Goal: Task Accomplishment & Management: Complete application form

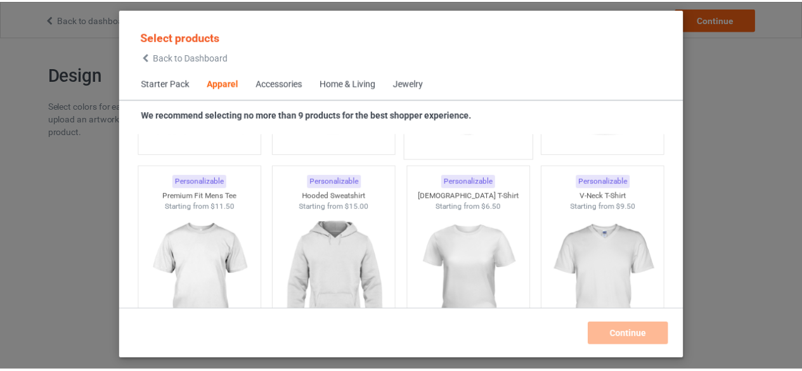
scroll to position [676, 0]
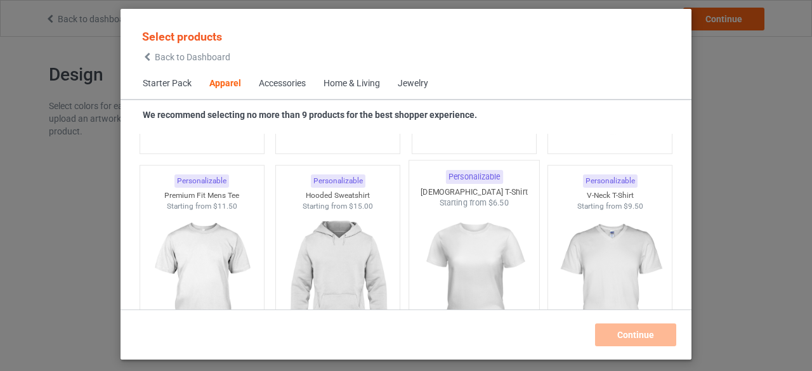
click at [457, 222] on img at bounding box center [473, 283] width 119 height 149
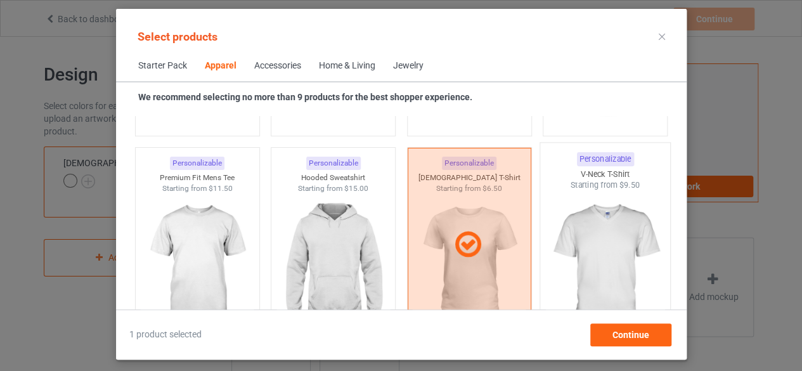
click at [587, 243] on img at bounding box center [605, 265] width 119 height 149
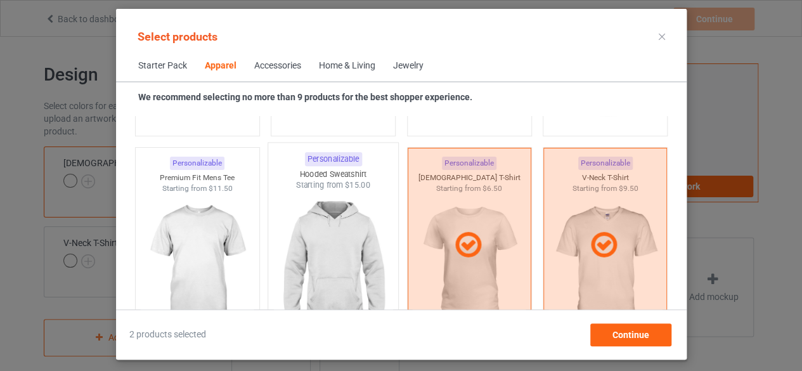
scroll to position [774, 0]
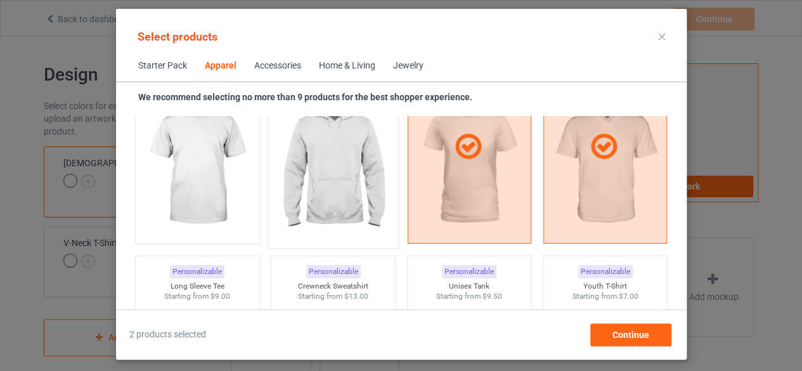
click at [311, 158] on img at bounding box center [332, 167] width 119 height 149
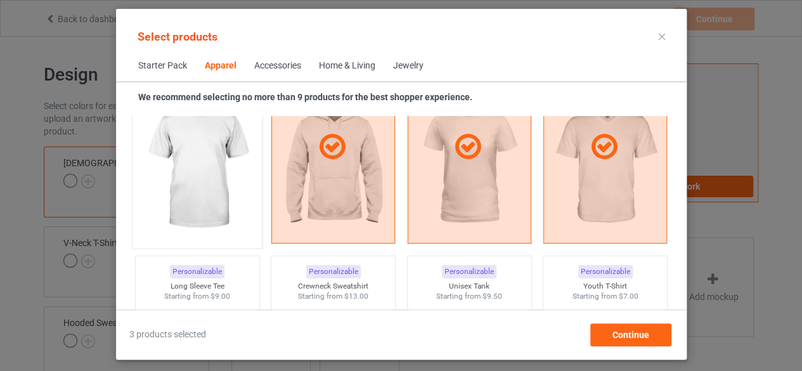
click at [191, 164] on img at bounding box center [197, 167] width 119 height 149
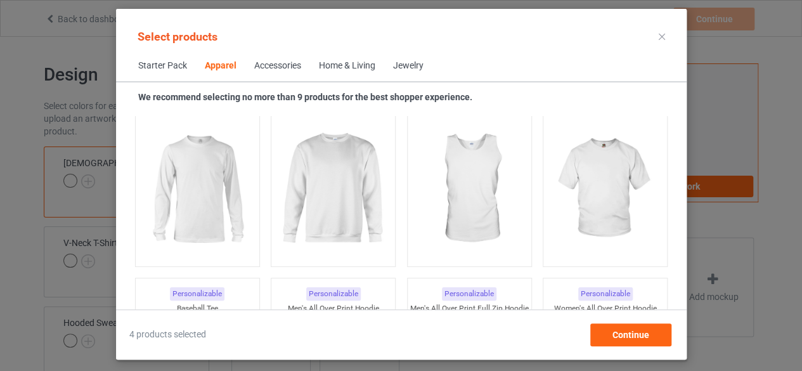
scroll to position [960, 0]
click at [334, 172] on img at bounding box center [332, 188] width 119 height 149
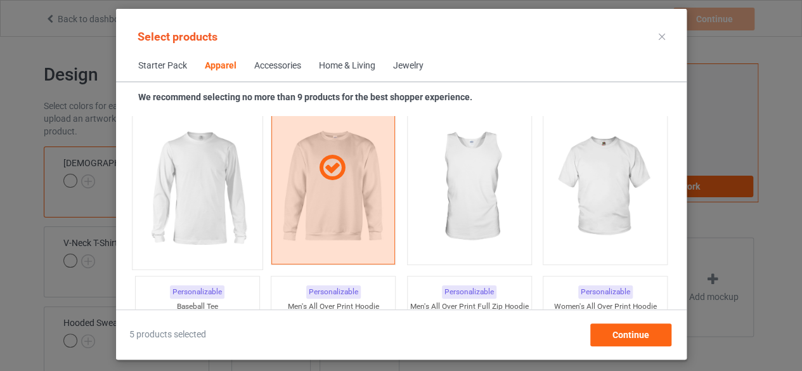
click at [203, 188] on img at bounding box center [197, 188] width 119 height 149
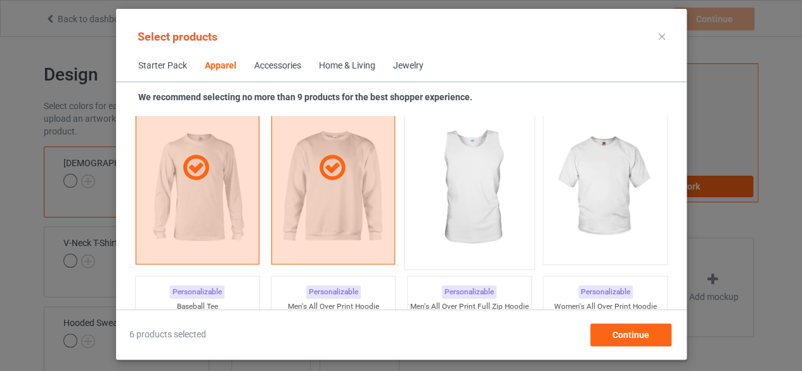
click at [466, 187] on img at bounding box center [469, 188] width 119 height 149
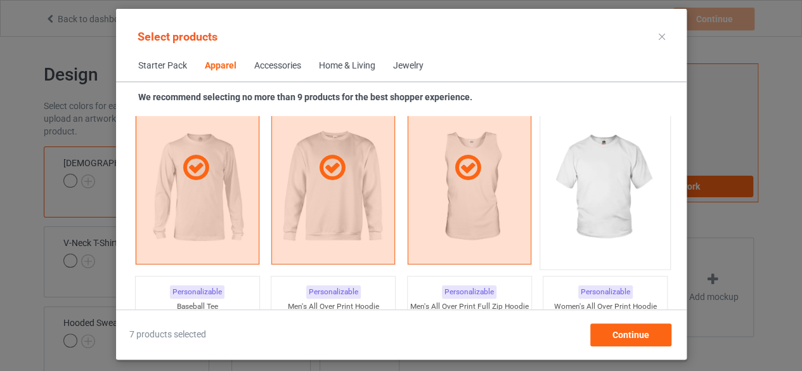
click at [600, 180] on img at bounding box center [605, 188] width 119 height 149
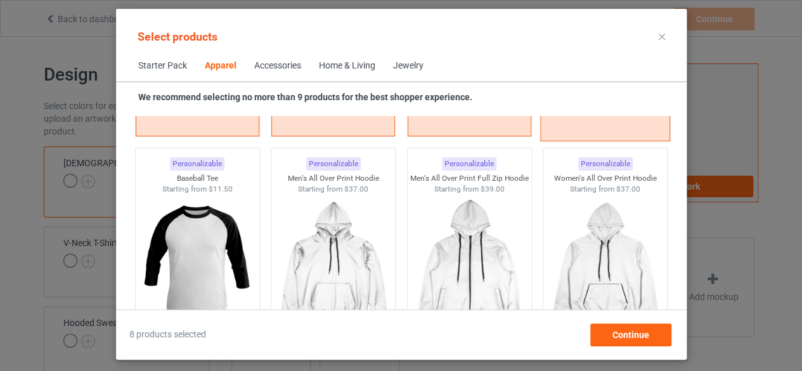
scroll to position [1151, 0]
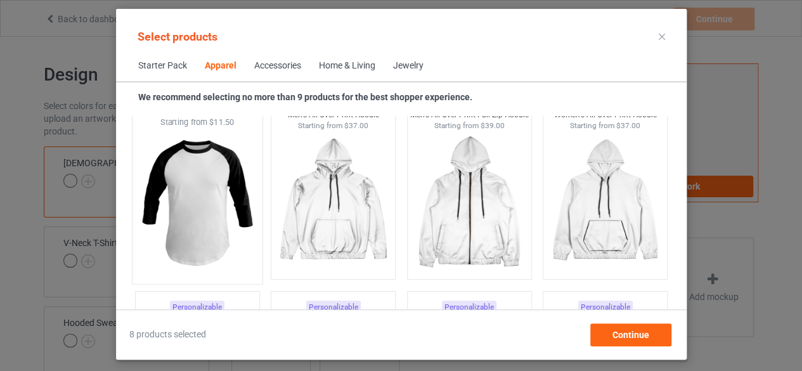
click at [205, 178] on img at bounding box center [197, 202] width 119 height 149
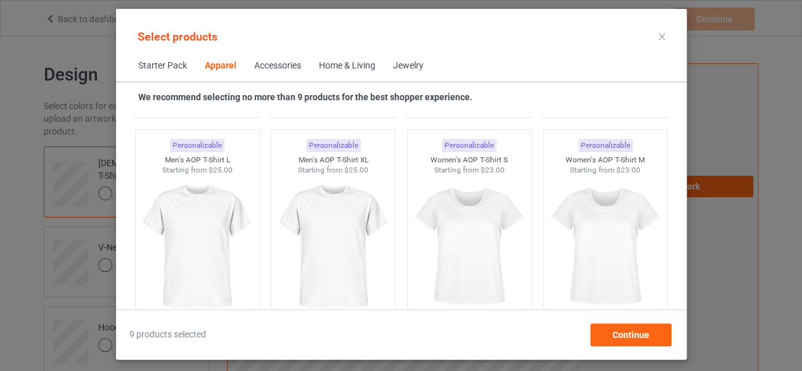
scroll to position [2139, 0]
click at [334, 249] on img at bounding box center [332, 247] width 119 height 149
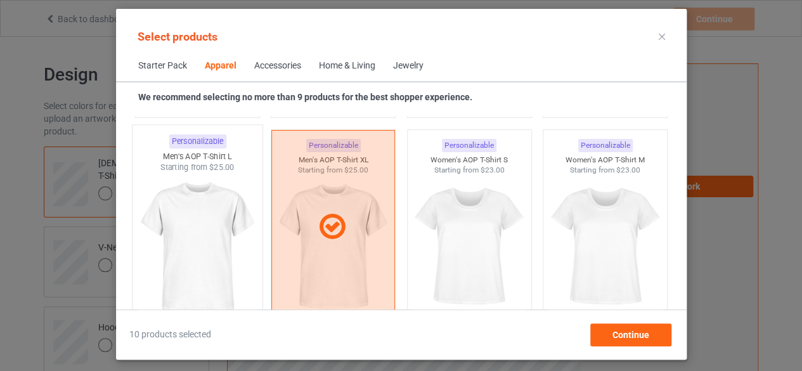
click at [213, 235] on img at bounding box center [197, 247] width 119 height 149
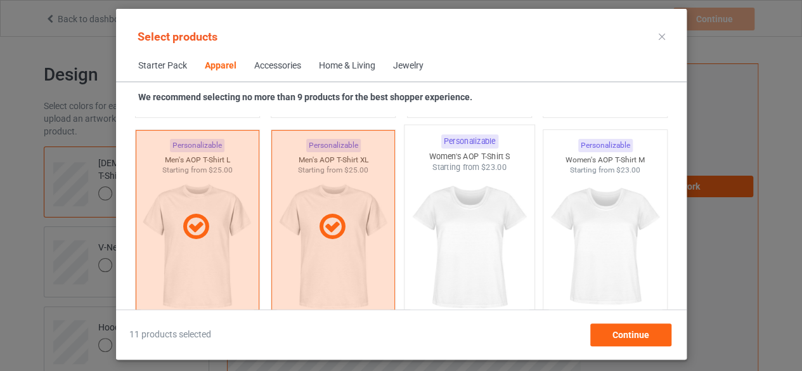
click at [455, 239] on img at bounding box center [469, 247] width 119 height 149
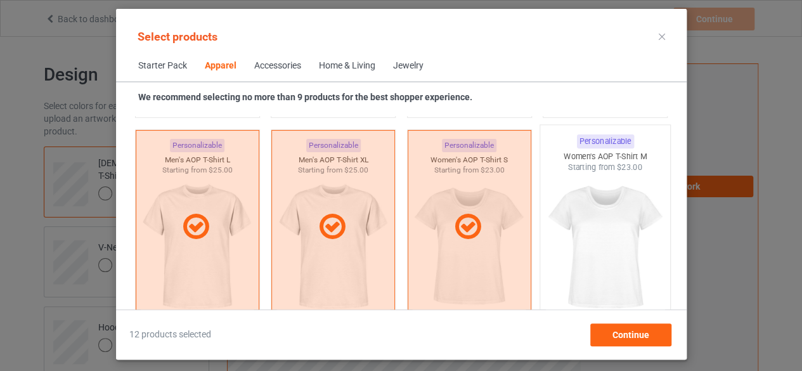
click at [595, 229] on img at bounding box center [605, 247] width 119 height 149
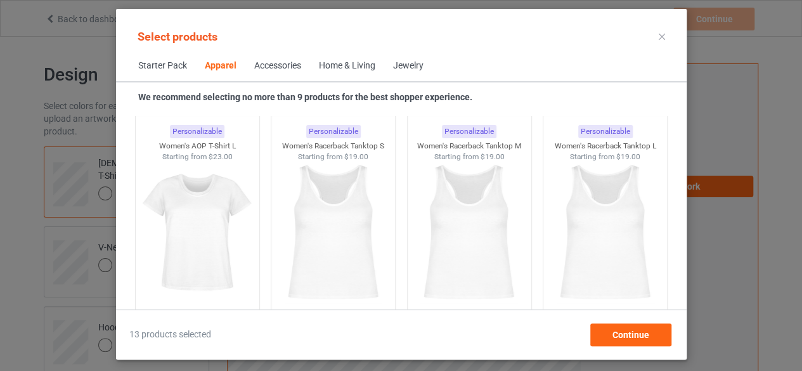
scroll to position [2360, 0]
click at [473, 234] on img at bounding box center [469, 233] width 119 height 149
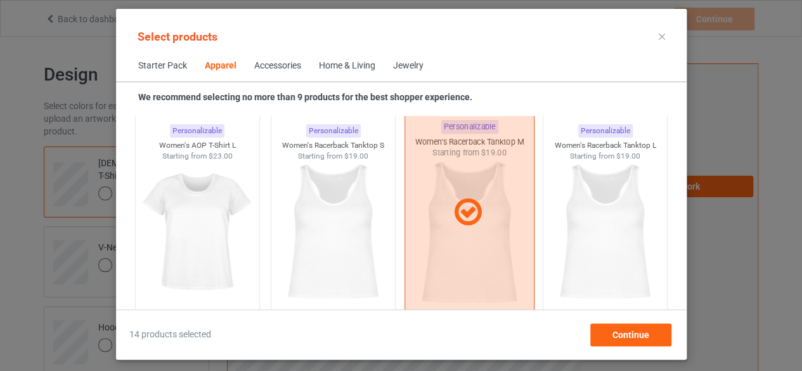
click at [605, 207] on img at bounding box center [606, 232] width 114 height 142
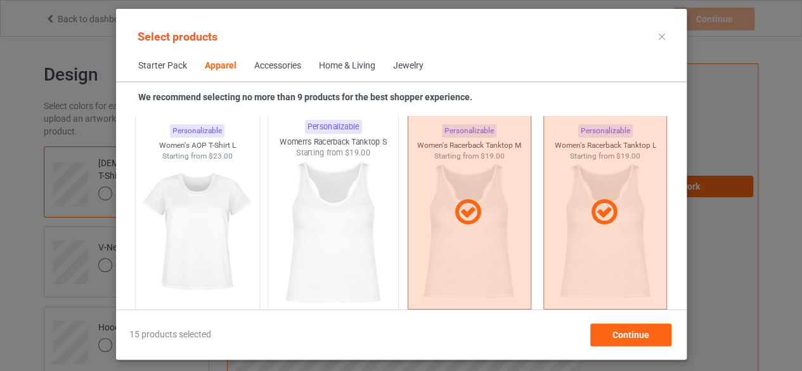
click at [304, 235] on img at bounding box center [332, 233] width 119 height 149
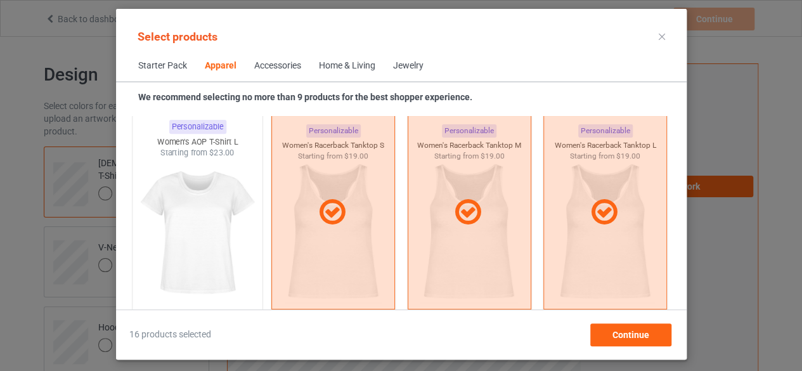
click at [207, 227] on img at bounding box center [197, 233] width 119 height 149
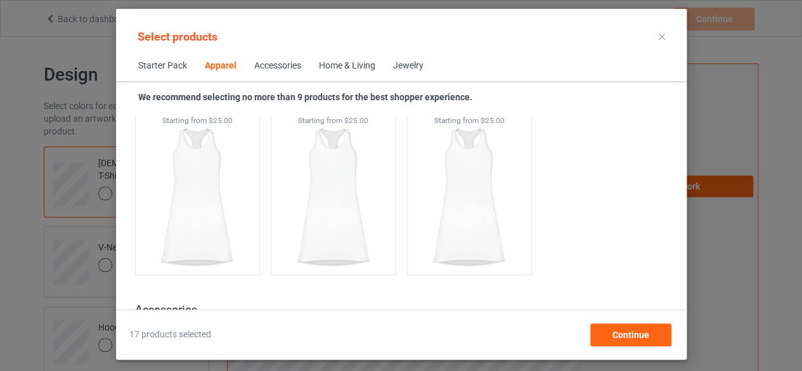
scroll to position [2602, 0]
click at [207, 227] on img at bounding box center [197, 197] width 114 height 142
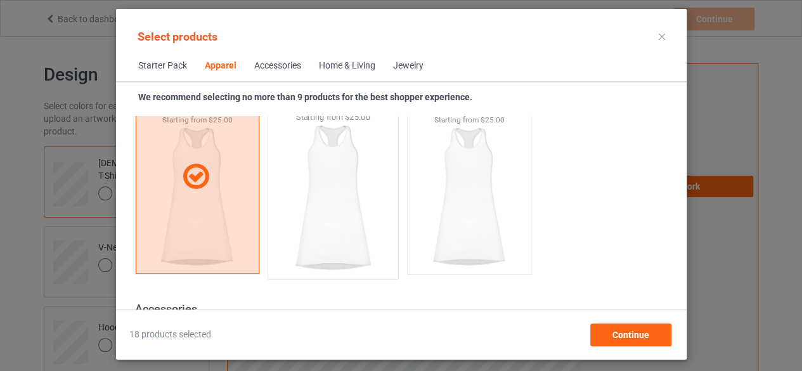
click at [331, 214] on img at bounding box center [332, 197] width 119 height 149
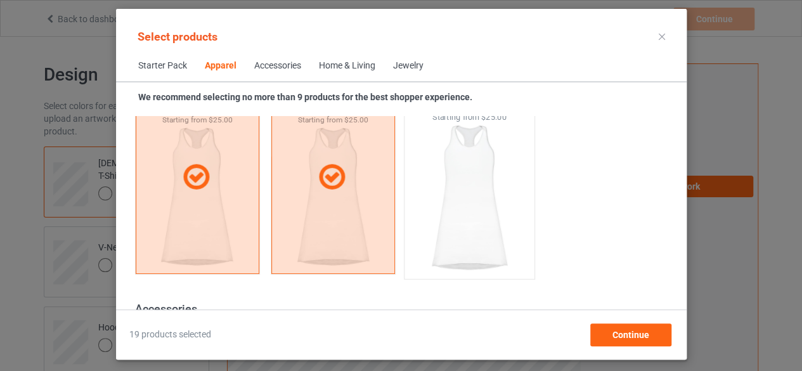
click at [443, 212] on img at bounding box center [469, 197] width 119 height 149
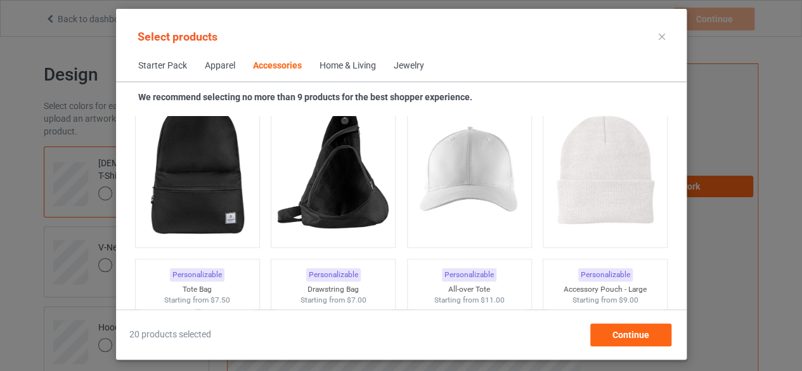
scroll to position [3712, 0]
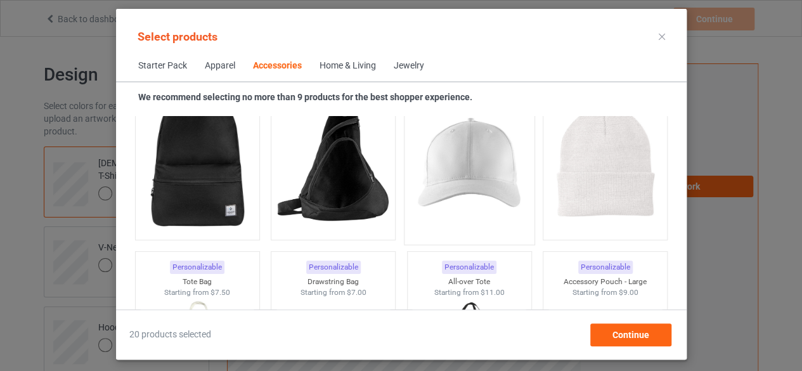
click at [472, 169] on img at bounding box center [469, 163] width 119 height 149
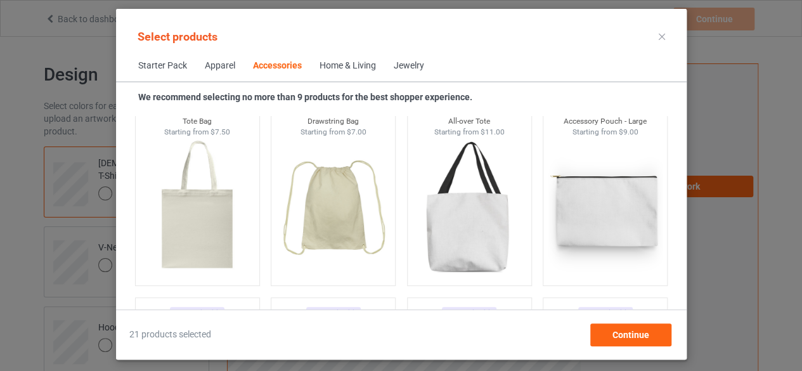
scroll to position [3870, 0]
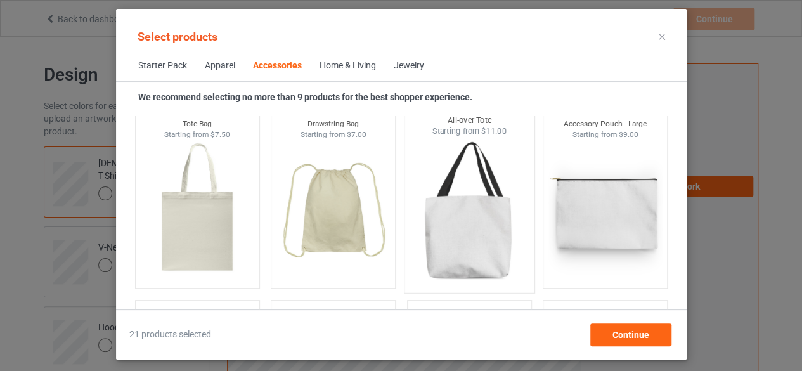
click at [470, 200] on img at bounding box center [469, 211] width 119 height 149
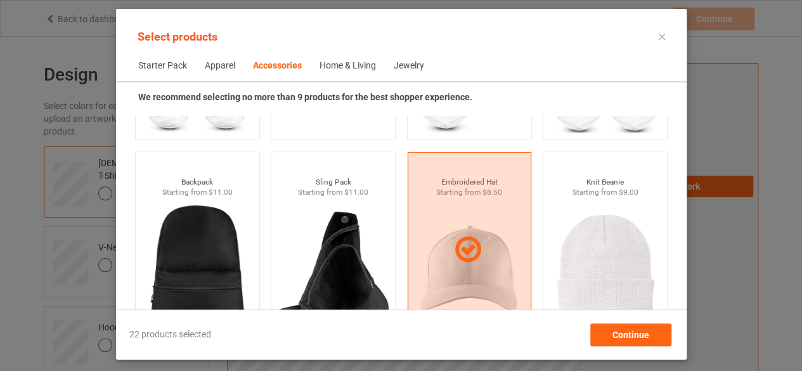
scroll to position [3620, 0]
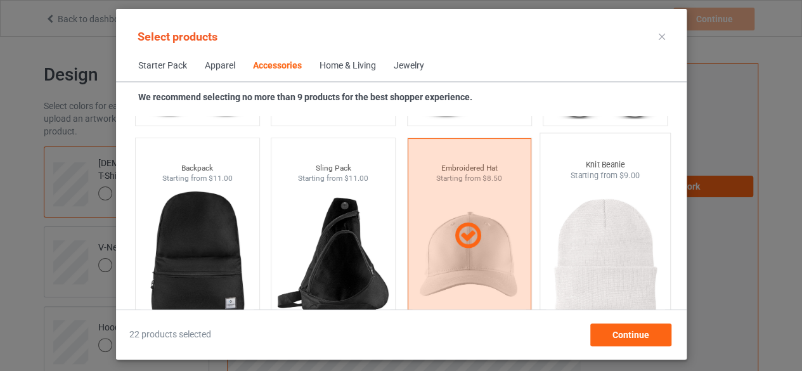
click at [596, 239] on img at bounding box center [605, 255] width 119 height 149
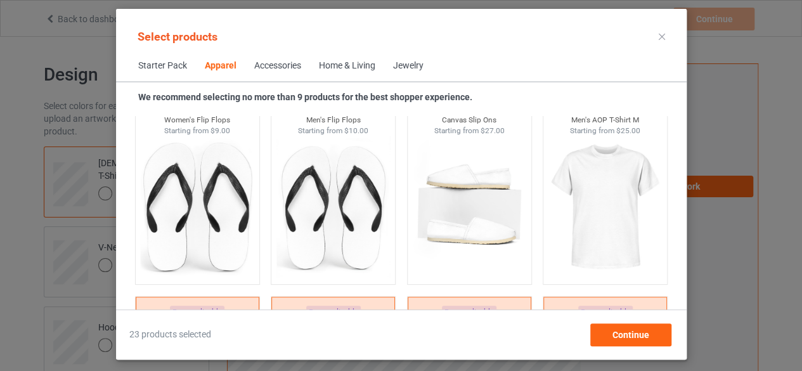
scroll to position [1972, 0]
click at [604, 214] on img at bounding box center [605, 208] width 119 height 149
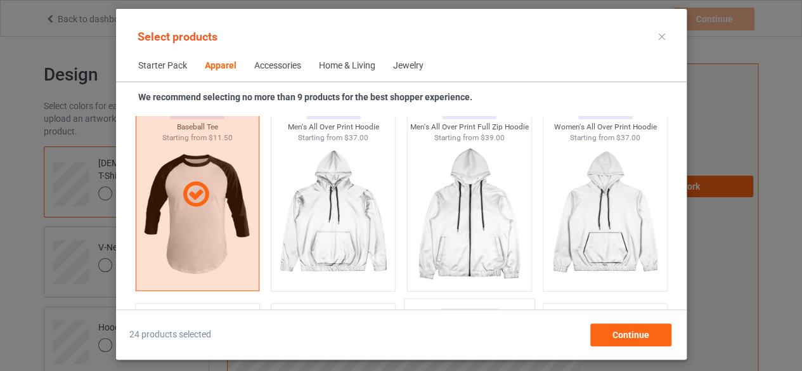
scroll to position [1138, 0]
click at [592, 221] on img at bounding box center [605, 215] width 119 height 149
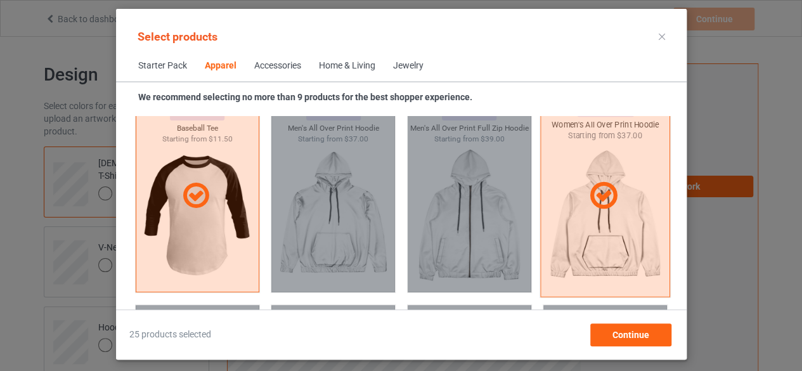
click at [592, 221] on div at bounding box center [605, 196] width 130 height 204
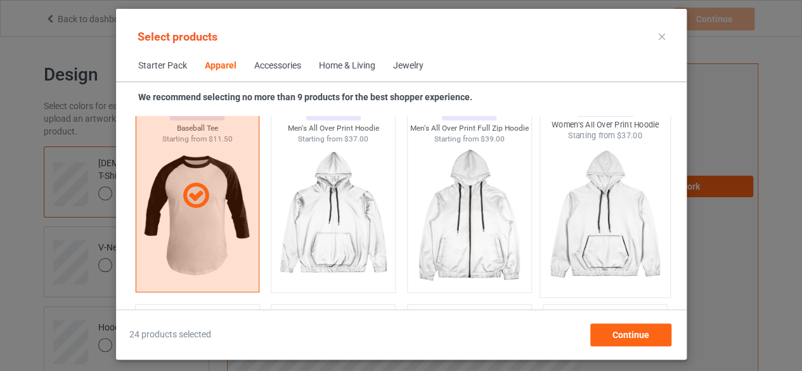
click at [592, 221] on img at bounding box center [605, 215] width 119 height 149
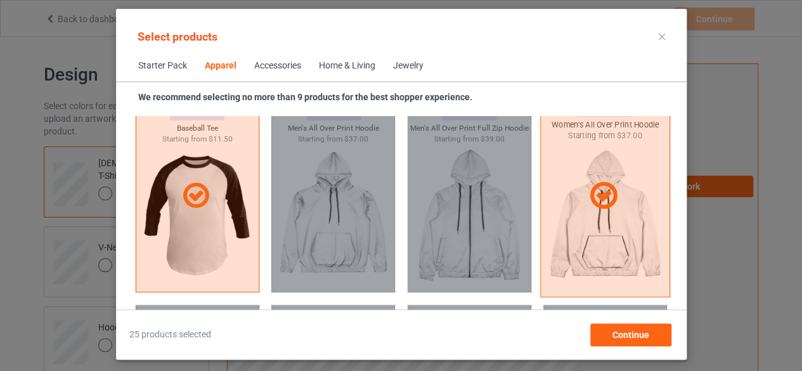
click at [592, 221] on div at bounding box center [605, 196] width 130 height 204
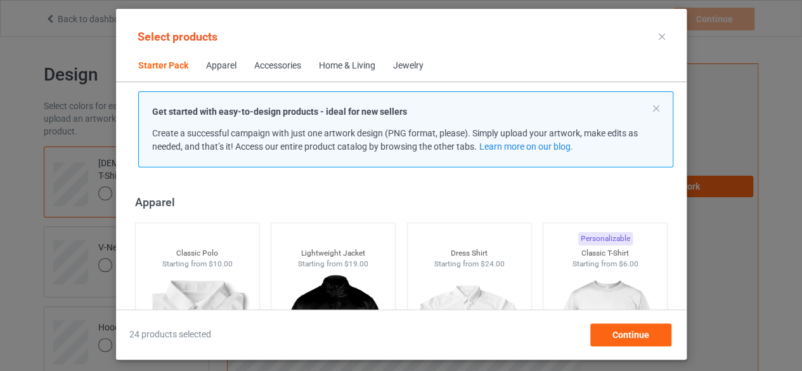
scroll to position [457, 0]
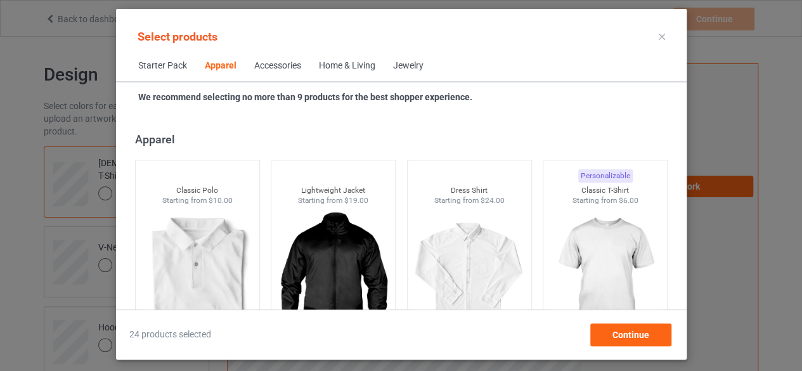
scroll to position [553, 0]
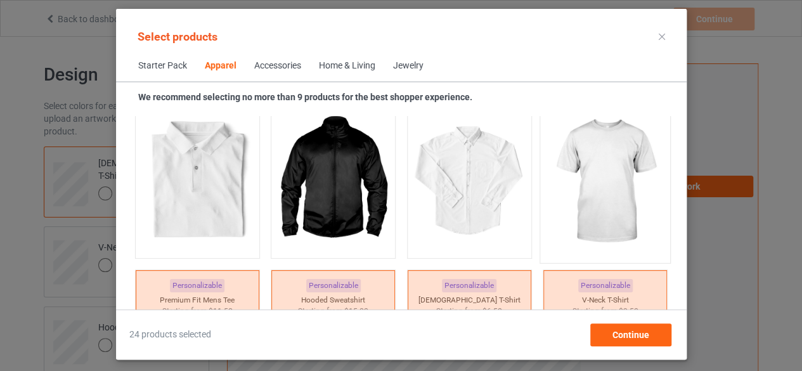
click at [612, 153] on img at bounding box center [605, 181] width 119 height 149
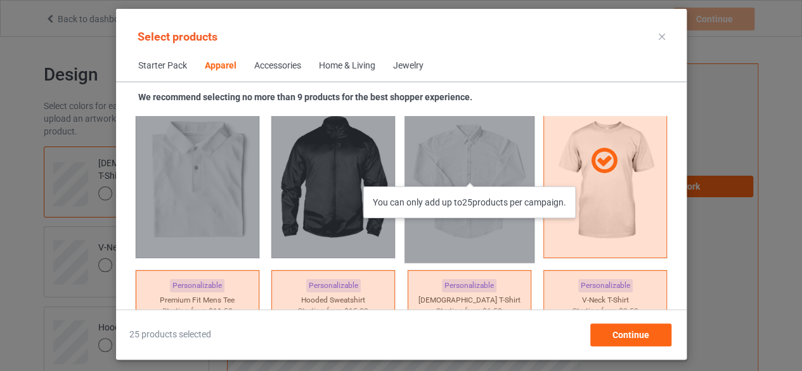
click at [475, 174] on div "You can only add up to 25 products per campaign." at bounding box center [469, 161] width 130 height 204
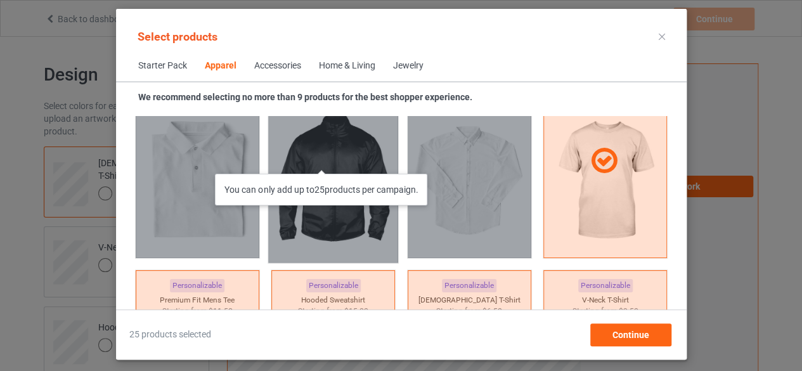
click at [329, 161] on div "You can only add up to 25 products per campaign." at bounding box center [333, 161] width 130 height 204
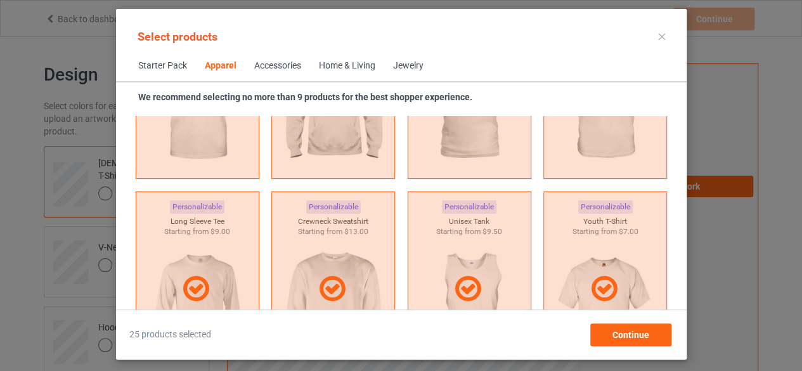
scroll to position [840, 0]
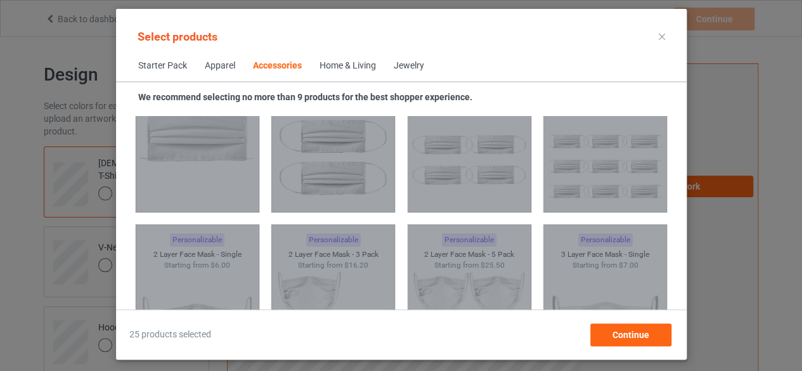
scroll to position [2907, 0]
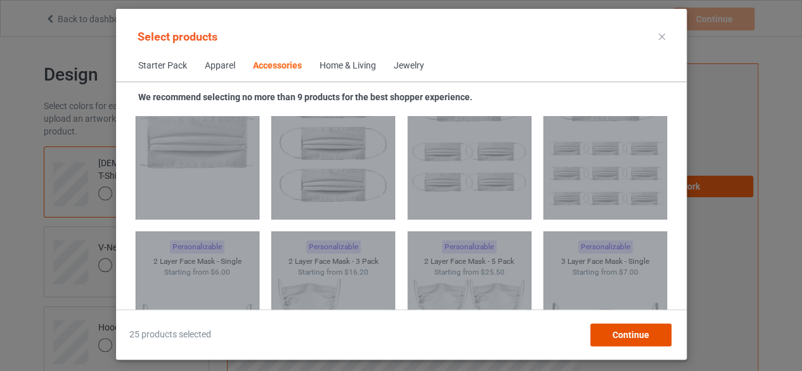
click at [627, 337] on span "Continue" at bounding box center [630, 335] width 37 height 10
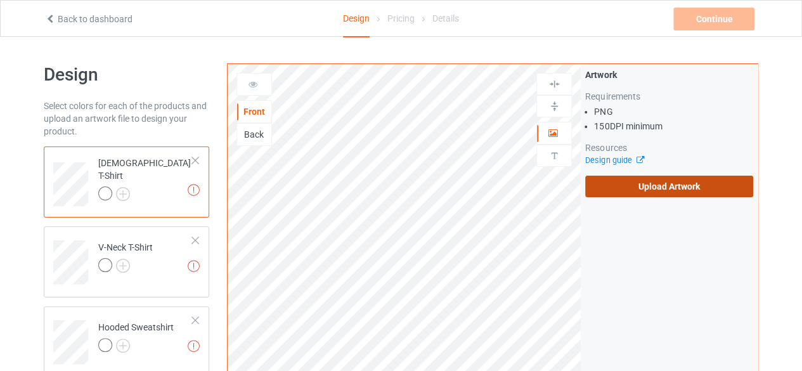
click at [695, 185] on label "Upload Artwork" at bounding box center [670, 187] width 168 height 22
click at [0, 0] on input "Upload Artwork" at bounding box center [0, 0] width 0 height 0
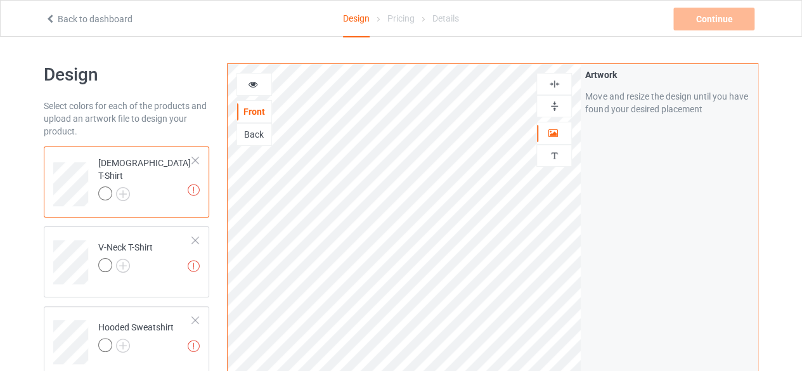
click at [560, 100] on img at bounding box center [555, 106] width 12 height 12
click at [557, 81] on img at bounding box center [555, 84] width 12 height 12
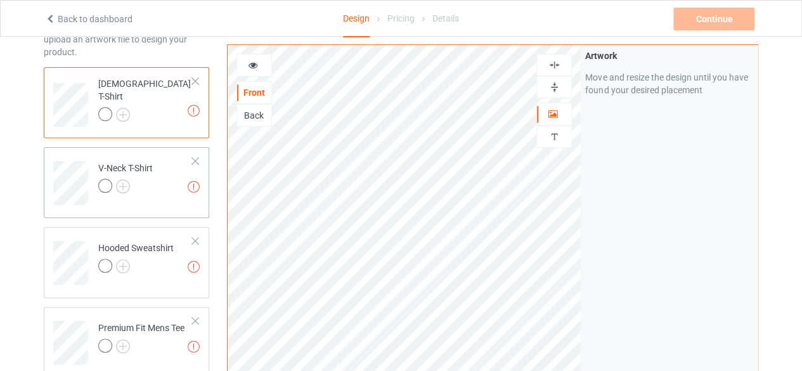
scroll to position [81, 0]
click at [124, 106] on img at bounding box center [123, 113] width 14 height 14
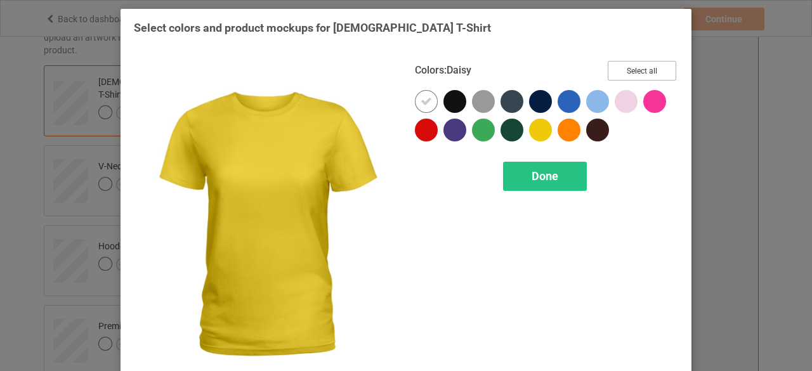
click at [647, 74] on button "Select all" at bounding box center [642, 71] width 69 height 20
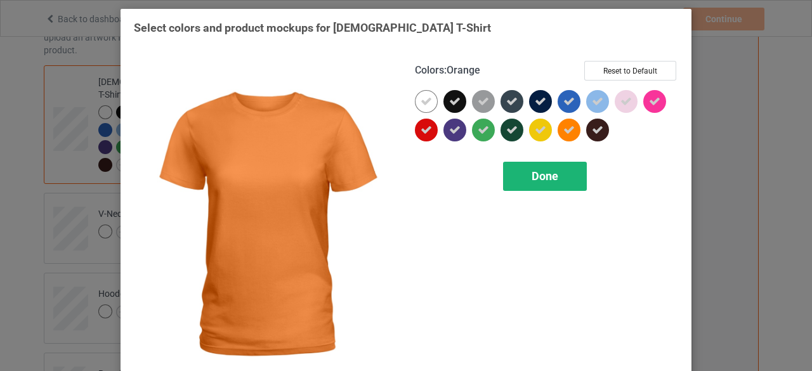
click at [536, 174] on span "Done" at bounding box center [545, 175] width 27 height 13
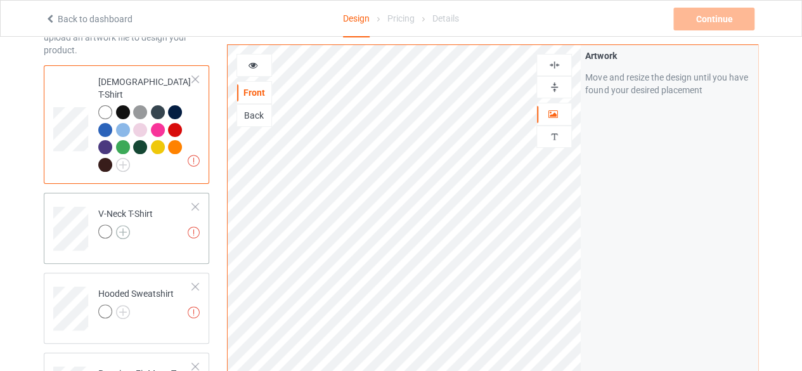
click at [126, 225] on img at bounding box center [123, 232] width 14 height 14
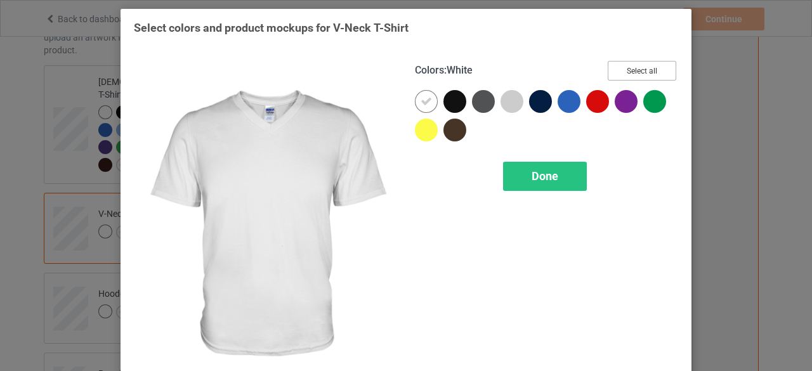
click at [625, 67] on button "Select all" at bounding box center [642, 71] width 69 height 20
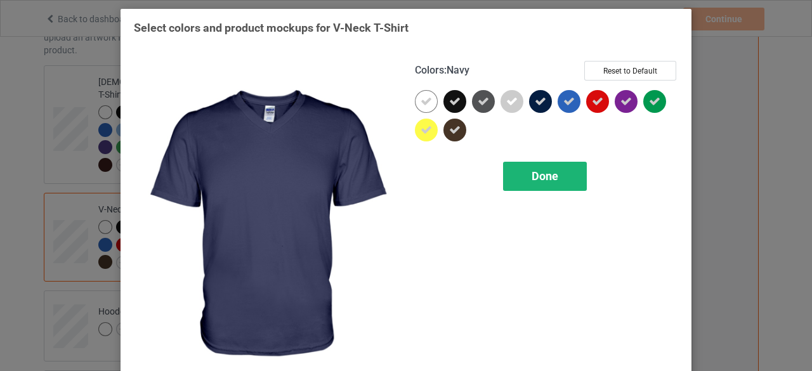
click at [525, 181] on div "Done" at bounding box center [545, 176] width 84 height 29
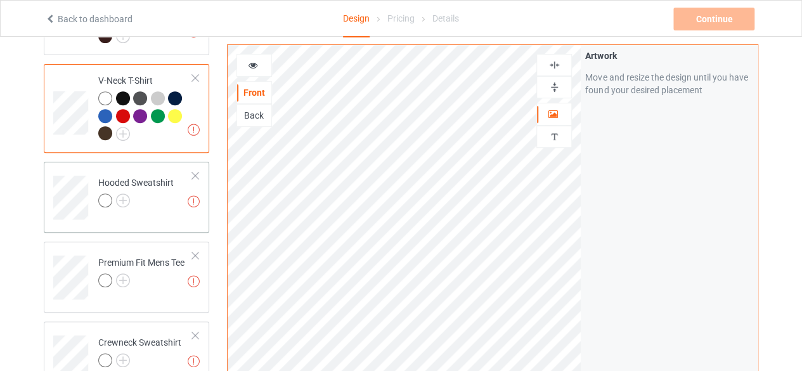
scroll to position [211, 0]
click at [126, 193] on img at bounding box center [123, 200] width 14 height 14
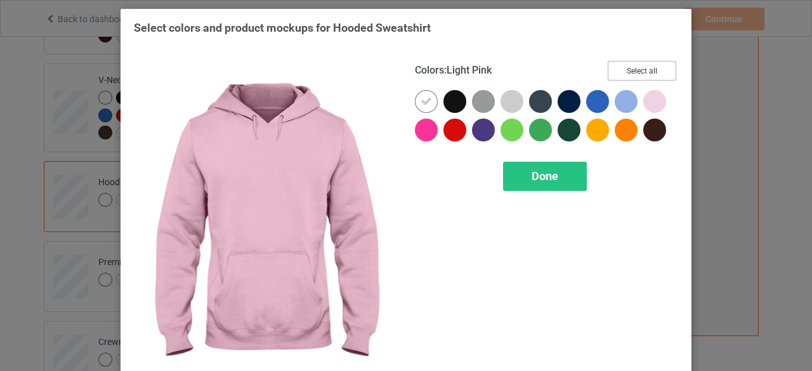
click at [640, 64] on button "Select all" at bounding box center [642, 71] width 69 height 20
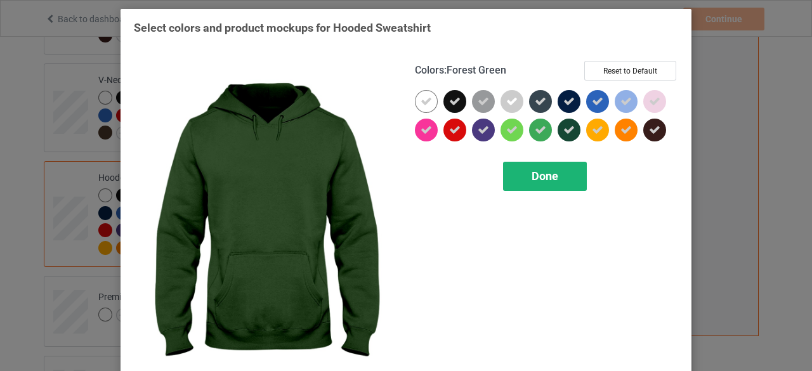
click at [532, 183] on div "Done" at bounding box center [545, 176] width 84 height 29
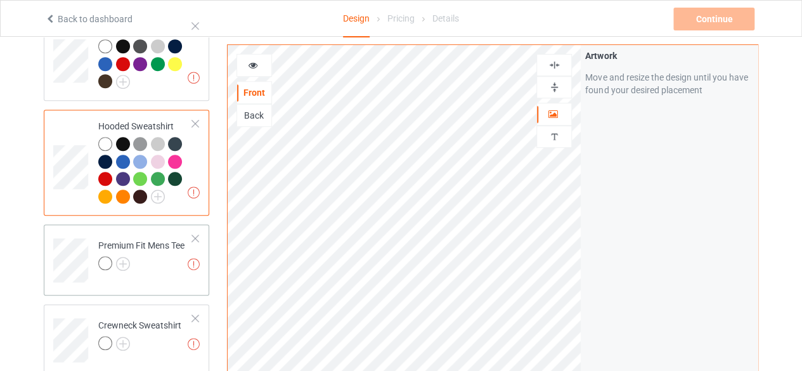
scroll to position [263, 0]
click at [123, 256] on img at bounding box center [123, 263] width 14 height 14
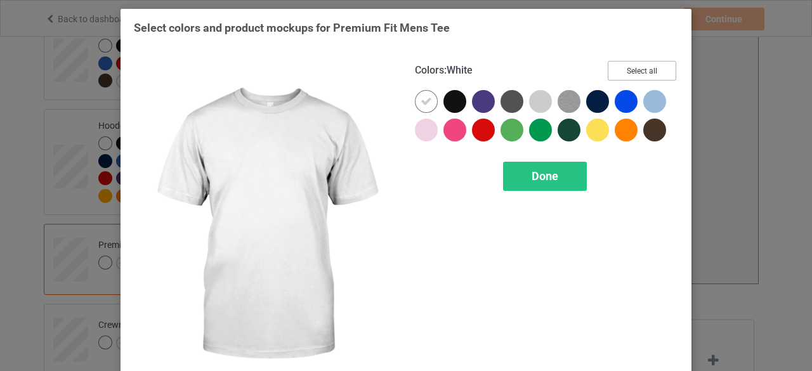
click at [643, 65] on button "Select all" at bounding box center [642, 71] width 69 height 20
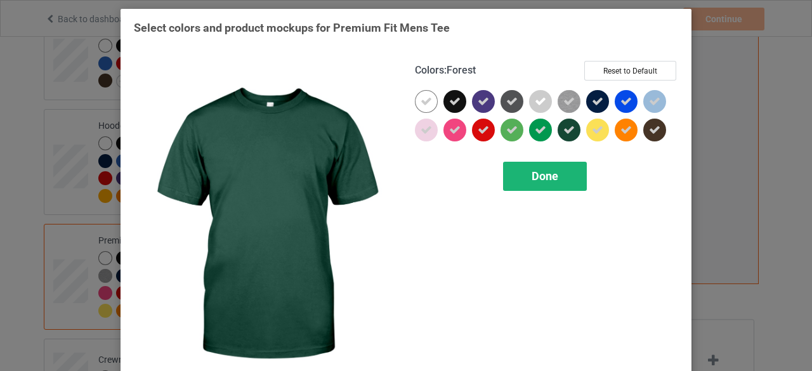
click at [543, 172] on span "Done" at bounding box center [545, 175] width 27 height 13
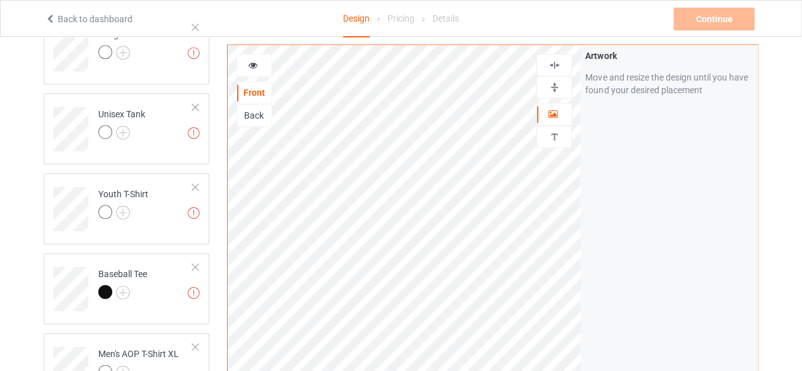
scroll to position [666, 0]
click at [121, 128] on img at bounding box center [123, 135] width 14 height 14
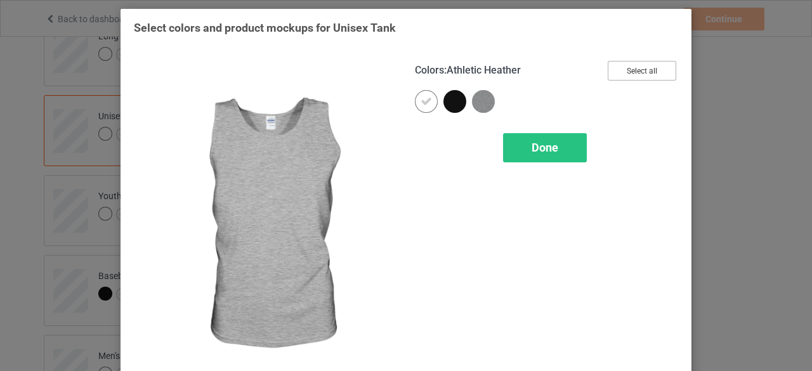
click at [636, 80] on button "Select all" at bounding box center [642, 71] width 69 height 20
click at [544, 141] on span "Done" at bounding box center [545, 147] width 27 height 13
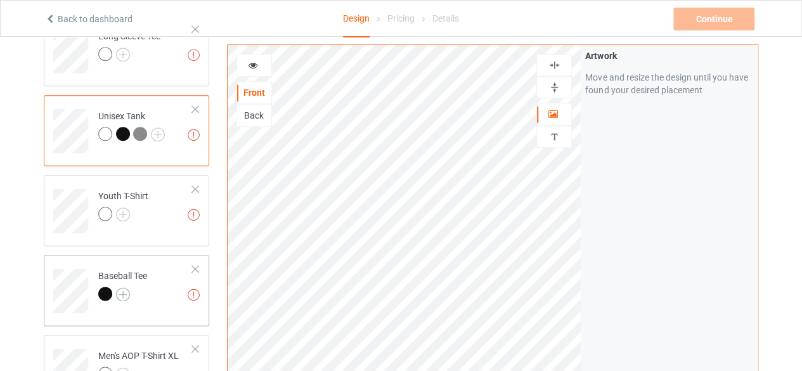
click at [120, 287] on img at bounding box center [123, 294] width 14 height 14
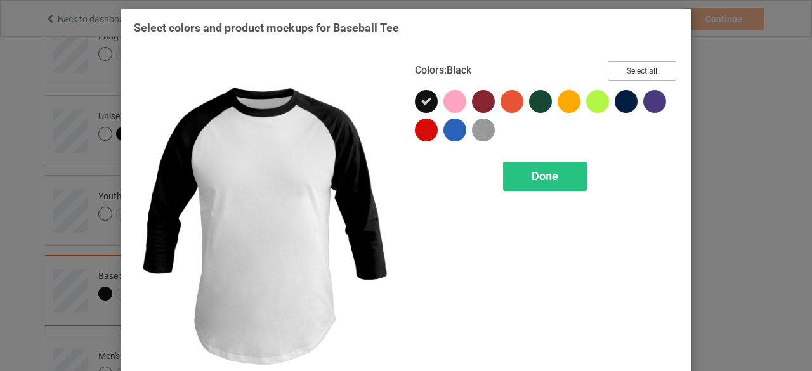
click at [620, 70] on button "Select all" at bounding box center [642, 71] width 69 height 20
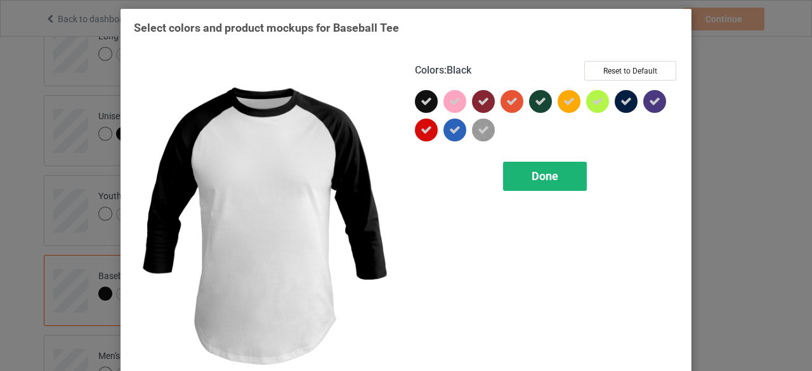
click at [535, 171] on span "Done" at bounding box center [545, 175] width 27 height 13
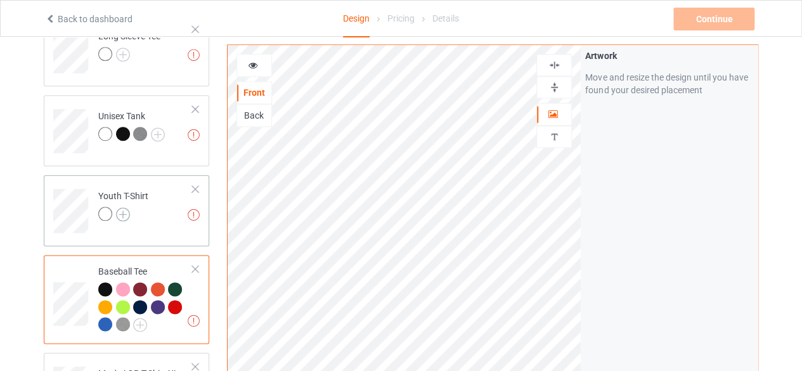
click at [124, 207] on img at bounding box center [123, 214] width 14 height 14
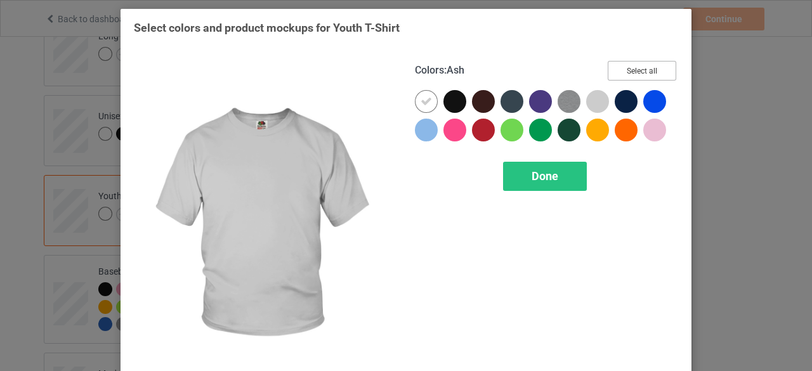
click at [636, 70] on button "Select all" at bounding box center [642, 71] width 69 height 20
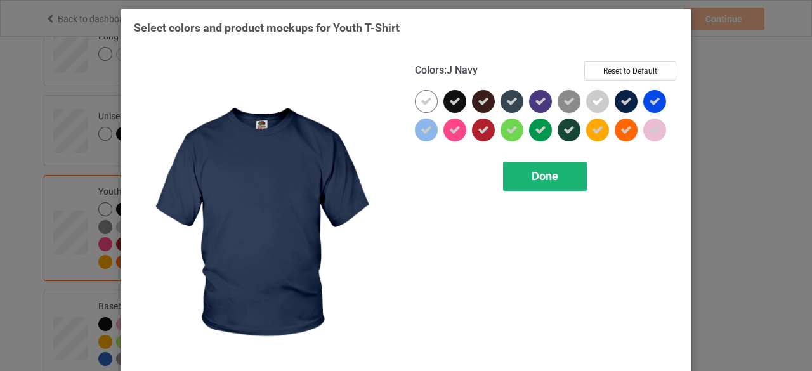
click at [539, 172] on span "Done" at bounding box center [545, 175] width 27 height 13
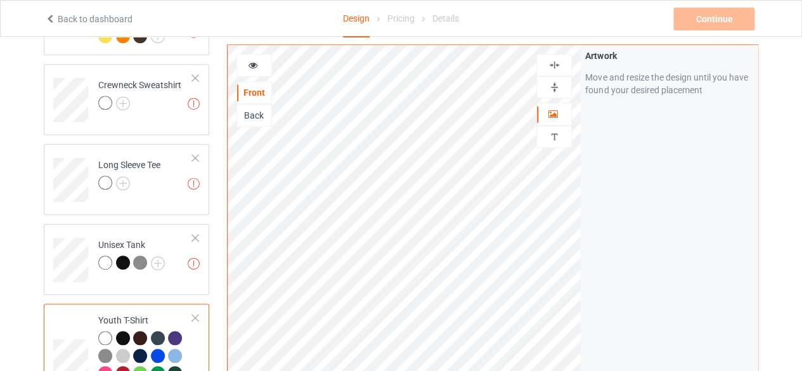
scroll to position [537, 0]
click at [122, 177] on img at bounding box center [123, 184] width 14 height 14
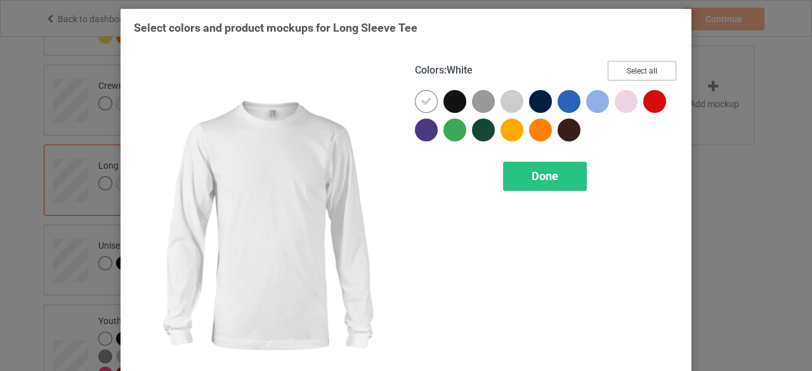
click at [613, 70] on button "Select all" at bounding box center [642, 71] width 69 height 20
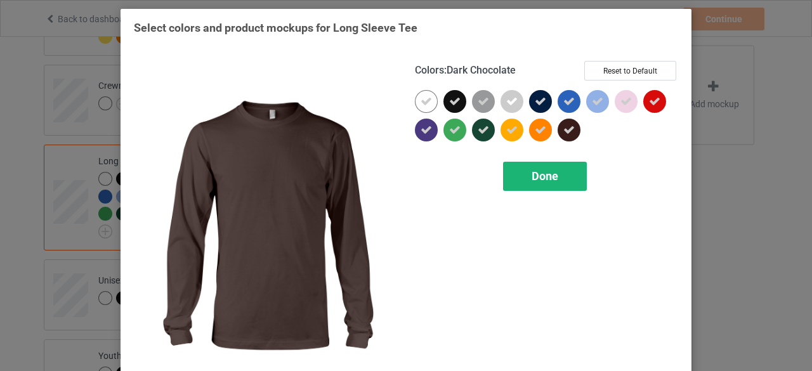
click at [515, 175] on div "Done" at bounding box center [545, 176] width 84 height 29
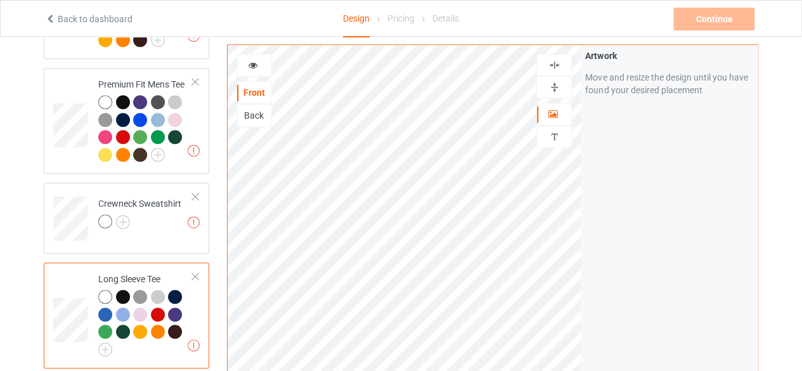
scroll to position [418, 0]
click at [124, 216] on img at bounding box center [123, 223] width 14 height 14
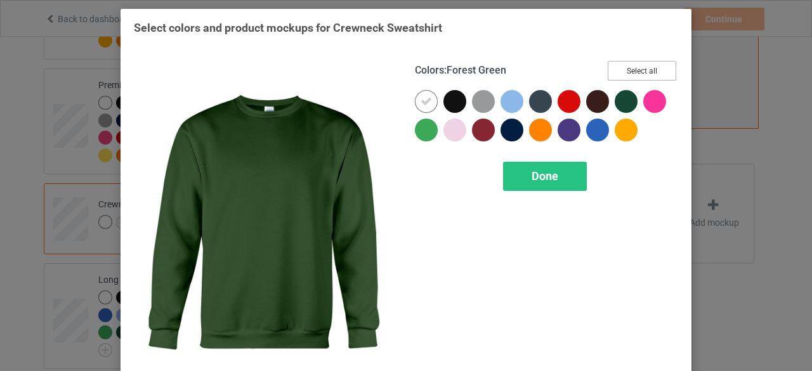
click at [641, 68] on button "Select all" at bounding box center [642, 71] width 69 height 20
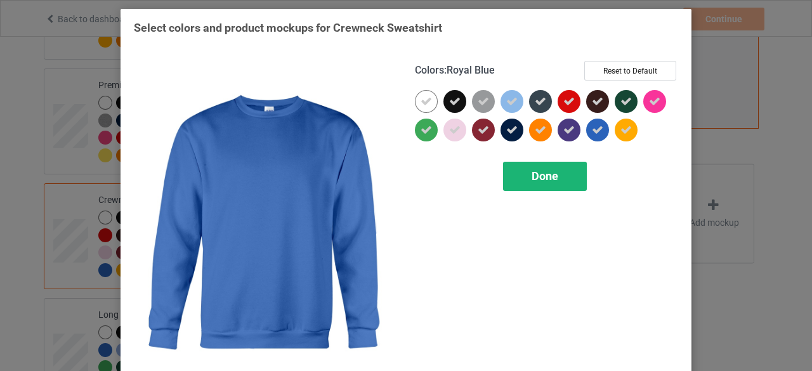
click at [544, 174] on span "Done" at bounding box center [545, 175] width 27 height 13
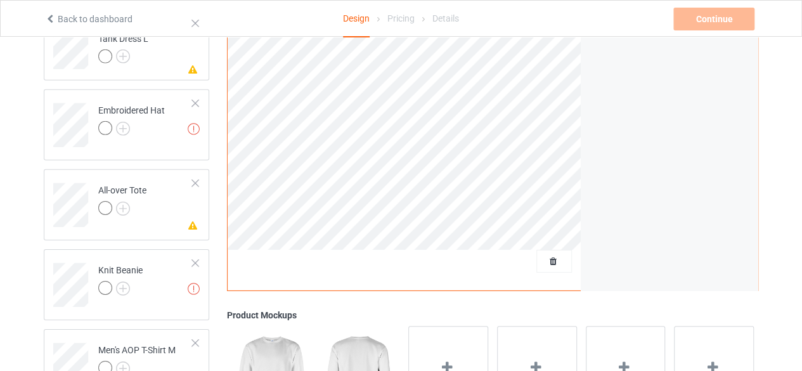
scroll to position [2093, 0]
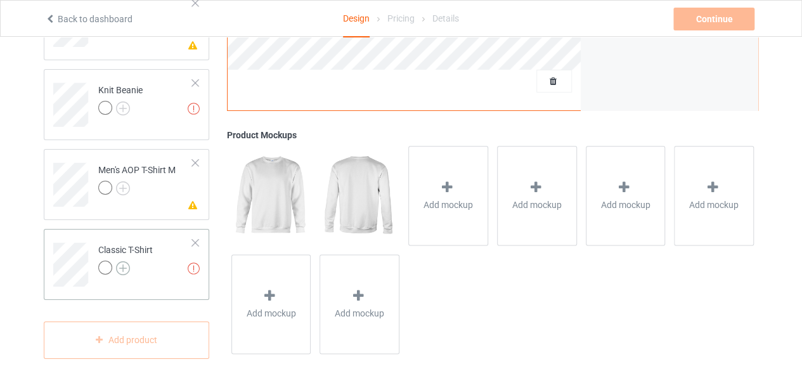
click at [122, 261] on img at bounding box center [123, 268] width 14 height 14
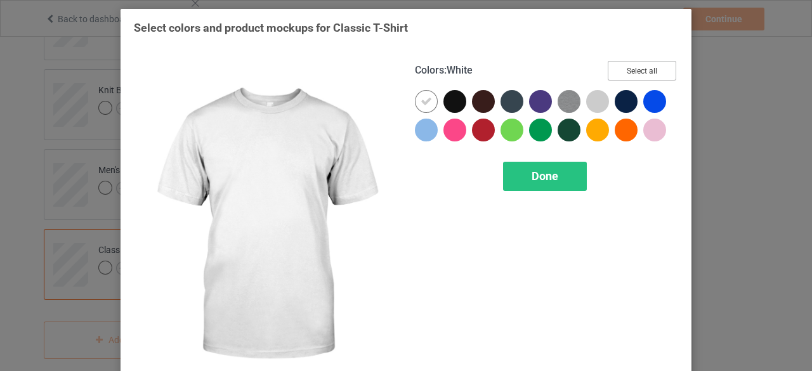
click at [620, 69] on button "Select all" at bounding box center [642, 71] width 69 height 20
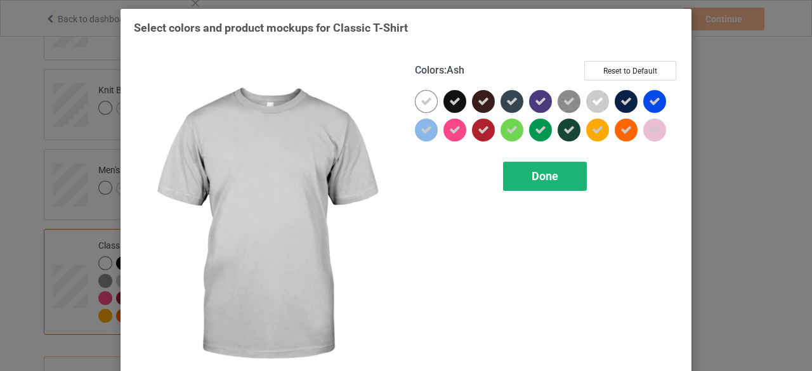
click at [519, 178] on div "Done" at bounding box center [545, 176] width 84 height 29
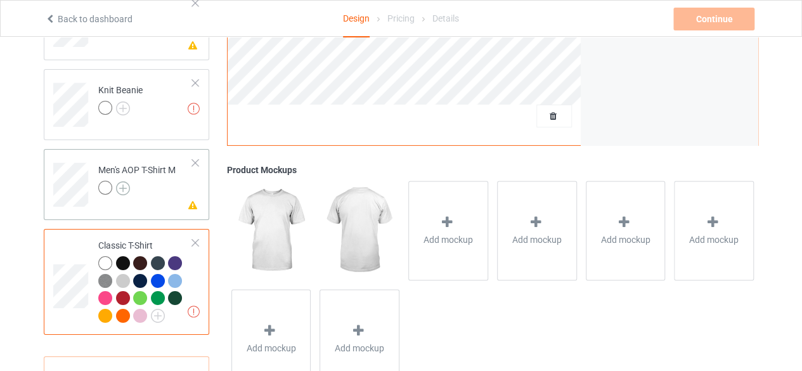
click at [125, 181] on img at bounding box center [123, 188] width 14 height 14
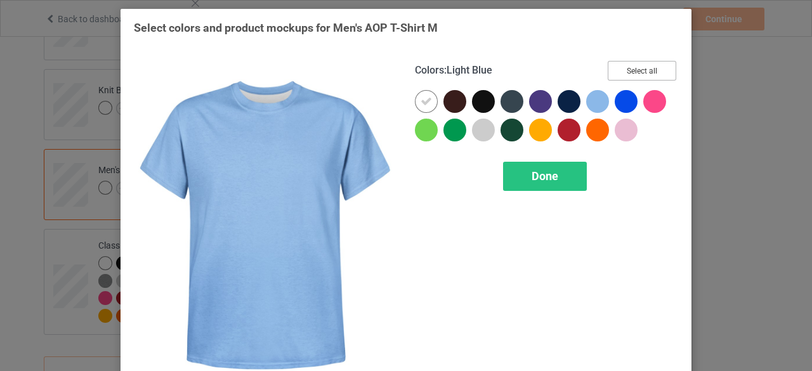
click at [626, 74] on button "Select all" at bounding box center [642, 71] width 69 height 20
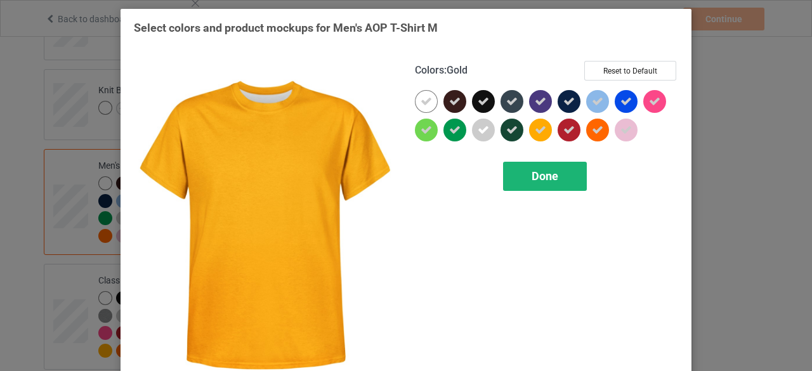
click at [533, 169] on span "Done" at bounding box center [545, 175] width 27 height 13
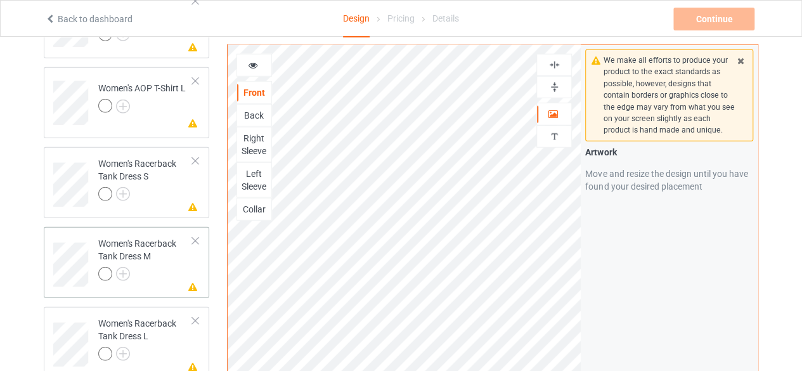
scroll to position [1614, 0]
click at [145, 188] on div at bounding box center [145, 197] width 95 height 18
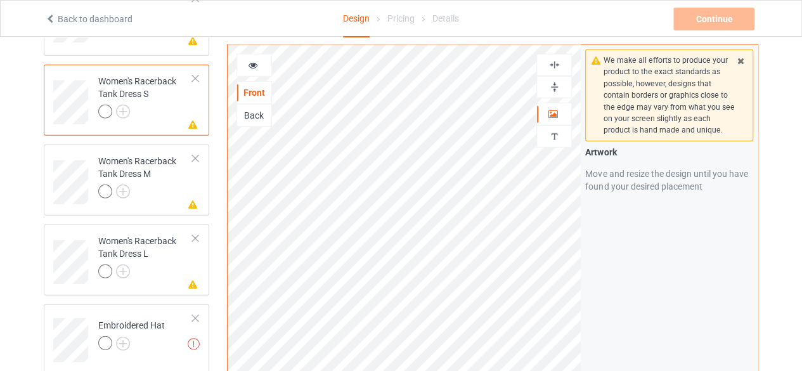
scroll to position [1698, 0]
click at [552, 83] on img at bounding box center [555, 87] width 12 height 12
click at [556, 68] on img at bounding box center [555, 65] width 12 height 12
click at [121, 105] on img at bounding box center [123, 112] width 14 height 14
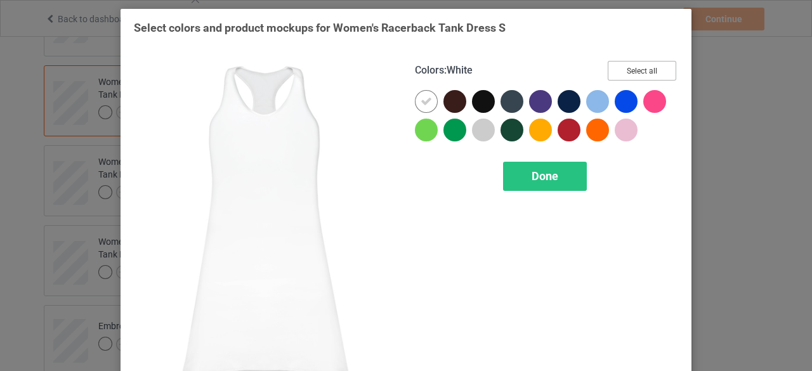
click at [651, 70] on button "Select all" at bounding box center [642, 71] width 69 height 20
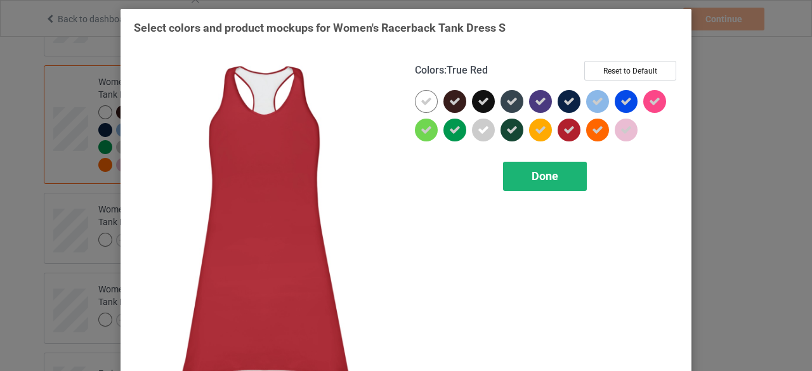
click at [552, 173] on span "Done" at bounding box center [545, 175] width 27 height 13
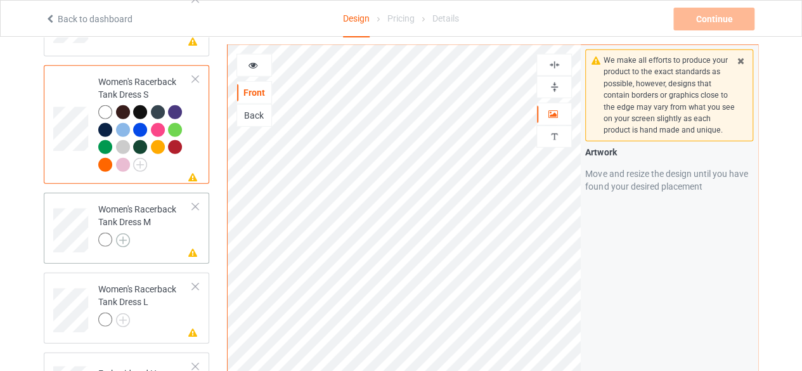
click at [116, 233] on img at bounding box center [123, 240] width 14 height 14
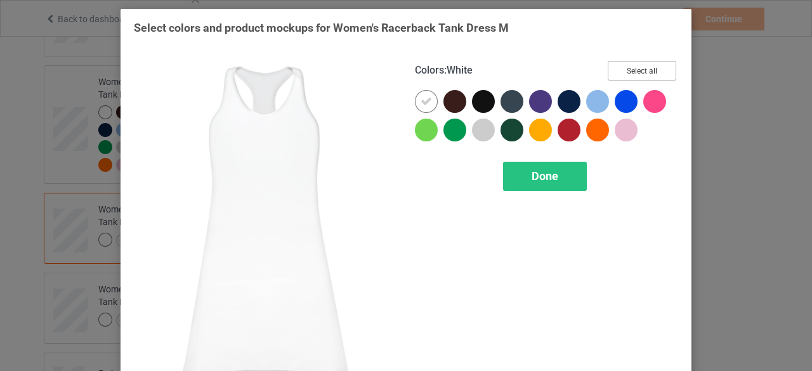
click at [653, 70] on button "Select all" at bounding box center [642, 71] width 69 height 20
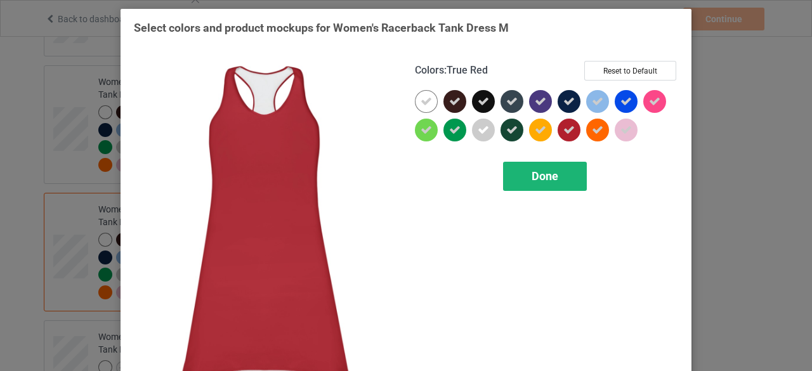
click at [545, 172] on span "Done" at bounding box center [545, 175] width 27 height 13
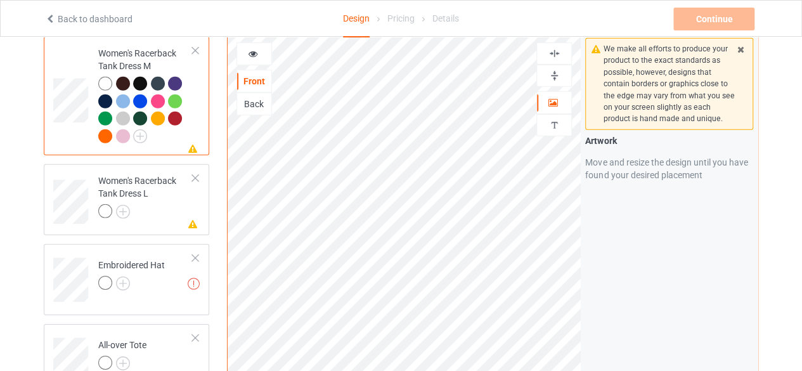
scroll to position [1854, 0]
click at [124, 205] on img at bounding box center [123, 212] width 14 height 14
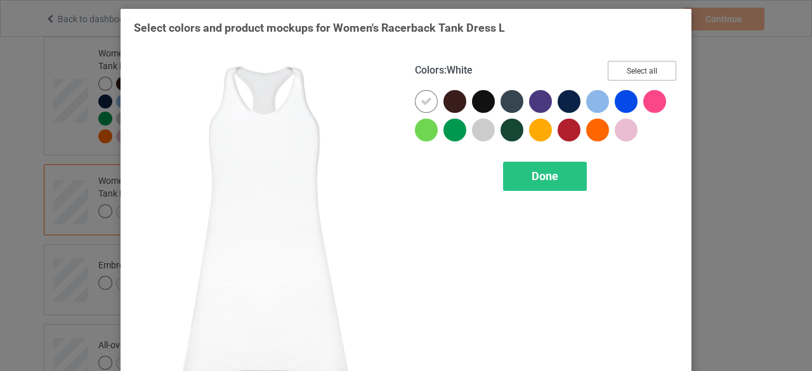
click at [626, 73] on button "Select all" at bounding box center [642, 71] width 69 height 20
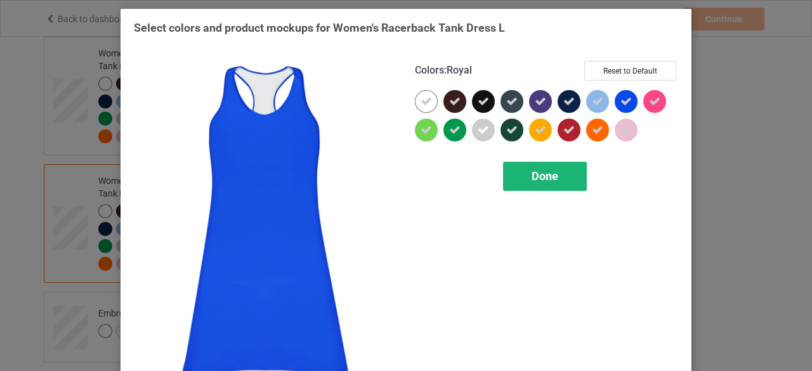
click at [537, 177] on span "Done" at bounding box center [545, 175] width 27 height 13
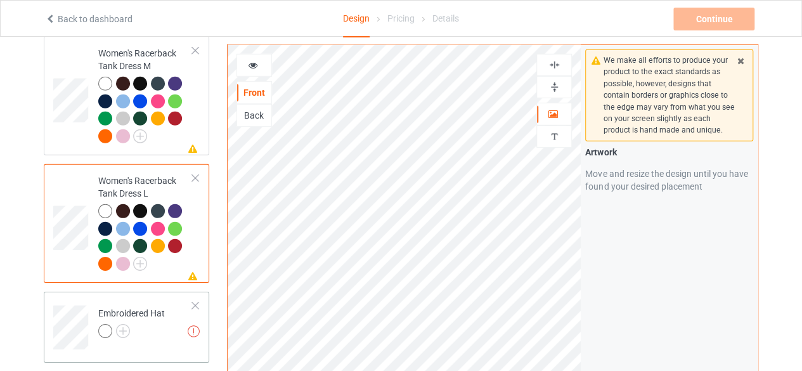
click at [121, 307] on div "Embroidered Hat" at bounding box center [131, 322] width 67 height 30
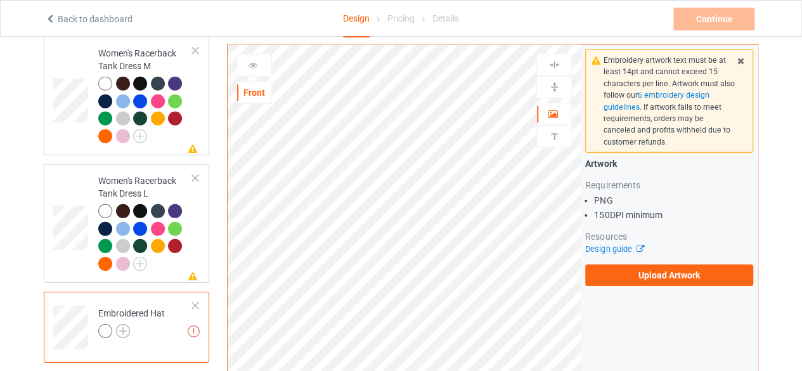
click at [125, 324] on img at bounding box center [123, 331] width 14 height 14
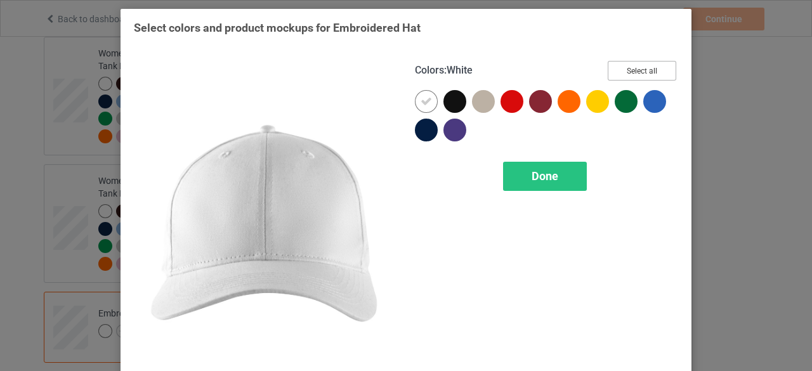
click at [627, 72] on button "Select all" at bounding box center [642, 71] width 69 height 20
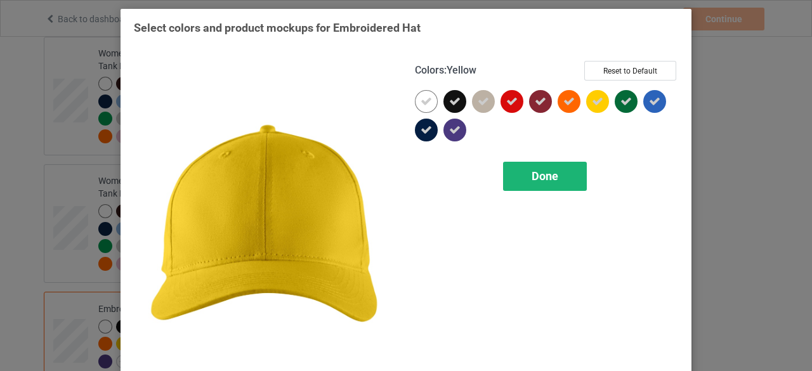
click at [535, 174] on span "Done" at bounding box center [545, 175] width 27 height 13
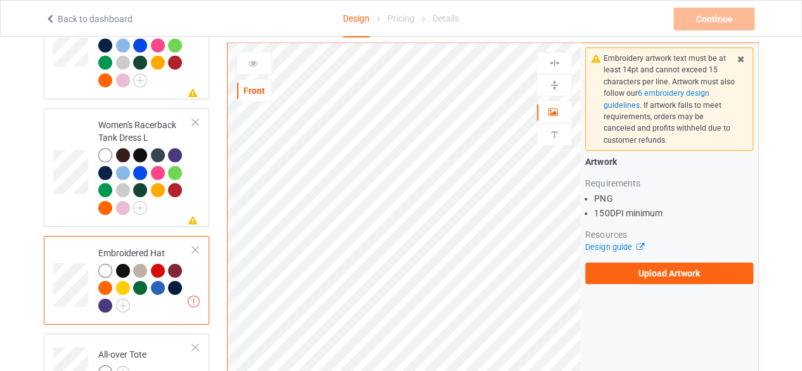
scroll to position [1911, 0]
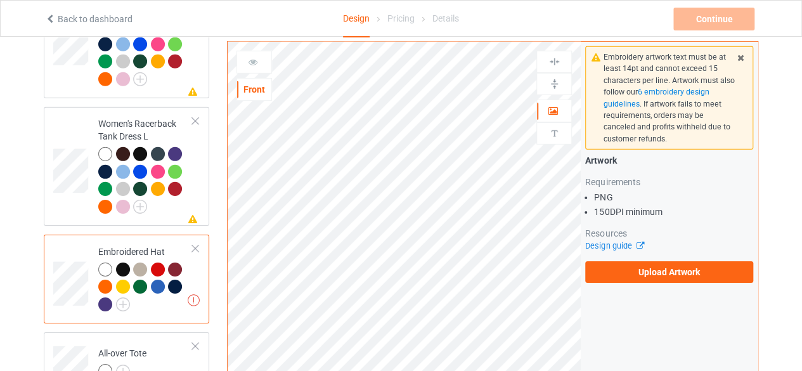
click at [197, 244] on div at bounding box center [195, 248] width 9 height 9
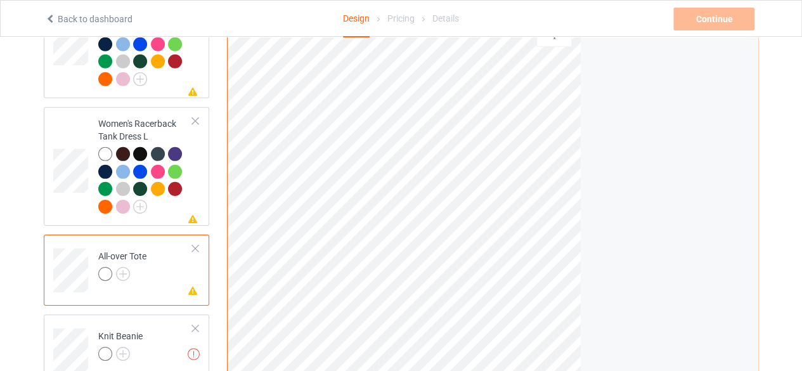
click at [197, 244] on div at bounding box center [195, 248] width 9 height 9
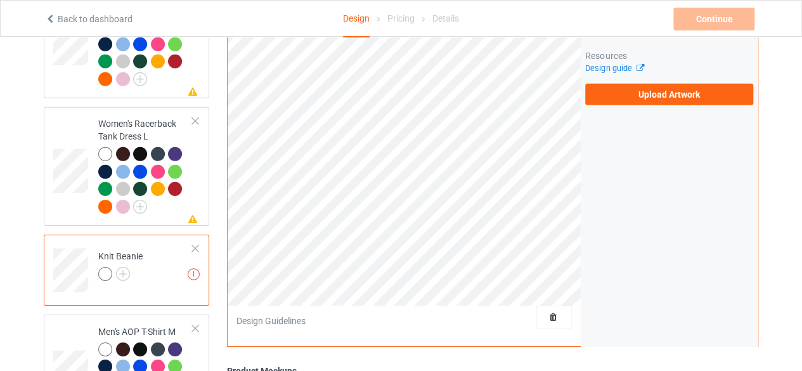
click at [197, 244] on div at bounding box center [195, 248] width 9 height 9
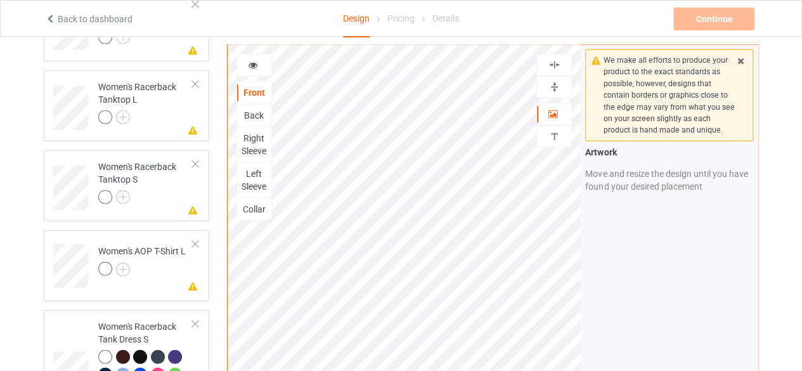
scroll to position [1451, 0]
click at [151, 246] on div "Women's AOP T-Shirt L" at bounding box center [142, 261] width 88 height 30
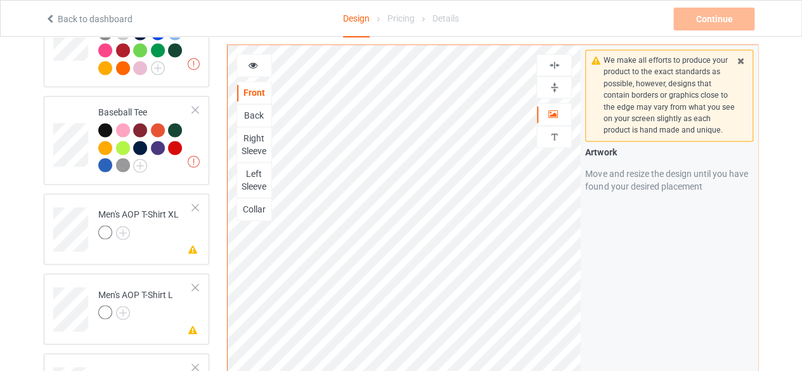
scroll to position [931, 0]
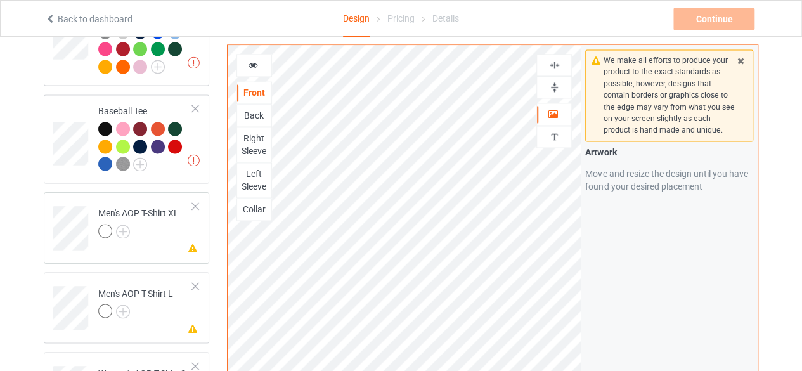
click at [198, 202] on div at bounding box center [195, 206] width 9 height 9
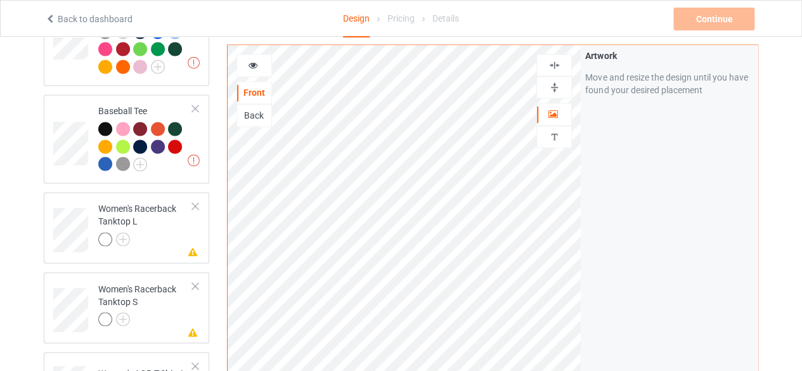
click at [198, 202] on div at bounding box center [195, 206] width 9 height 9
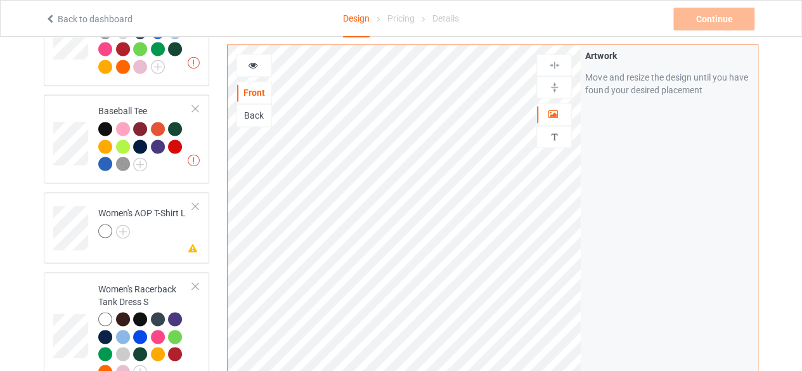
click at [198, 202] on div at bounding box center [195, 206] width 9 height 9
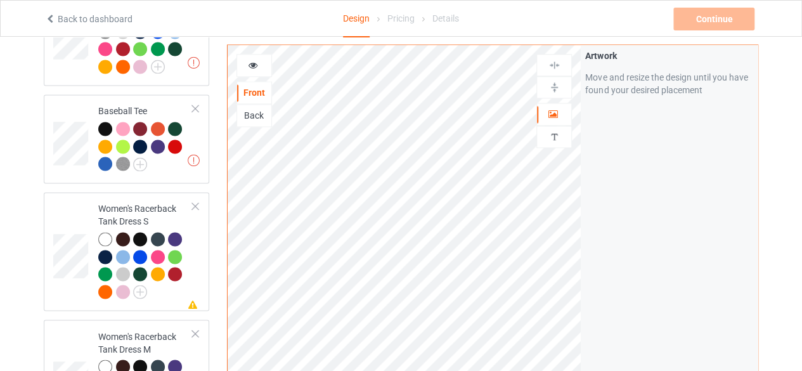
click at [198, 202] on div at bounding box center [195, 206] width 9 height 9
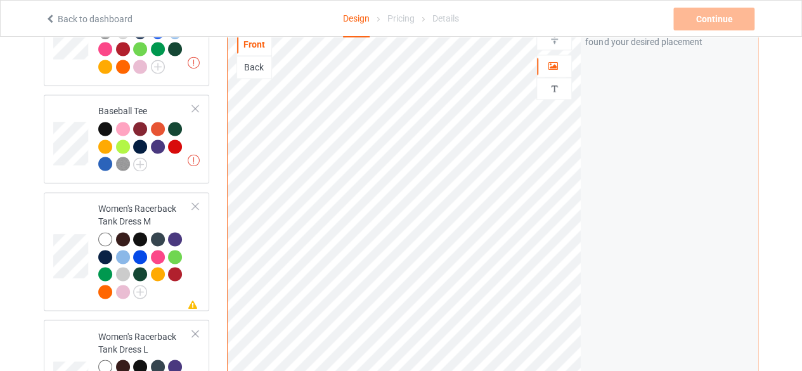
click at [198, 202] on div at bounding box center [195, 206] width 9 height 9
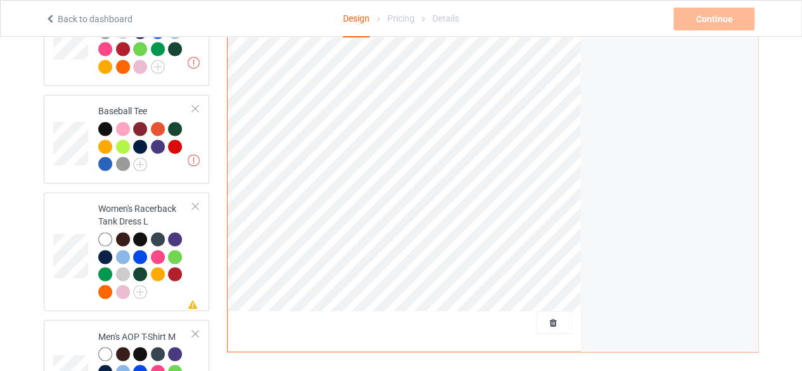
click at [198, 202] on div at bounding box center [195, 206] width 9 height 9
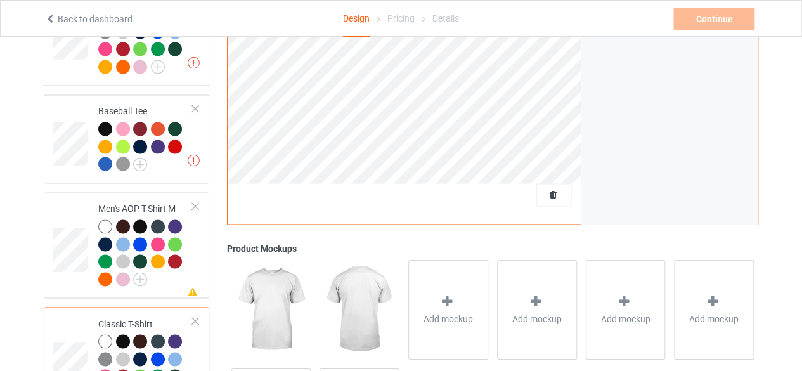
click at [198, 202] on div at bounding box center [195, 206] width 9 height 9
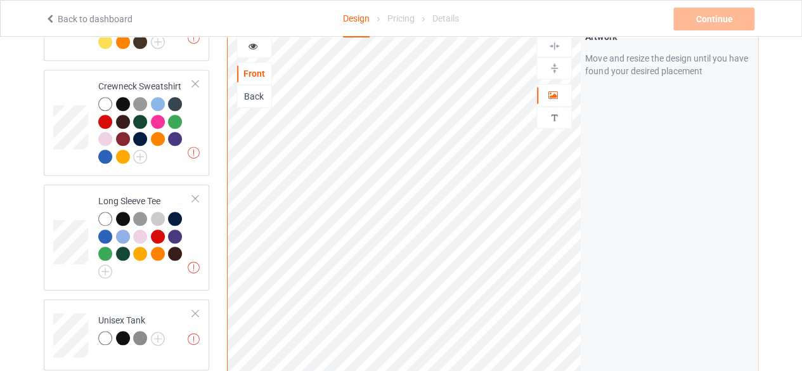
scroll to position [530, 0]
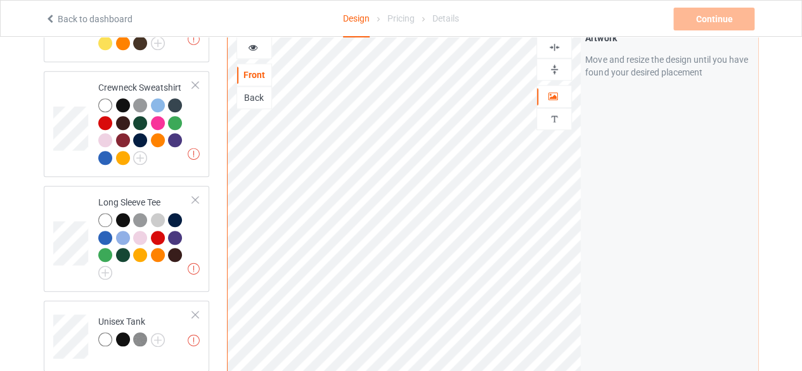
click at [560, 63] on img at bounding box center [555, 69] width 12 height 12
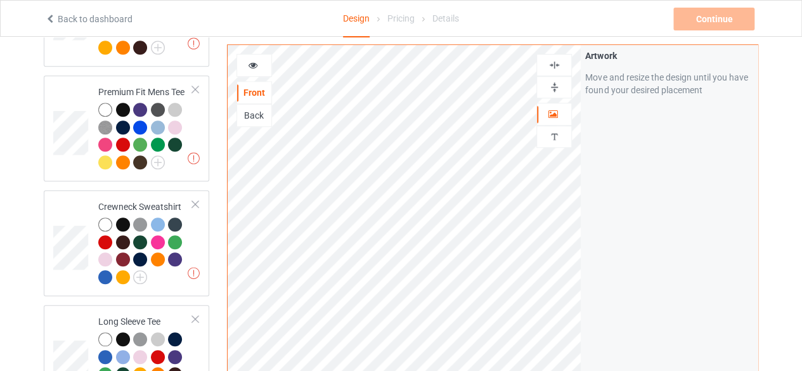
scroll to position [410, 0]
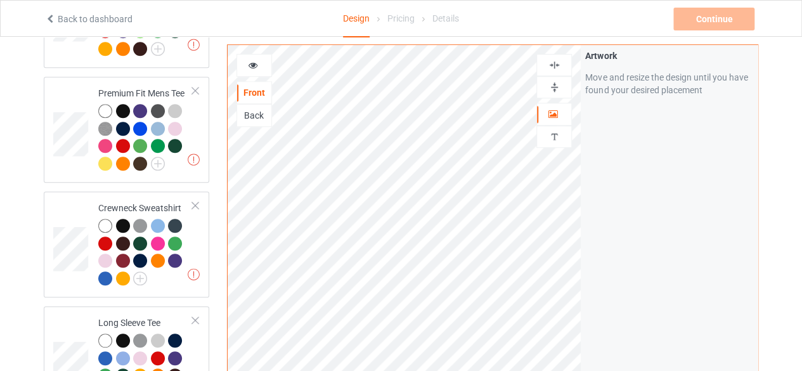
click at [253, 63] on icon at bounding box center [253, 63] width 11 height 9
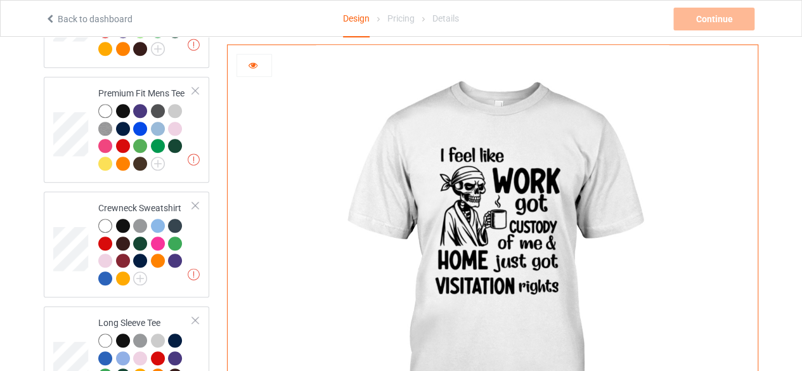
click at [255, 65] on icon at bounding box center [253, 63] width 11 height 9
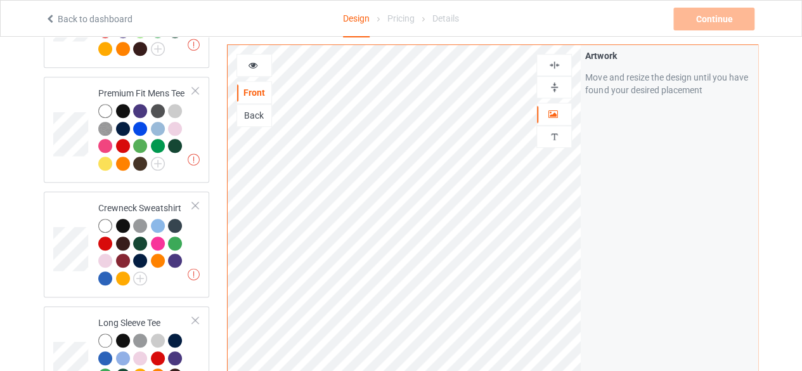
click at [255, 65] on icon at bounding box center [253, 63] width 11 height 9
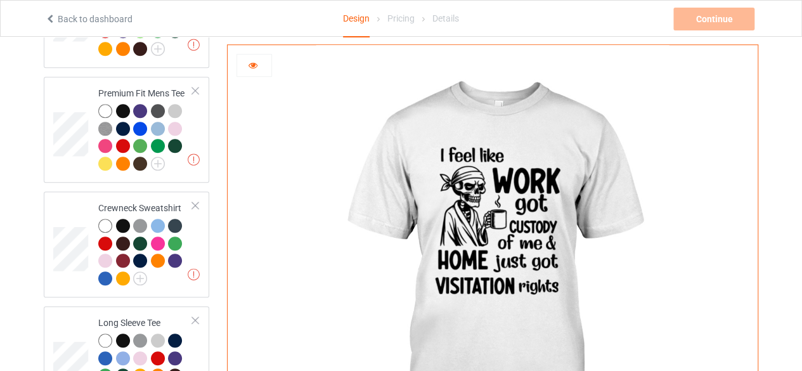
click at [255, 65] on icon at bounding box center [253, 63] width 11 height 9
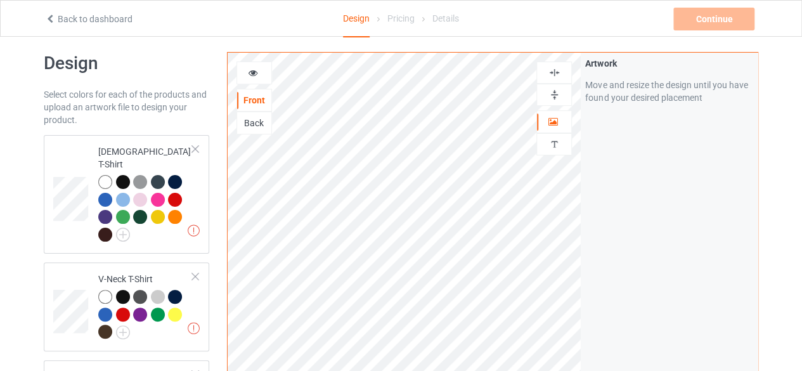
scroll to position [0, 0]
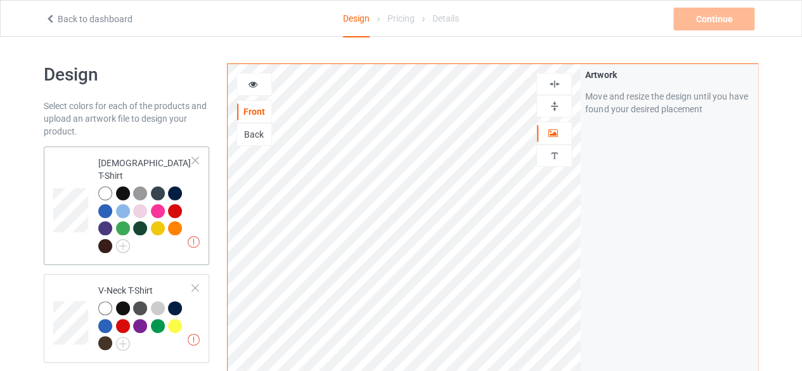
click at [188, 199] on div at bounding box center [145, 222] width 95 height 70
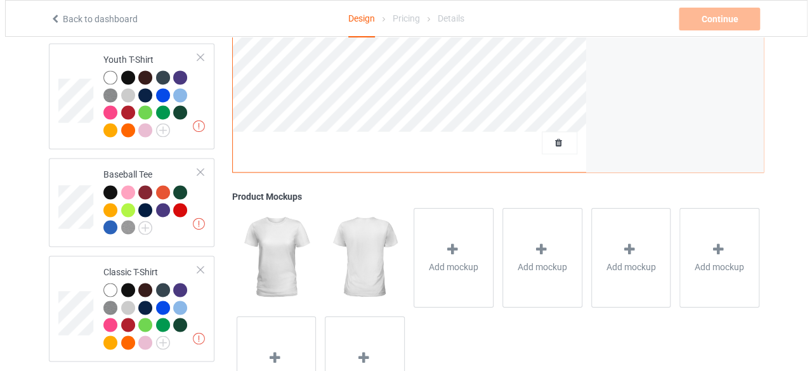
scroll to position [929, 0]
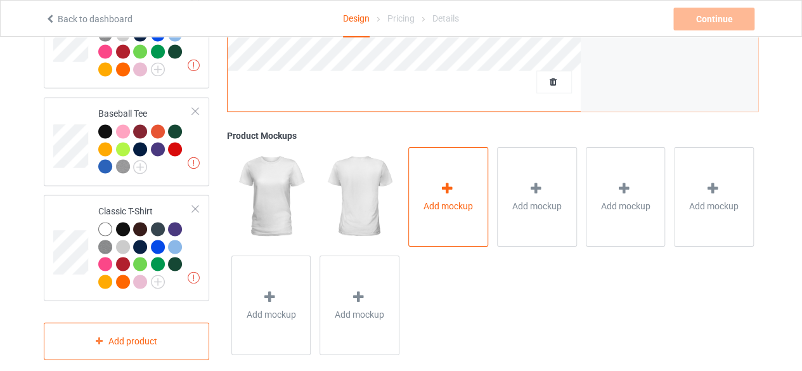
click at [420, 171] on div "Add mockup" at bounding box center [449, 197] width 80 height 100
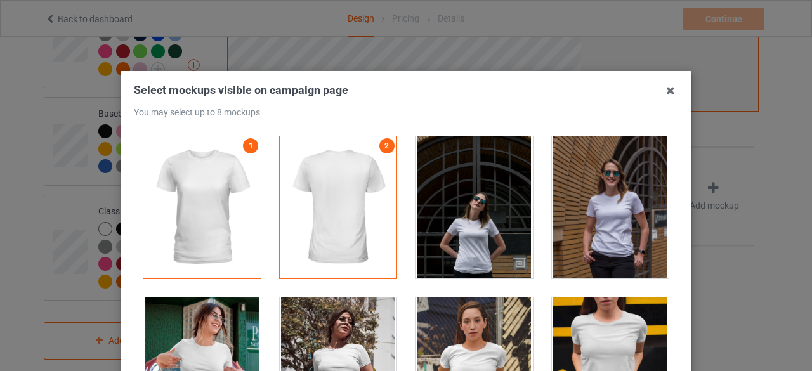
click at [604, 210] on div at bounding box center [610, 207] width 117 height 142
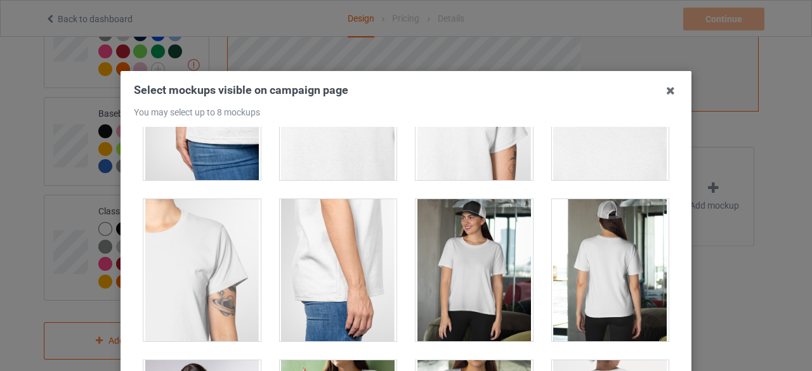
scroll to position [595, 0]
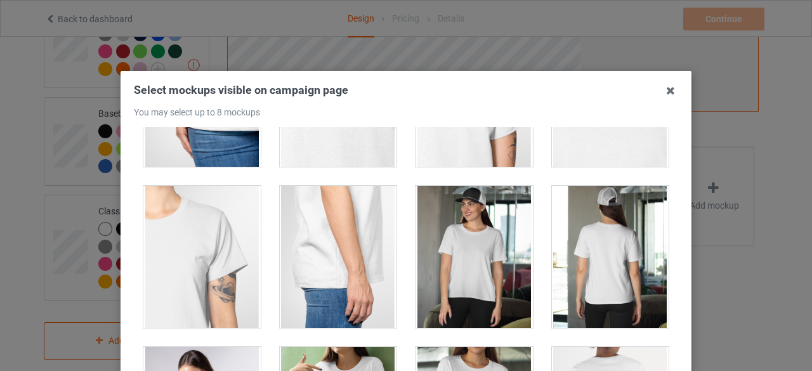
click at [449, 263] on div at bounding box center [474, 257] width 117 height 142
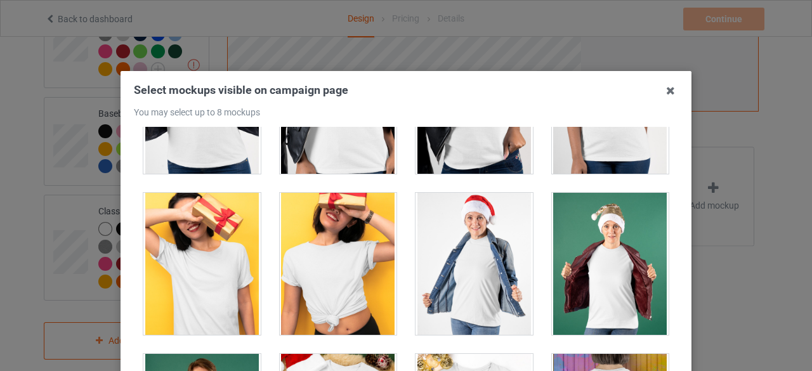
scroll to position [1234, 0]
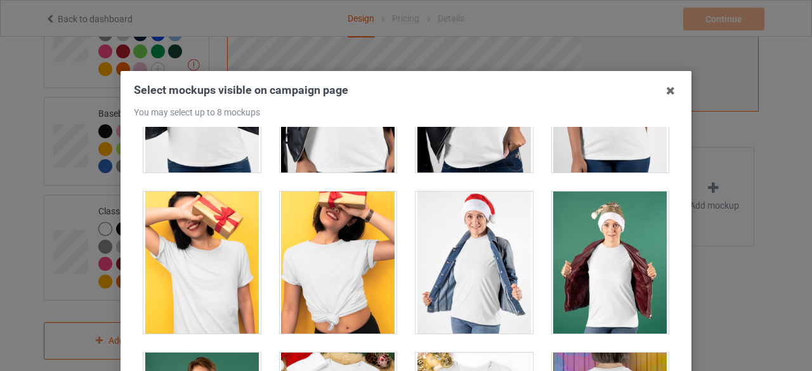
click at [329, 285] on div at bounding box center [338, 263] width 117 height 142
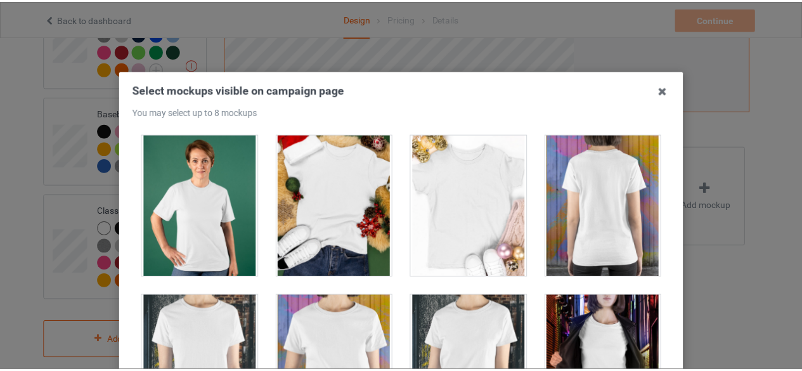
scroll to position [181, 0]
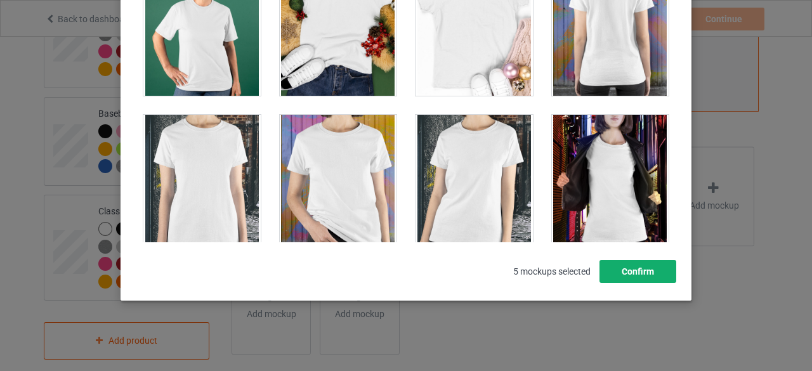
click at [642, 274] on button "Confirm" at bounding box center [637, 271] width 77 height 23
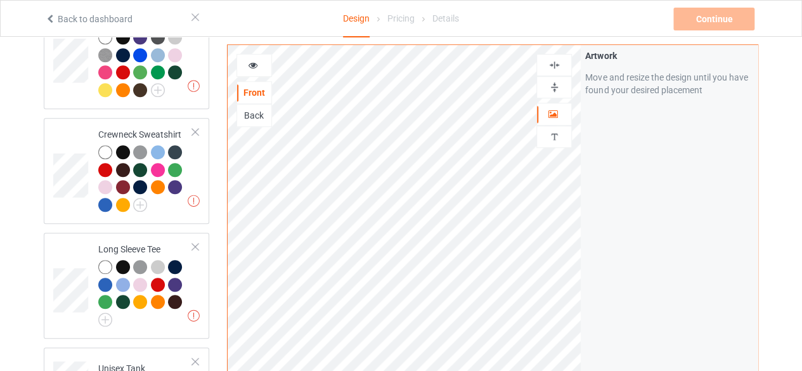
scroll to position [478, 0]
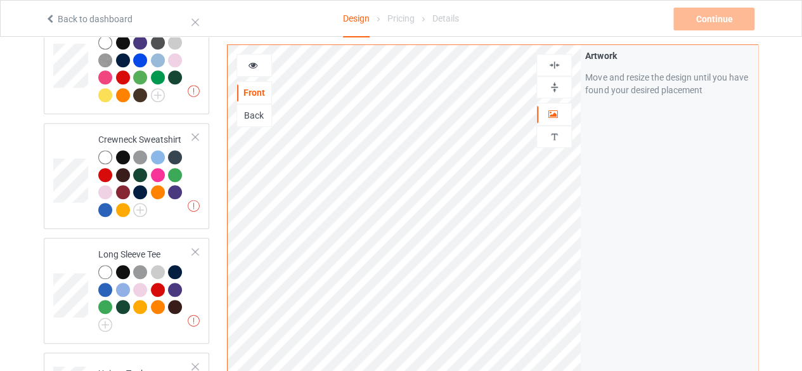
click at [250, 64] on icon at bounding box center [253, 63] width 11 height 9
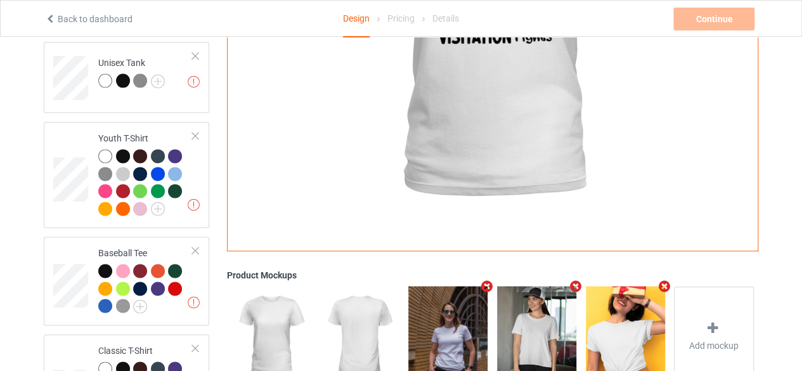
scroll to position [790, 0]
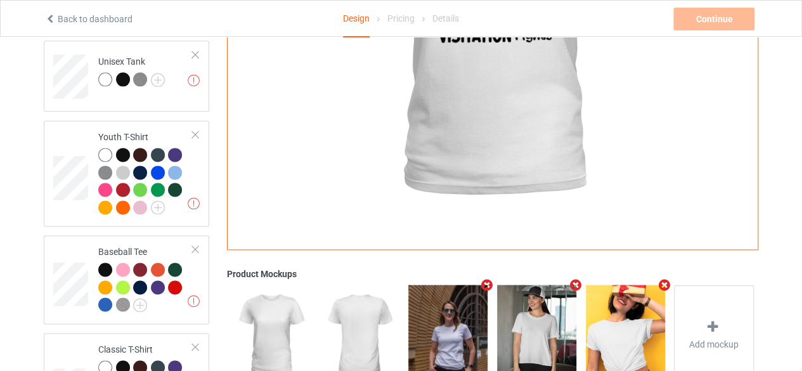
click at [470, 323] on img at bounding box center [448, 334] width 79 height 99
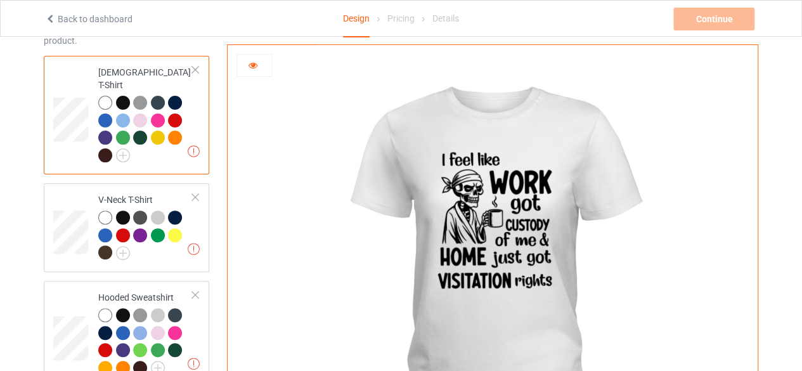
scroll to position [88, 0]
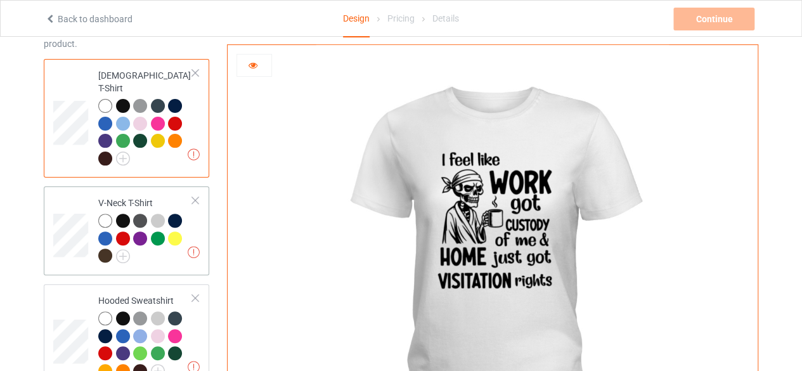
click at [193, 217] on td "Artwork resolution lower than 150 DPI may result in bad print V-Neck T-Shirt" at bounding box center [145, 231] width 108 height 79
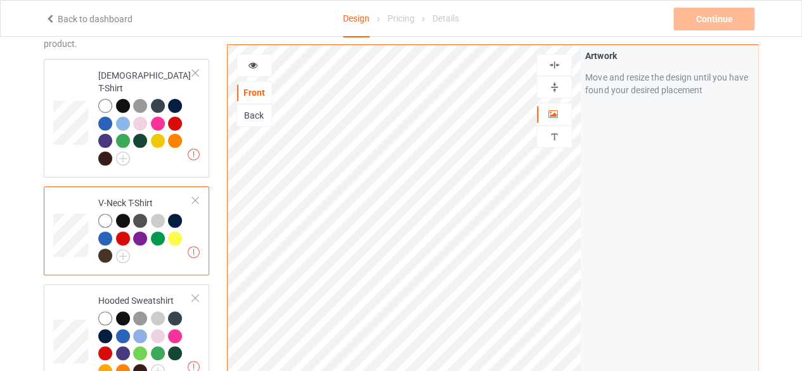
drag, startPoint x: 193, startPoint y: 217, endPoint x: 193, endPoint y: 198, distance: 19.0
click at [193, 198] on td "Artwork resolution lower than 150 DPI may result in bad print V-Neck T-Shirt" at bounding box center [145, 231] width 108 height 79
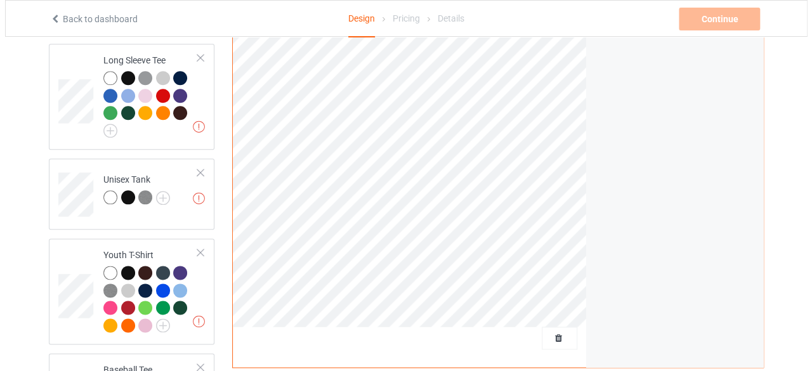
scroll to position [817, 0]
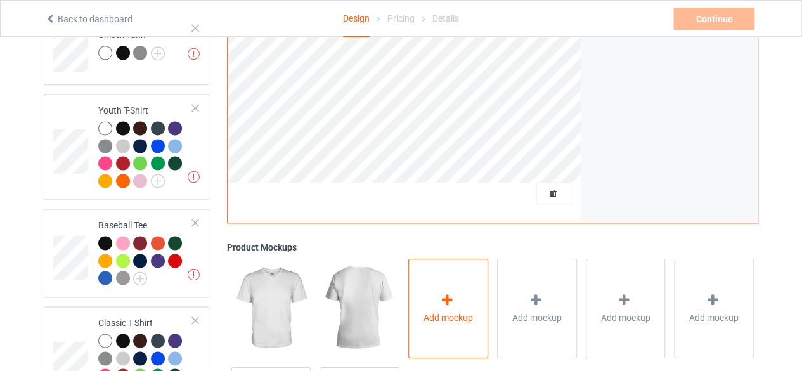
click at [455, 293] on div at bounding box center [449, 302] width 18 height 18
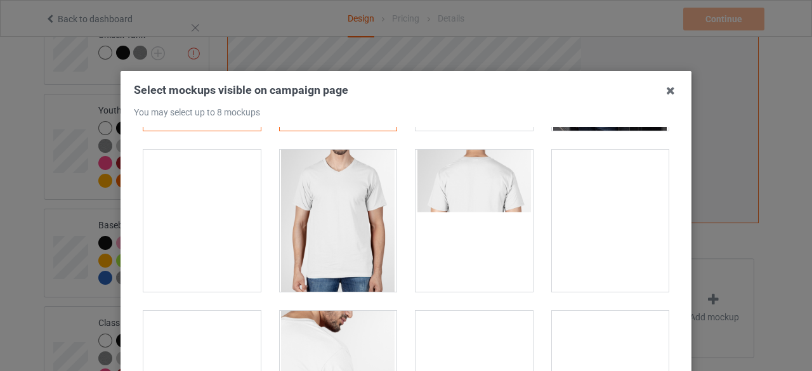
scroll to position [147, 0]
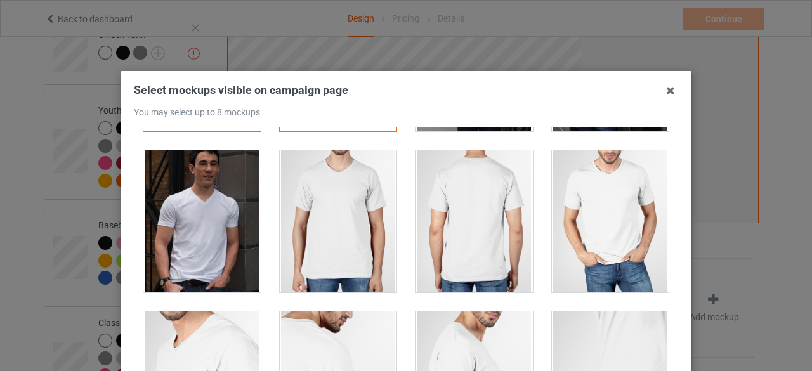
click at [605, 227] on div at bounding box center [610, 221] width 117 height 142
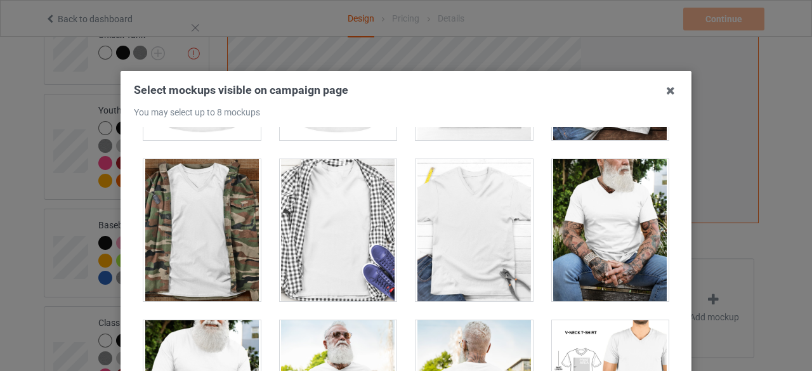
scroll to position [621, 0]
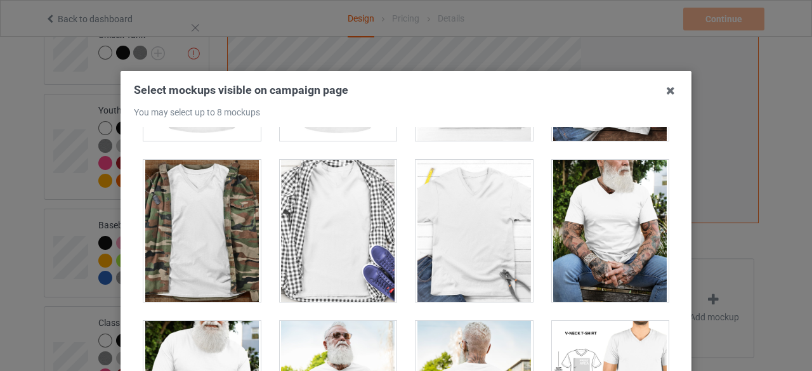
click at [613, 233] on div at bounding box center [610, 231] width 117 height 142
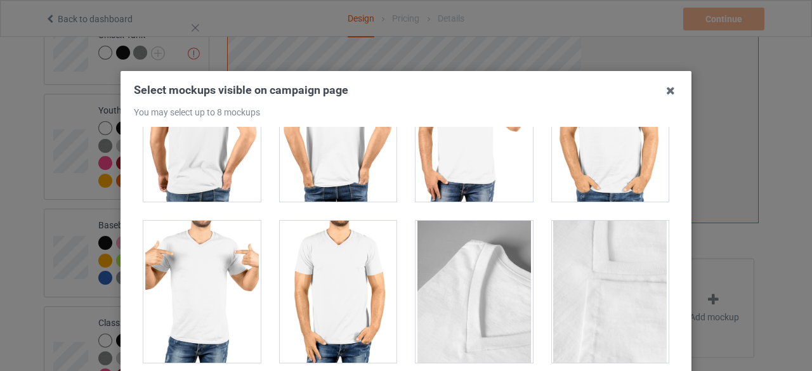
scroll to position [1206, 0]
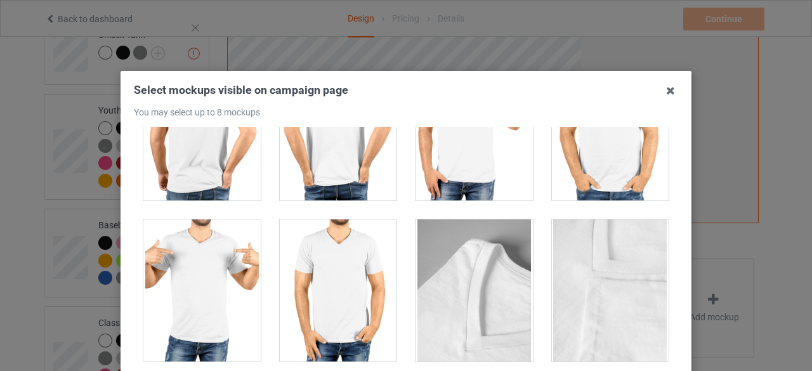
click at [327, 267] on div at bounding box center [338, 290] width 117 height 142
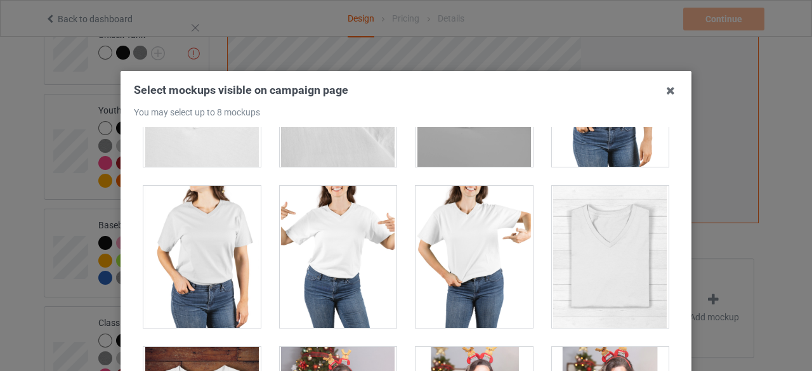
scroll to position [1547, 0]
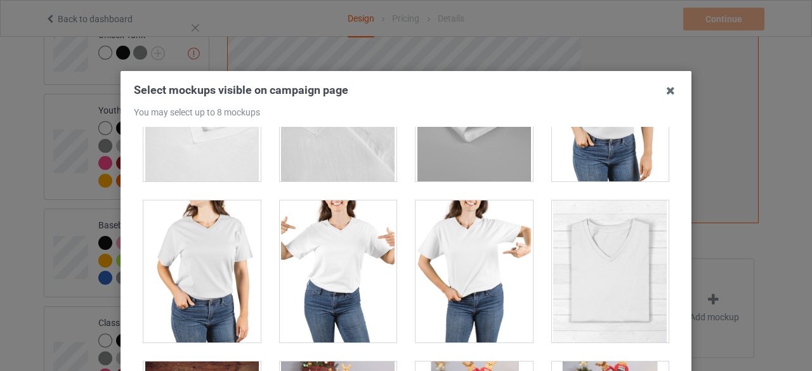
click at [199, 276] on div at bounding box center [201, 271] width 117 height 142
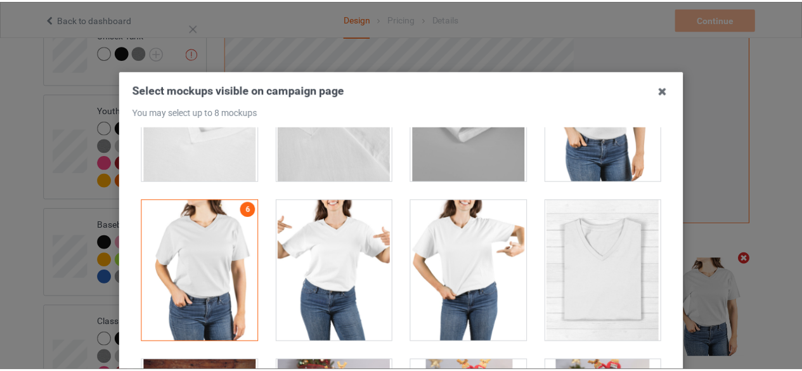
scroll to position [181, 0]
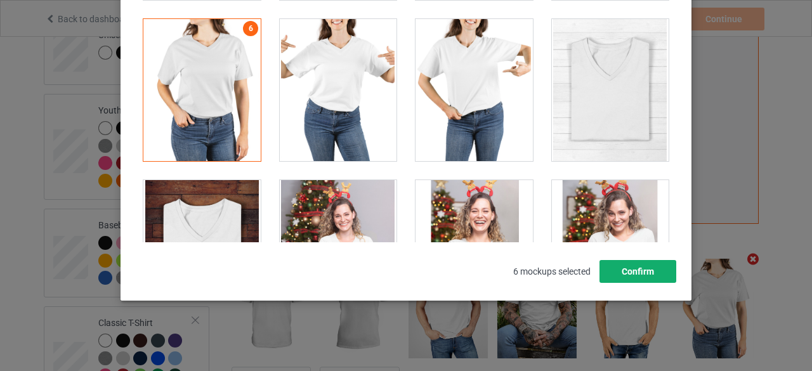
click at [643, 271] on button "Confirm" at bounding box center [637, 271] width 77 height 23
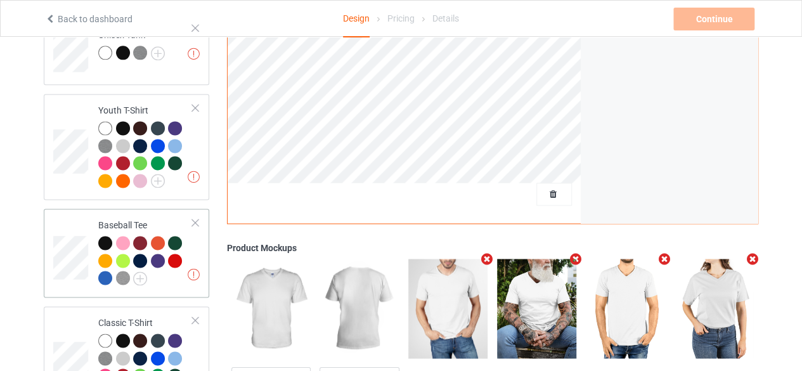
scroll to position [929, 0]
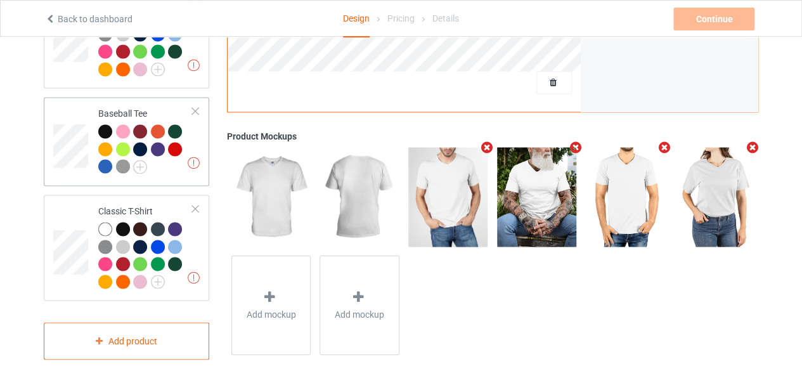
click at [195, 107] on div at bounding box center [195, 111] width 9 height 9
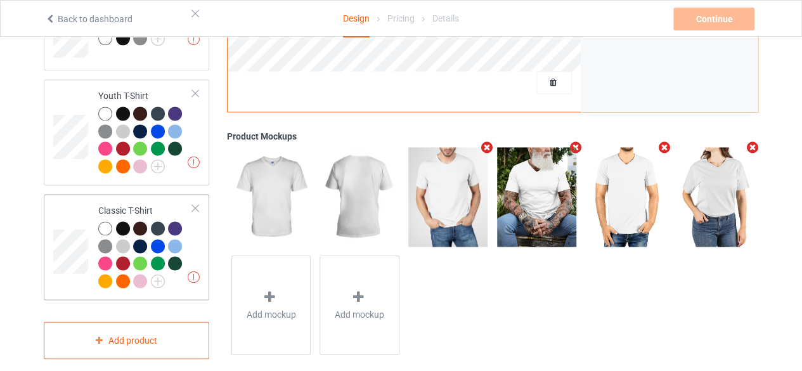
click at [73, 207] on td at bounding box center [72, 247] width 38 height 96
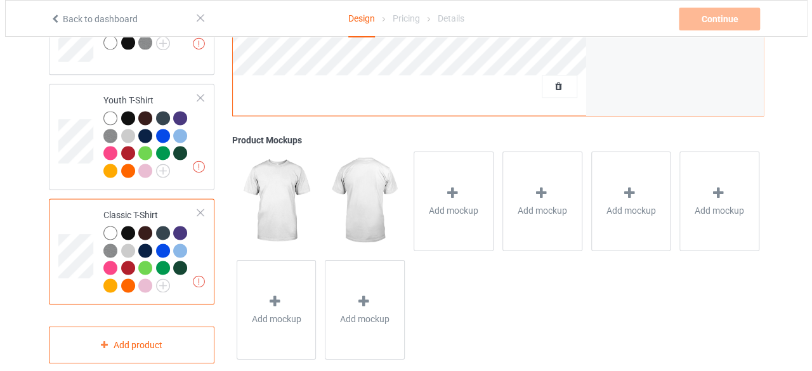
scroll to position [832, 0]
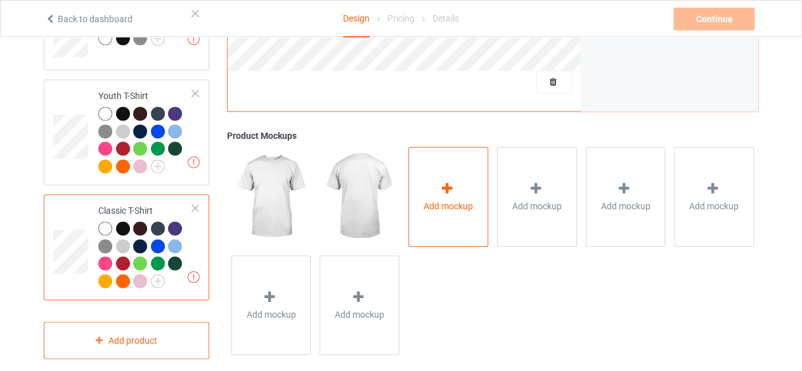
click at [434, 199] on span "Add mockup" at bounding box center [448, 205] width 49 height 13
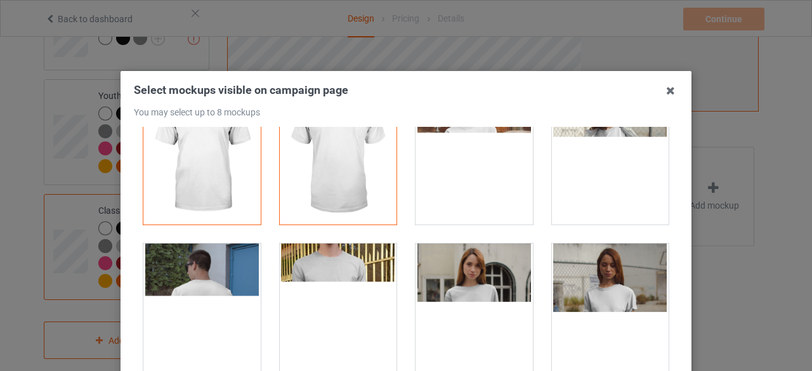
scroll to position [53, 0]
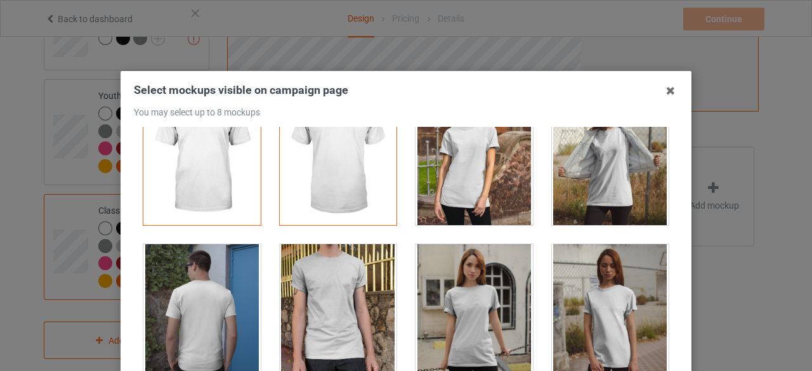
click at [462, 303] on div at bounding box center [474, 315] width 117 height 142
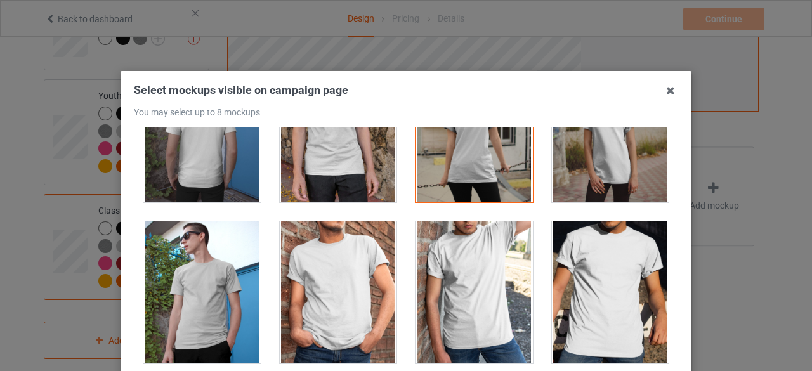
scroll to position [240, 0]
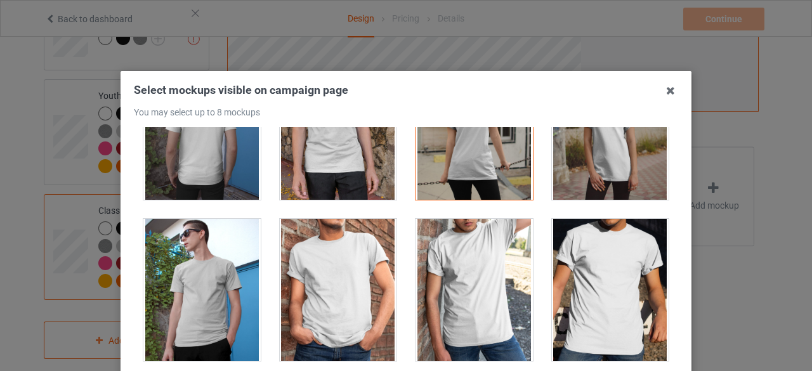
click at [611, 290] on div at bounding box center [610, 290] width 117 height 142
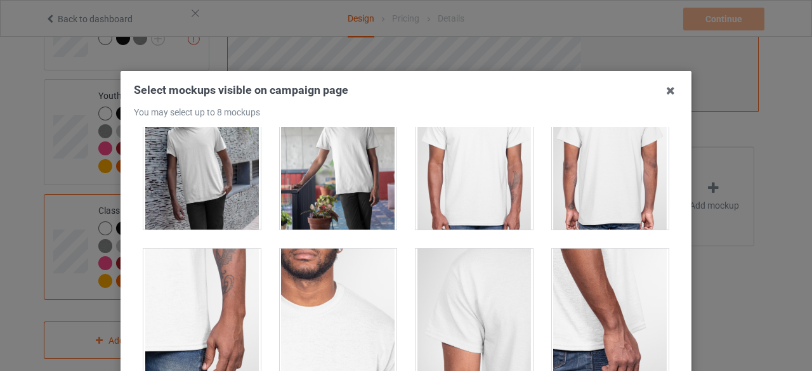
scroll to position [694, 0]
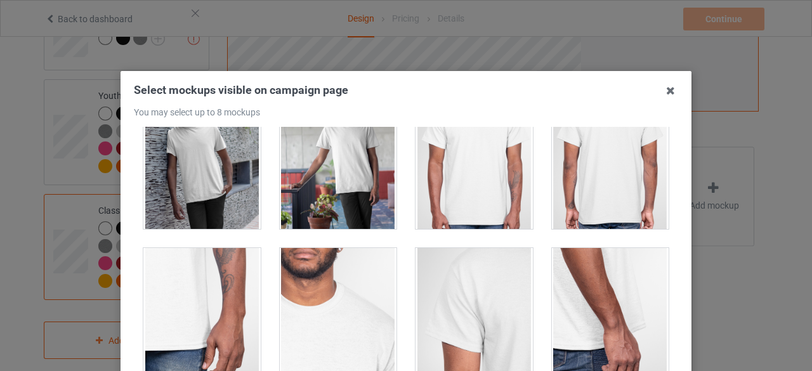
click at [460, 153] on div at bounding box center [474, 158] width 117 height 142
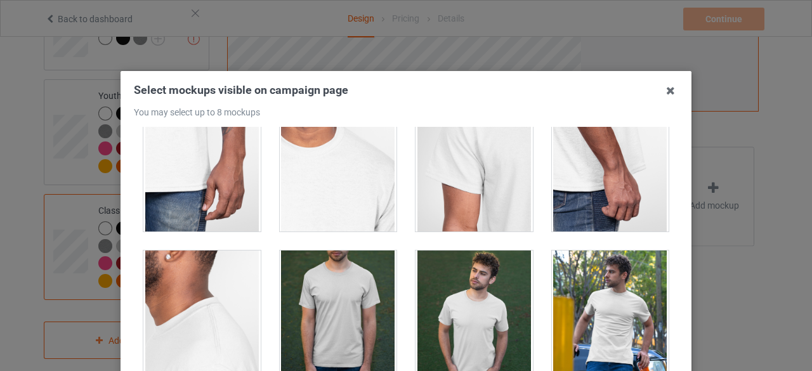
click at [310, 203] on div at bounding box center [338, 160] width 117 height 142
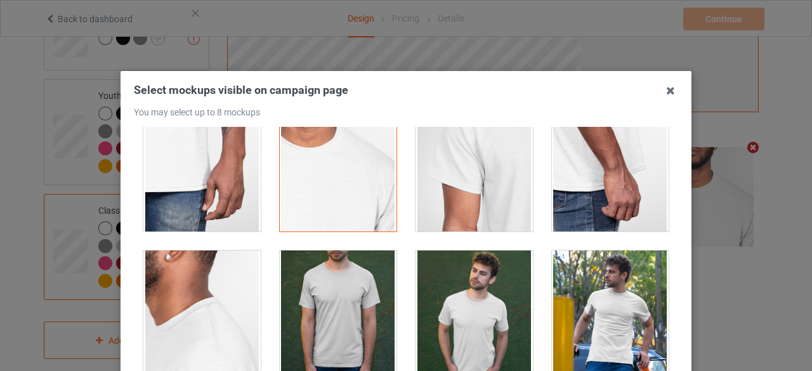
click at [467, 334] on div at bounding box center [474, 322] width 117 height 142
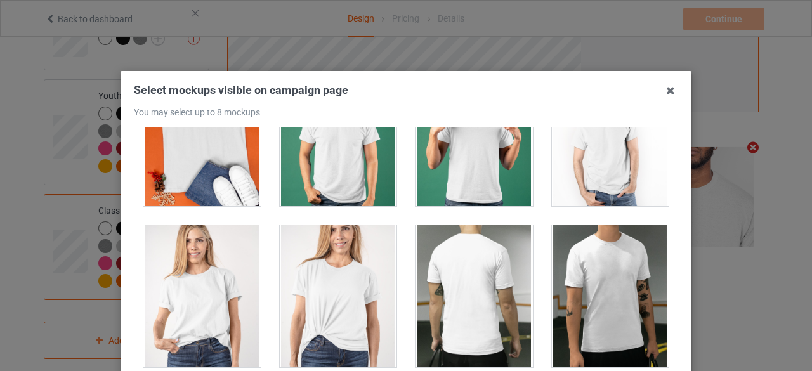
scroll to position [2052, 0]
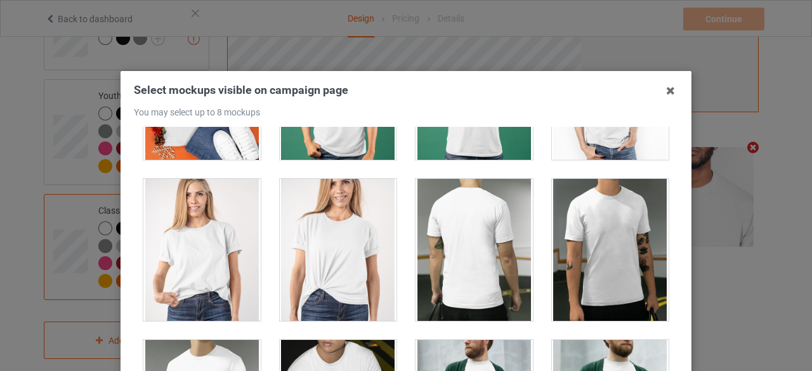
click at [193, 271] on div at bounding box center [201, 250] width 117 height 142
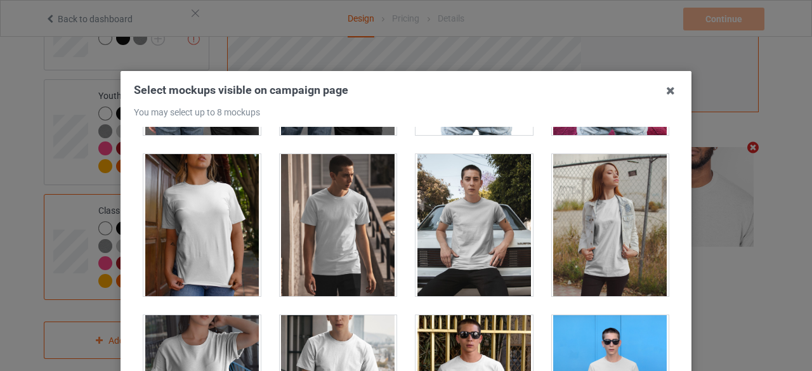
scroll to position [6427, 0]
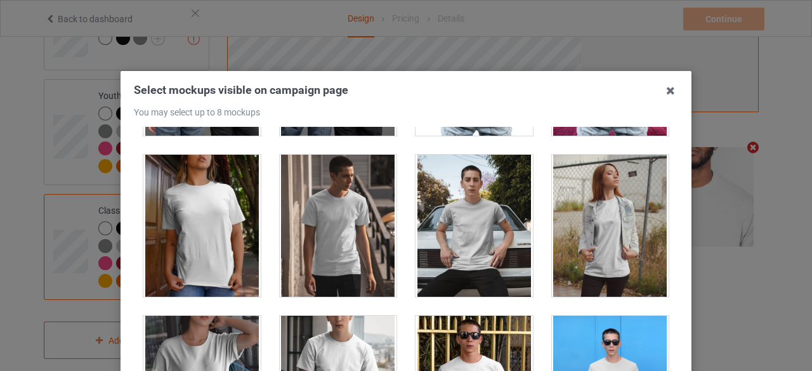
click at [185, 199] on div at bounding box center [201, 226] width 117 height 142
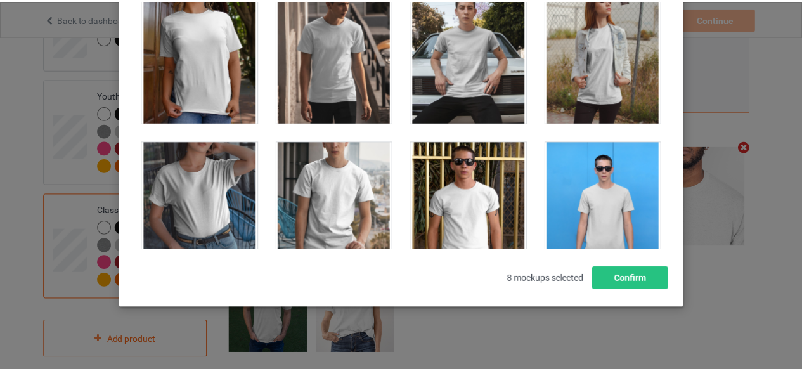
scroll to position [221, 0]
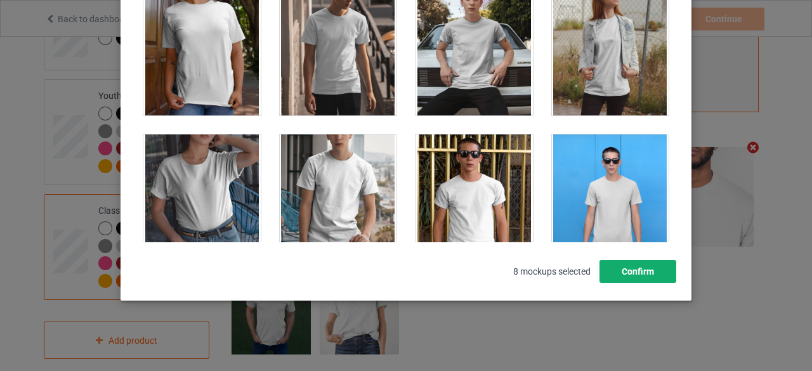
click at [638, 268] on button "Confirm" at bounding box center [637, 271] width 77 height 23
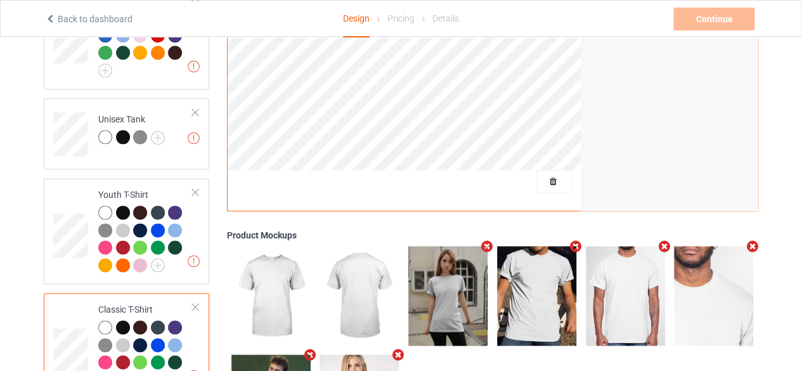
scroll to position [730, 0]
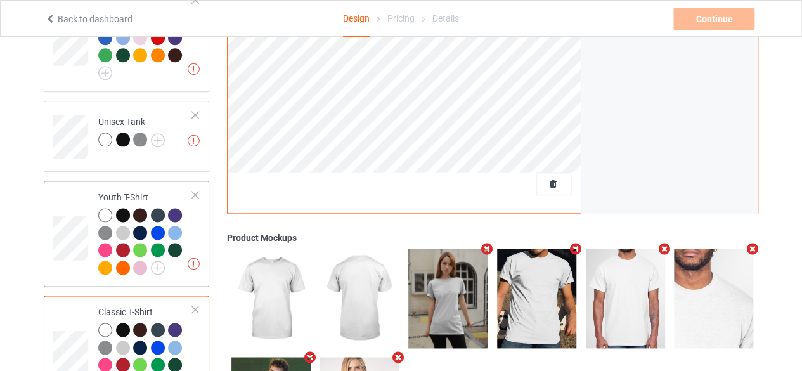
click at [195, 190] on div at bounding box center [195, 194] width 9 height 9
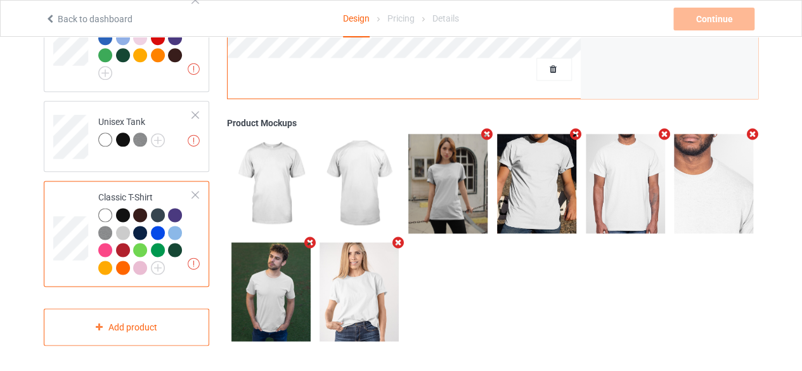
scroll to position [717, 0]
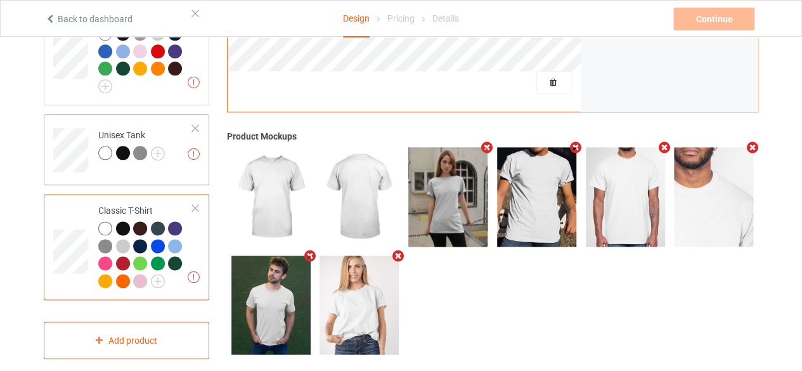
click at [175, 129] on td "Artwork resolution lower than 150 DPI may result in bad print Unisex Tank" at bounding box center [145, 145] width 108 height 53
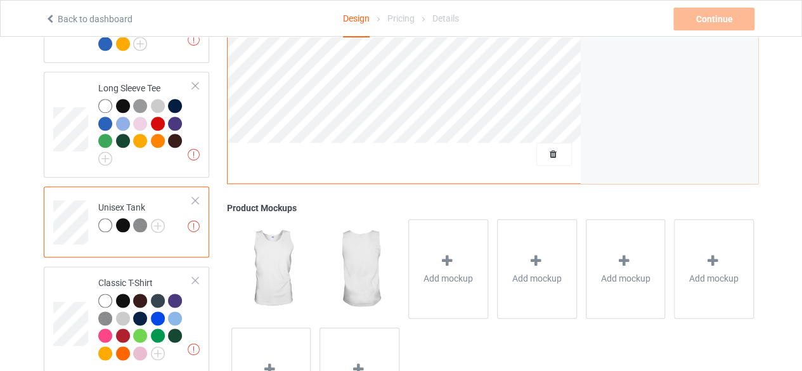
scroll to position [645, 0]
click at [192, 196] on div at bounding box center [195, 200] width 9 height 9
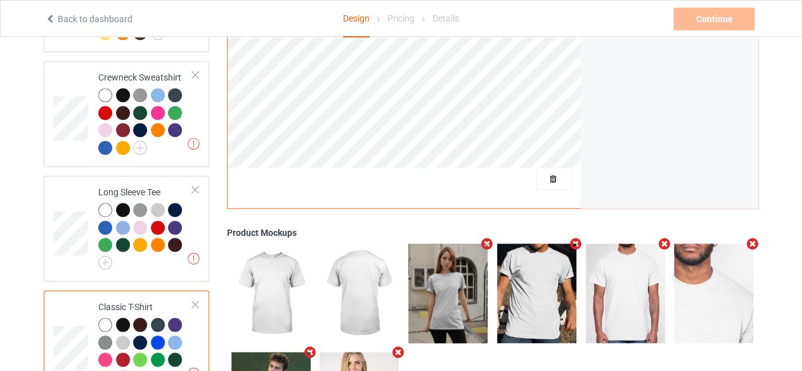
scroll to position [532, 0]
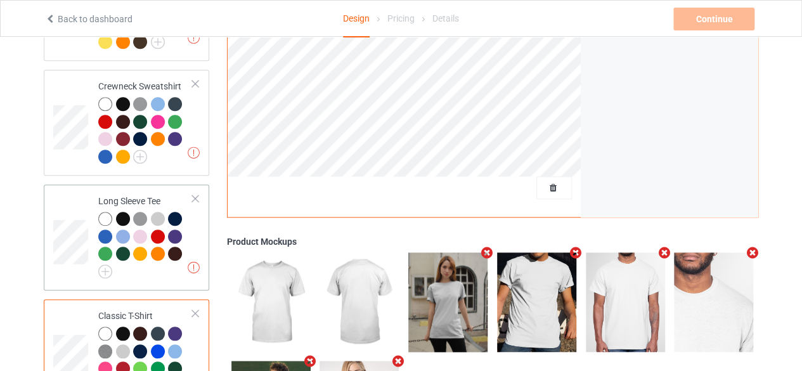
click at [195, 194] on div at bounding box center [195, 198] width 9 height 9
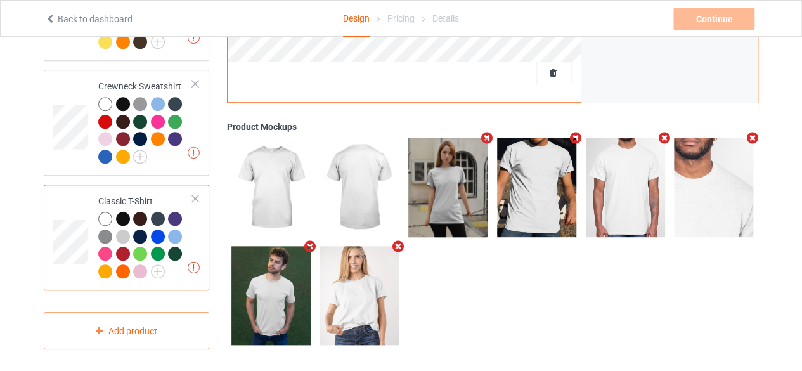
scroll to position [523, 0]
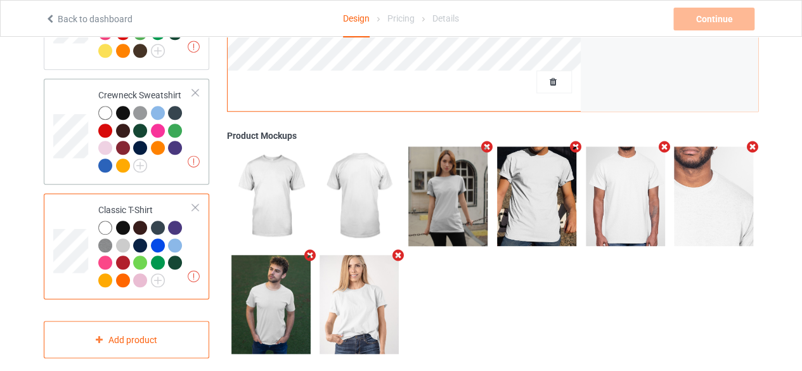
click at [196, 88] on div at bounding box center [195, 92] width 9 height 9
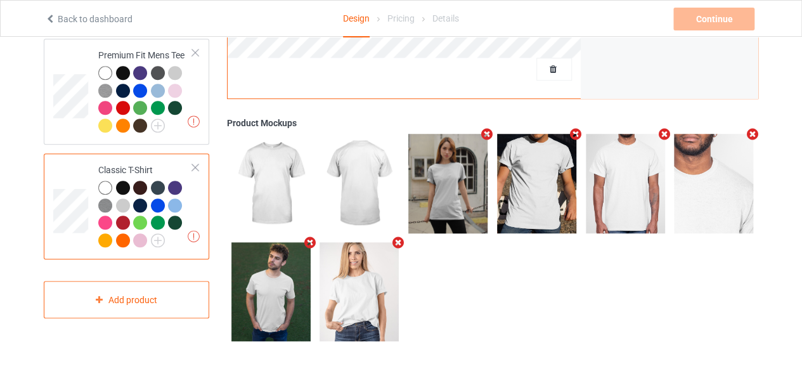
scroll to position [299, 0]
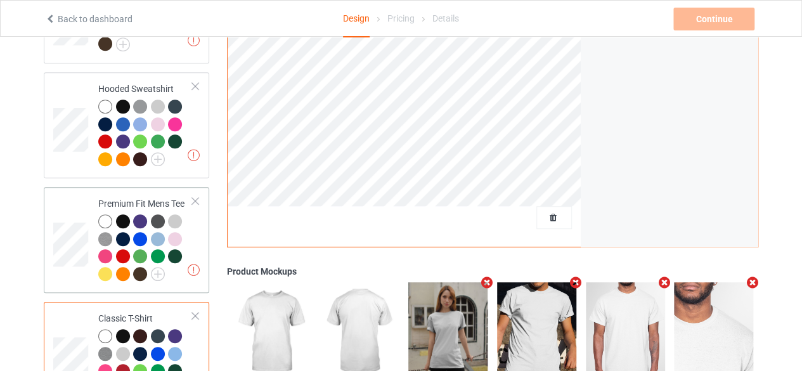
click at [193, 197] on div at bounding box center [195, 201] width 9 height 9
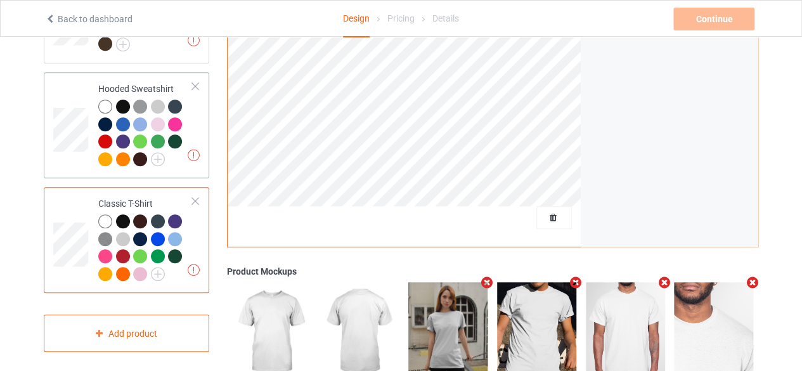
click at [197, 82] on div at bounding box center [195, 86] width 9 height 9
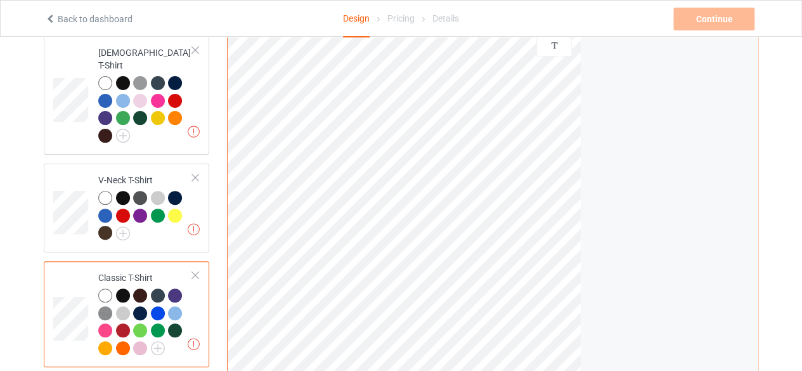
scroll to position [110, 0]
click at [194, 173] on div at bounding box center [195, 177] width 9 height 9
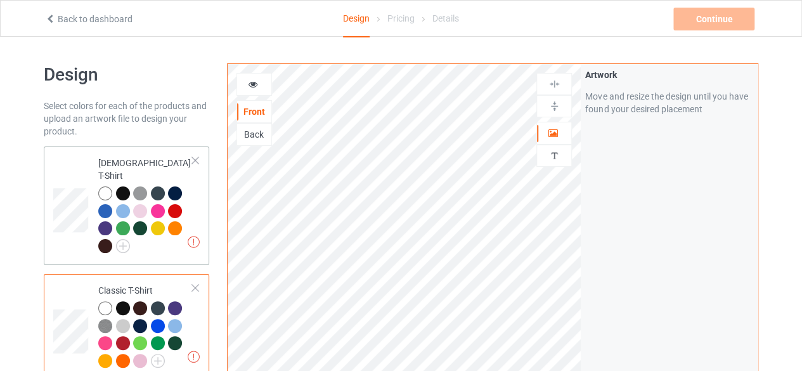
click at [192, 192] on div at bounding box center [145, 222] width 95 height 70
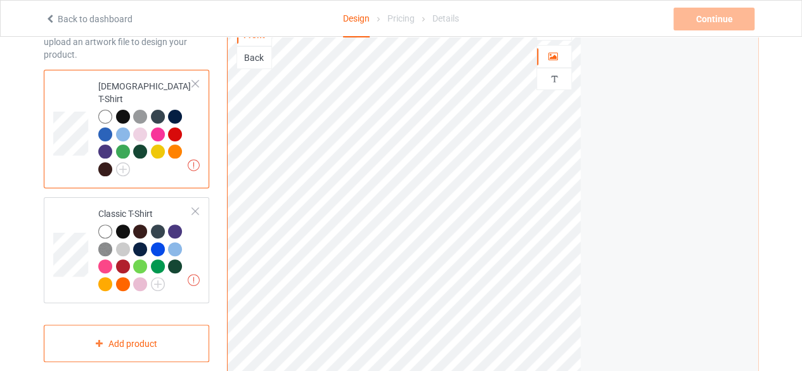
scroll to position [79, 0]
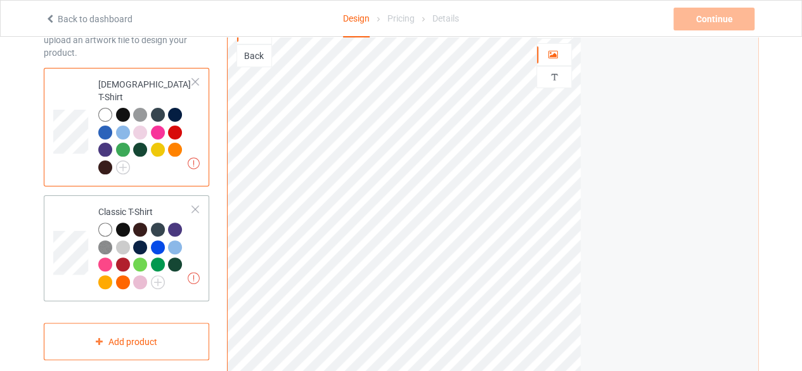
click at [197, 223] on td "Artwork resolution lower than 150 DPI may result in bad print Classic T-Shirt" at bounding box center [145, 248] width 108 height 96
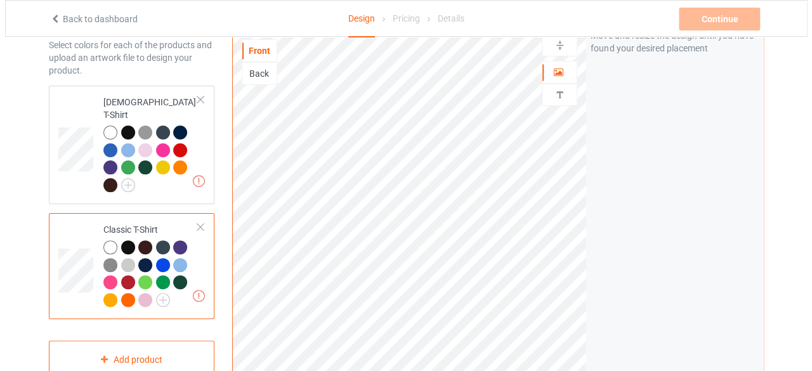
scroll to position [60, 0]
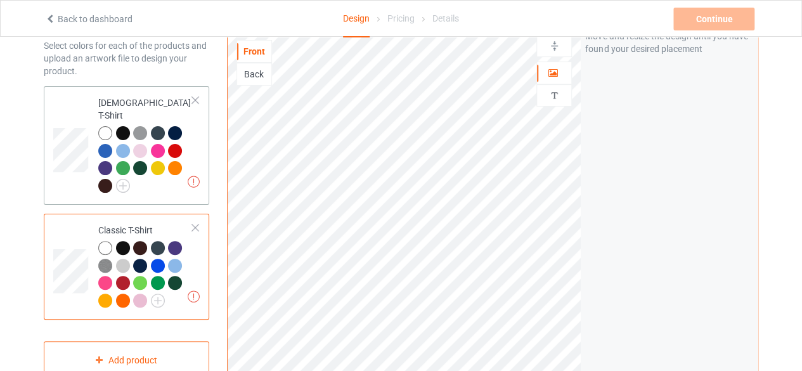
click at [197, 103] on div at bounding box center [195, 100] width 9 height 9
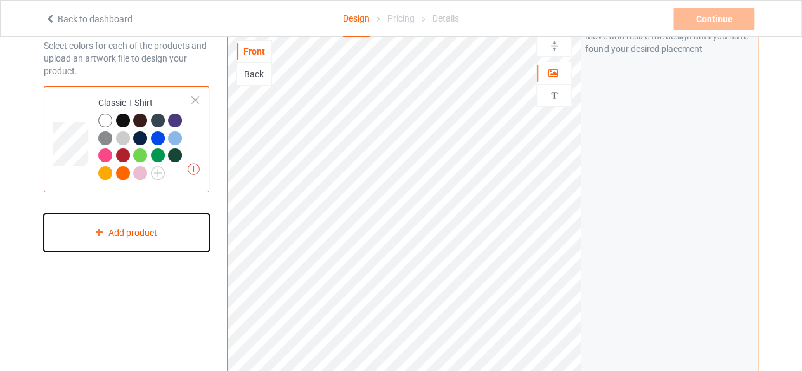
click at [148, 234] on div "Add product" at bounding box center [127, 232] width 166 height 37
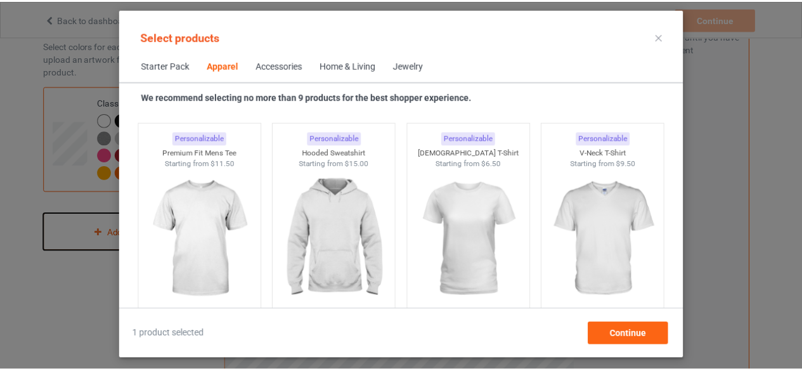
scroll to position [702, 0]
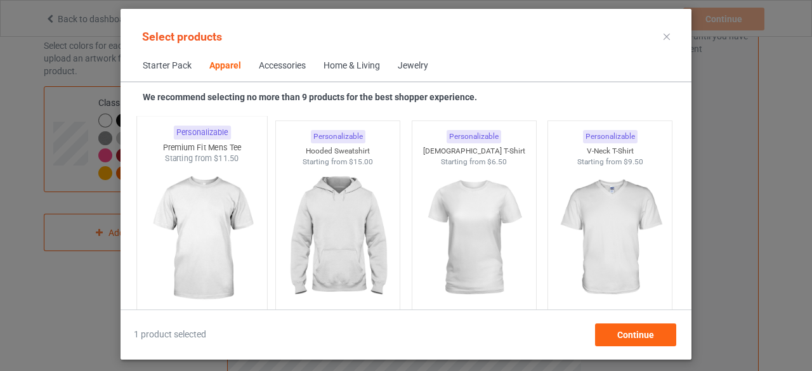
click at [209, 218] on img at bounding box center [201, 238] width 119 height 149
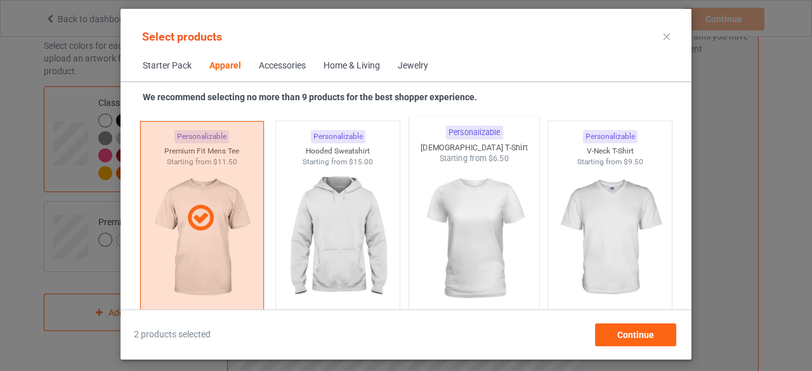
click at [481, 234] on img at bounding box center [473, 238] width 119 height 149
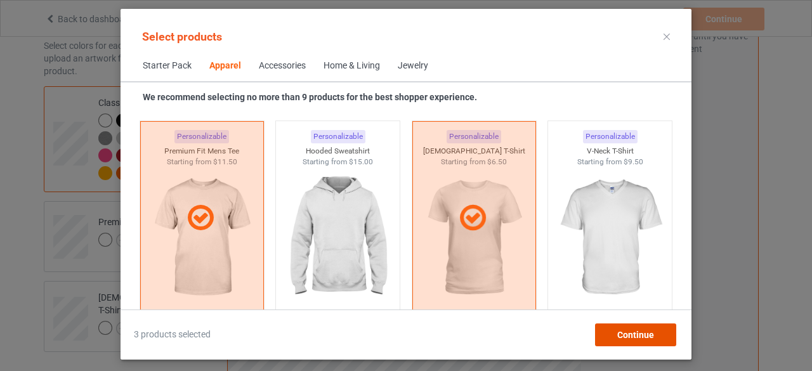
click at [642, 336] on span "Continue" at bounding box center [635, 335] width 37 height 10
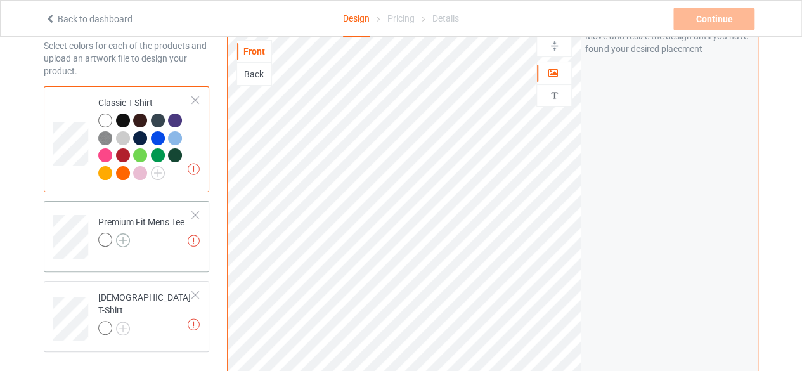
click at [122, 235] on img at bounding box center [123, 240] width 14 height 14
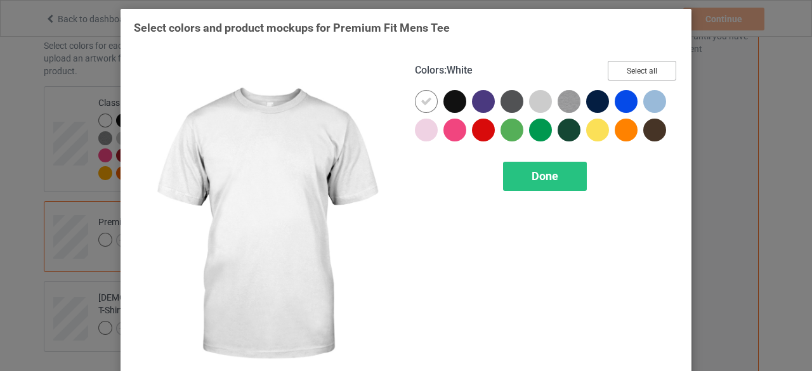
click at [639, 73] on button "Select all" at bounding box center [642, 71] width 69 height 20
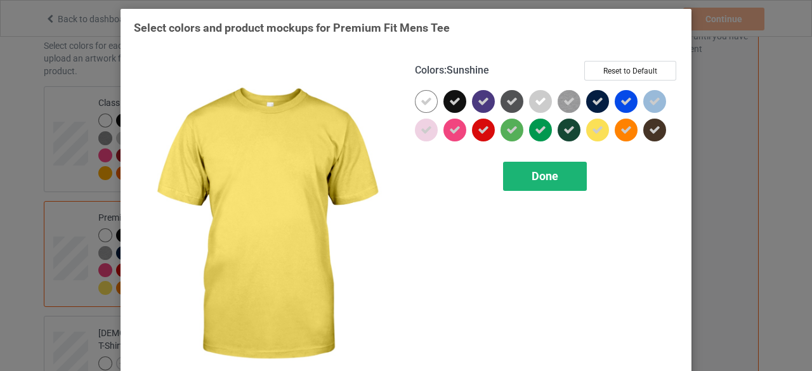
click at [545, 177] on span "Done" at bounding box center [545, 175] width 27 height 13
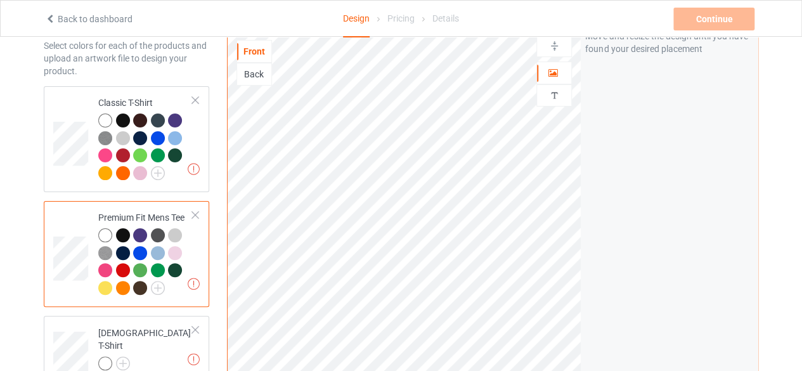
scroll to position [115, 0]
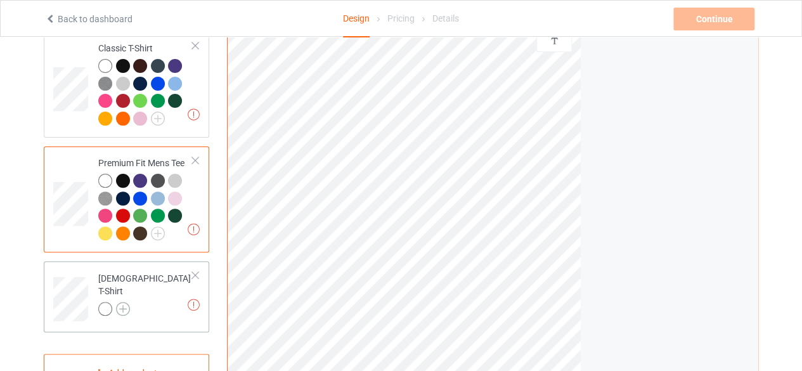
click at [126, 302] on img at bounding box center [123, 309] width 14 height 14
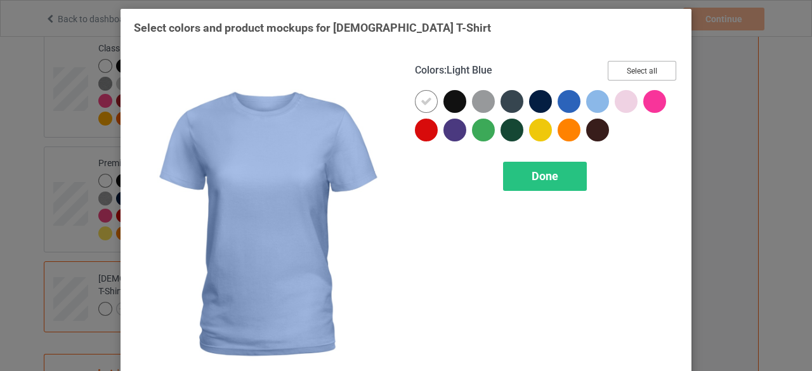
click at [612, 73] on button "Select all" at bounding box center [642, 71] width 69 height 20
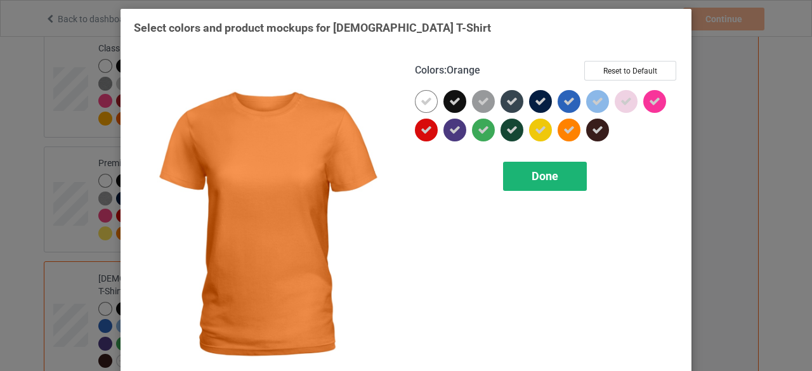
click at [537, 176] on span "Done" at bounding box center [545, 175] width 27 height 13
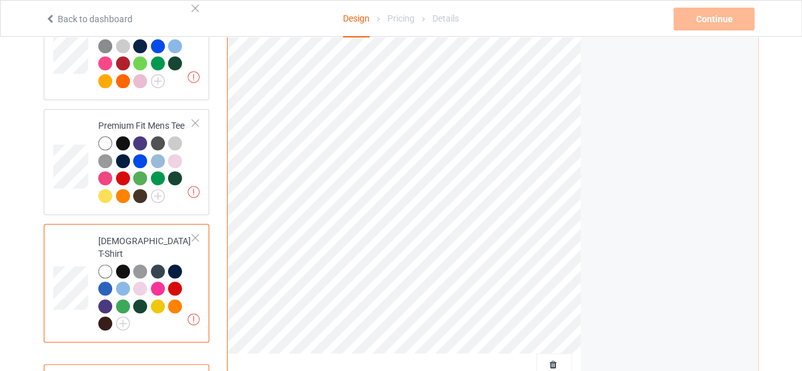
scroll to position [155, 0]
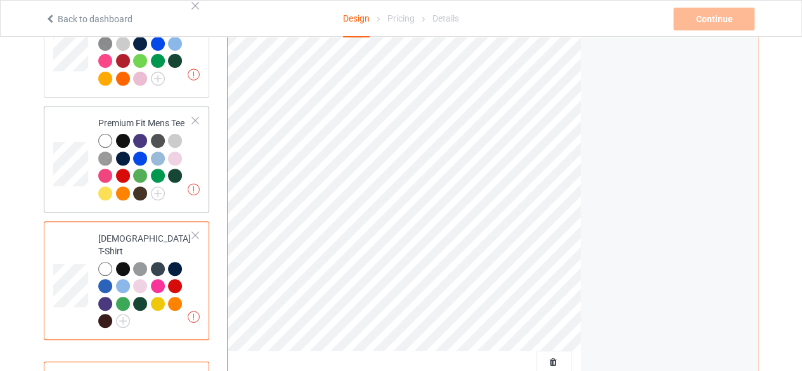
click at [190, 165] on div at bounding box center [145, 169] width 95 height 70
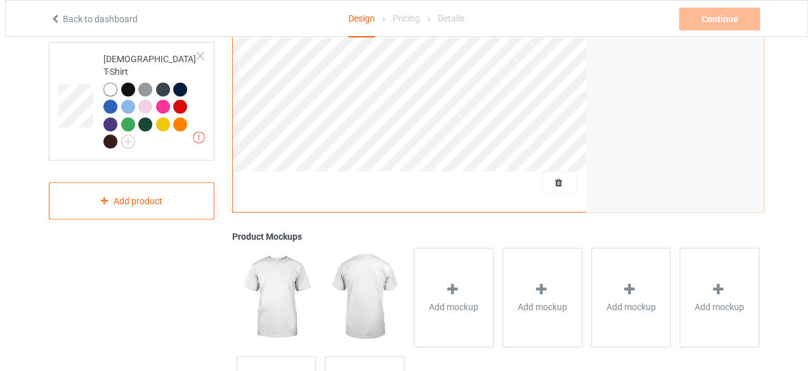
scroll to position [335, 0]
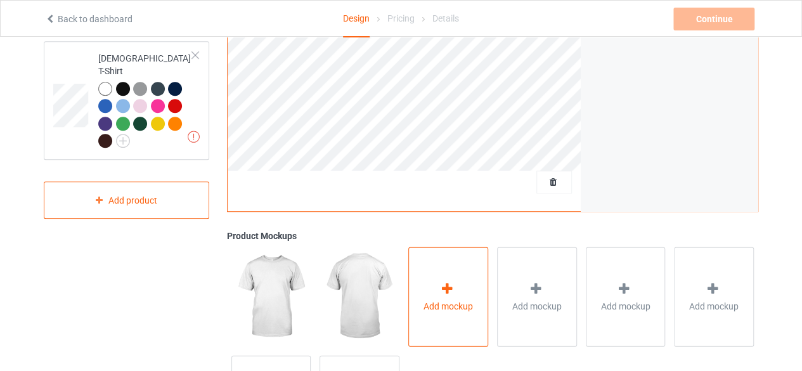
click at [430, 291] on div "Add mockup" at bounding box center [449, 297] width 80 height 100
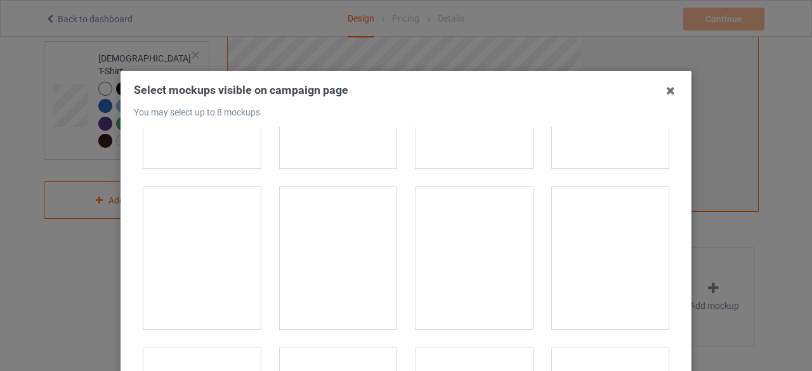
scroll to position [754, 0]
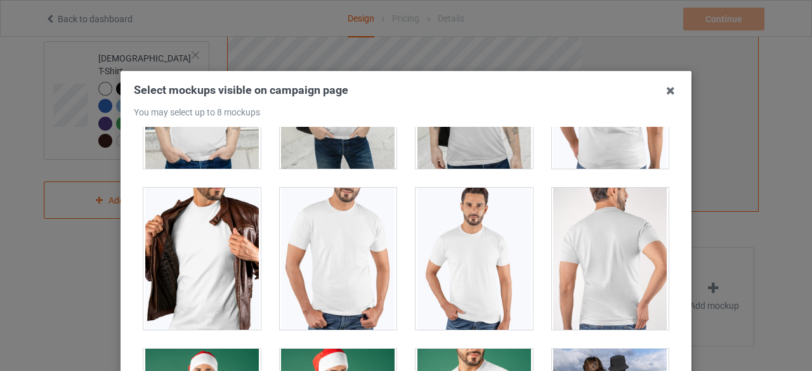
click at [360, 274] on div at bounding box center [338, 259] width 117 height 142
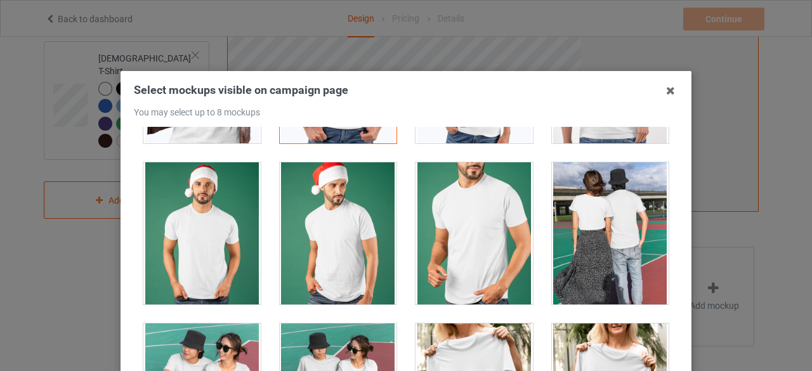
scroll to position [941, 0]
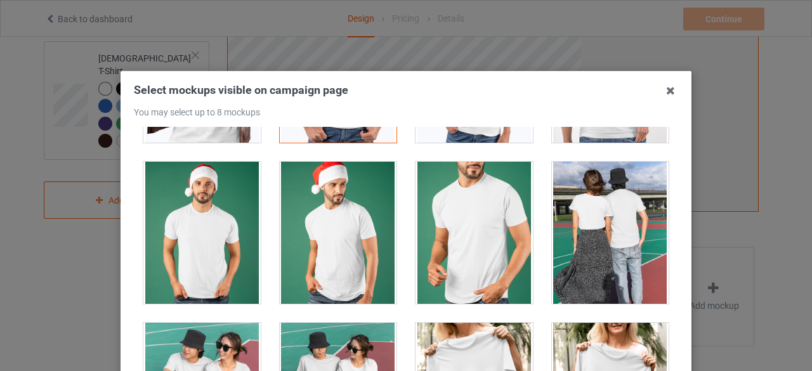
click at [463, 256] on div at bounding box center [474, 233] width 117 height 142
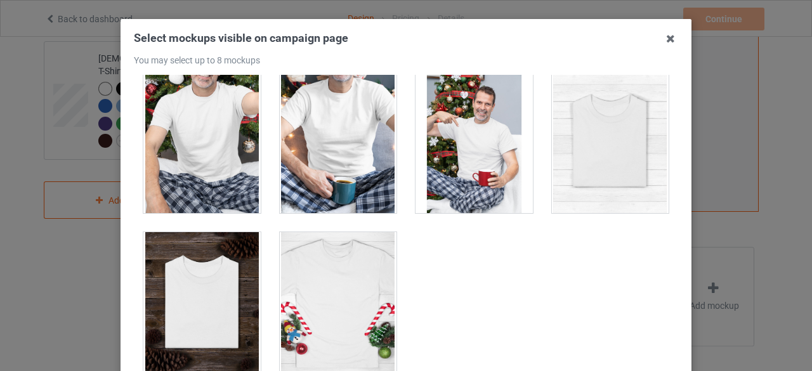
scroll to position [48, 0]
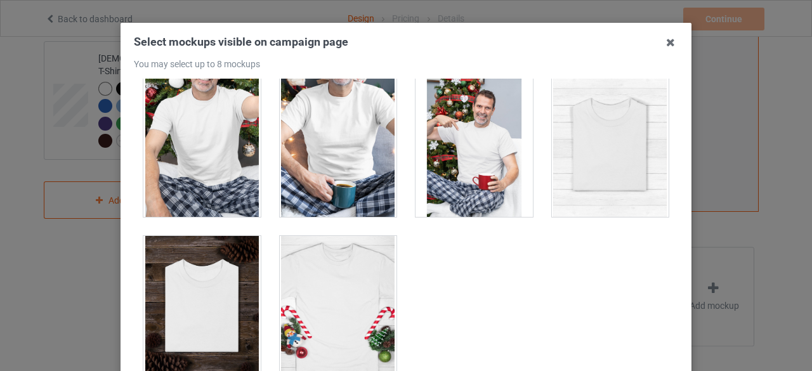
click at [598, 155] on div at bounding box center [610, 146] width 117 height 142
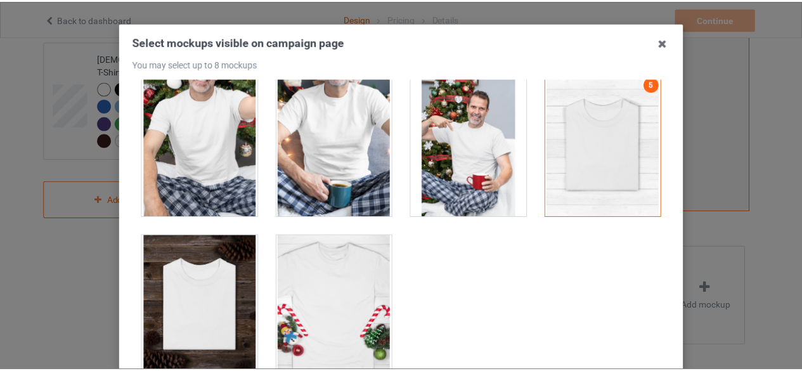
scroll to position [181, 0]
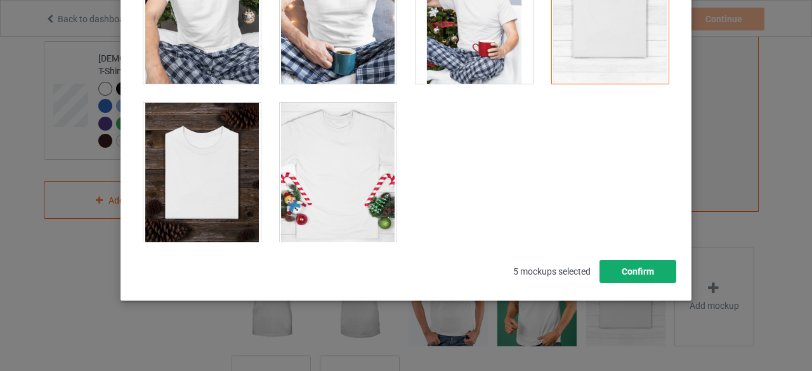
click at [638, 275] on button "Confirm" at bounding box center [637, 271] width 77 height 23
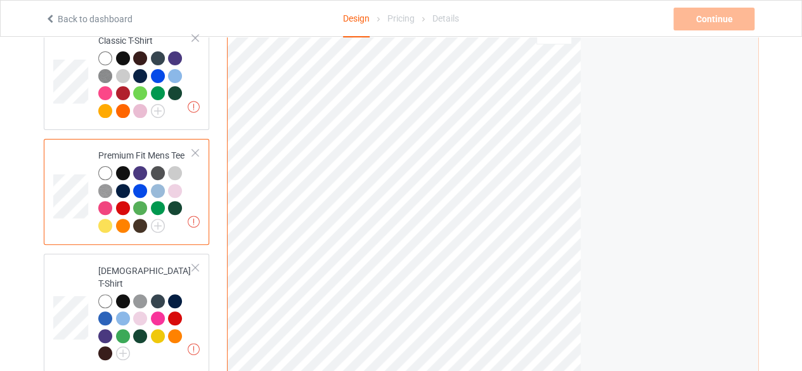
scroll to position [121, 0]
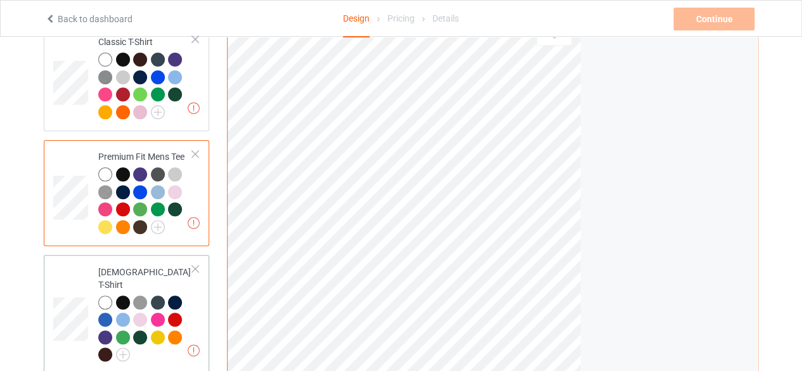
click at [197, 297] on td "Artwork resolution lower than 150 DPI may result in bad print [DEMOGRAPHIC_DATA…" at bounding box center [145, 314] width 108 height 108
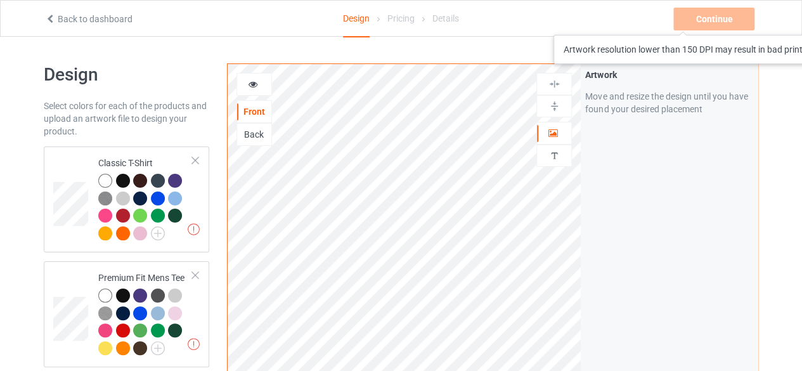
click at [716, 22] on div "Continue Artwork resolution lower than 150 DPI may result in bad print" at bounding box center [716, 19] width 84 height 23
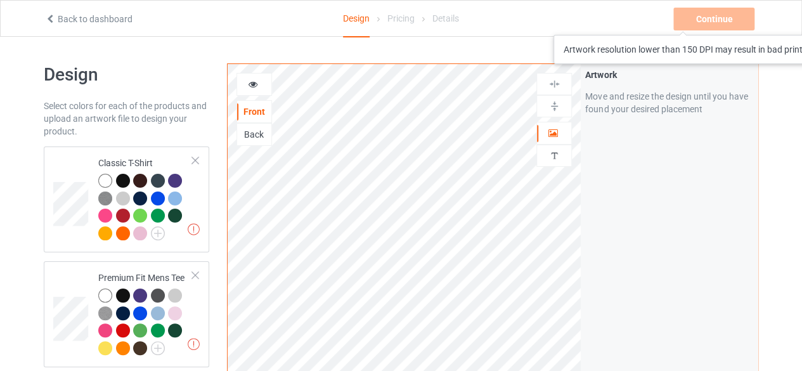
click at [716, 22] on div "Continue Artwork resolution lower than 150 DPI may result in bad print" at bounding box center [716, 19] width 84 height 23
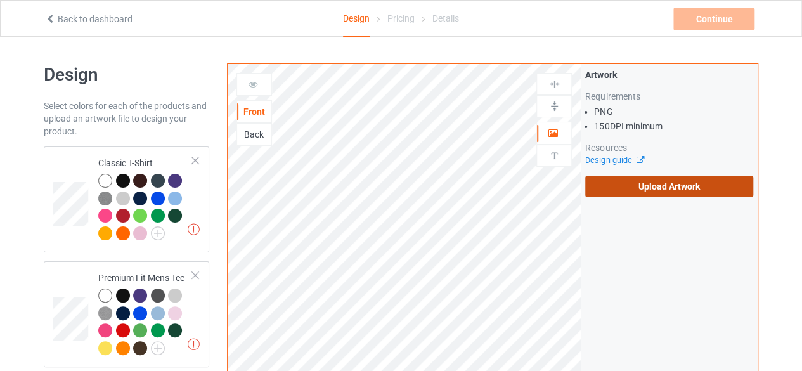
click at [664, 188] on label "Upload Artwork" at bounding box center [670, 187] width 168 height 22
click at [0, 0] on input "Upload Artwork" at bounding box center [0, 0] width 0 height 0
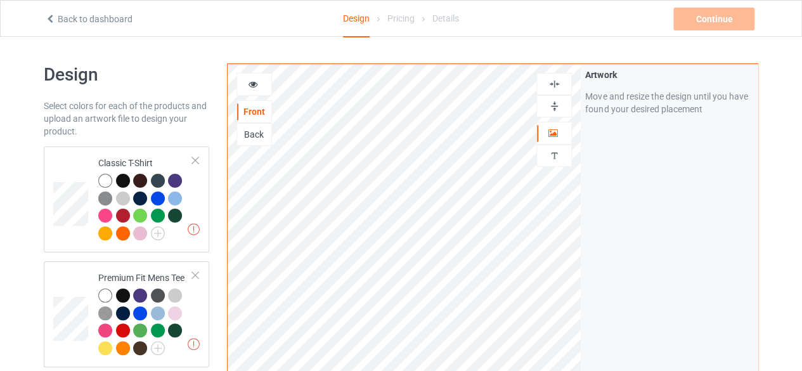
click at [259, 86] on div at bounding box center [254, 84] width 34 height 13
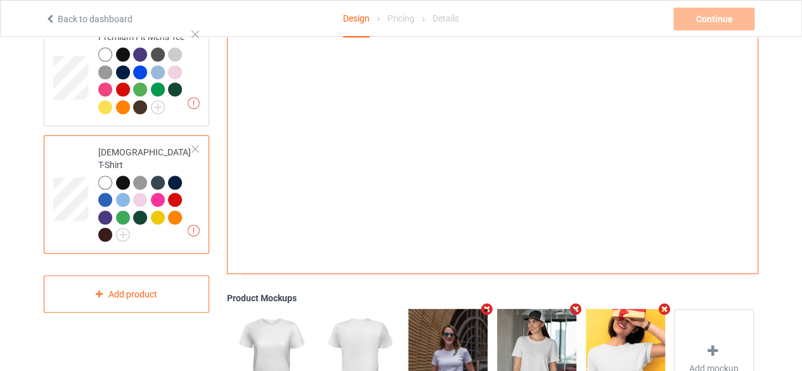
scroll to position [246, 0]
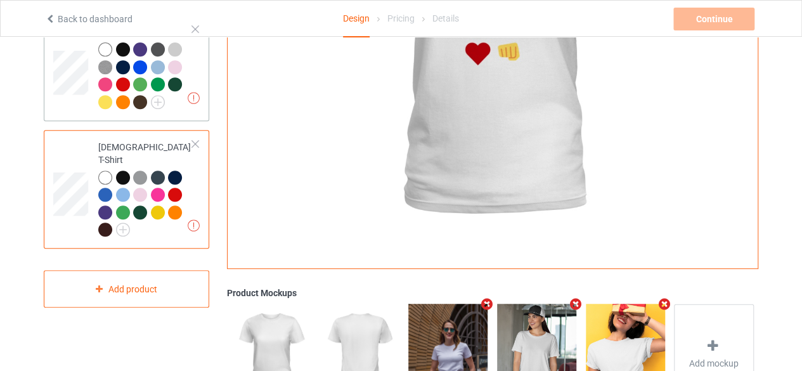
click at [191, 72] on div at bounding box center [145, 78] width 95 height 70
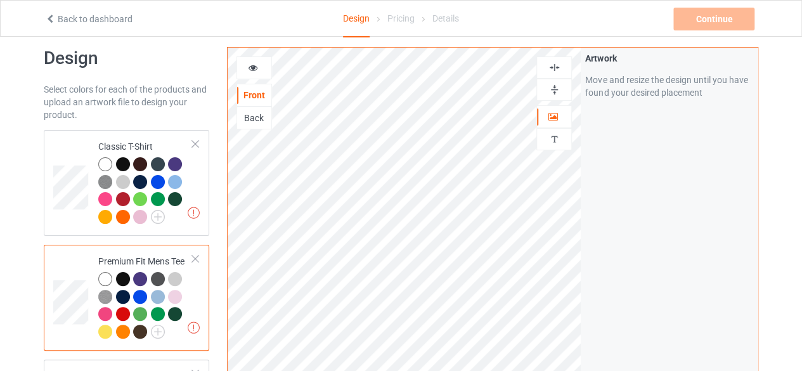
scroll to position [15, 0]
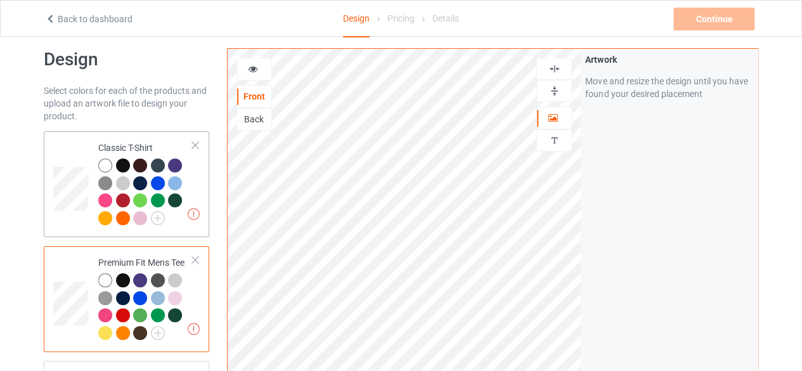
click at [205, 168] on div "Artwork resolution lower than 150 DPI may result in bad print Classic T-Shirt" at bounding box center [127, 184] width 166 height 106
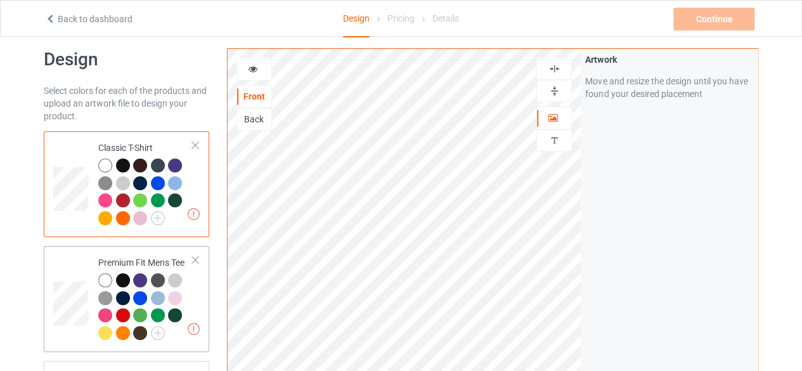
click at [188, 290] on div at bounding box center [145, 308] width 95 height 70
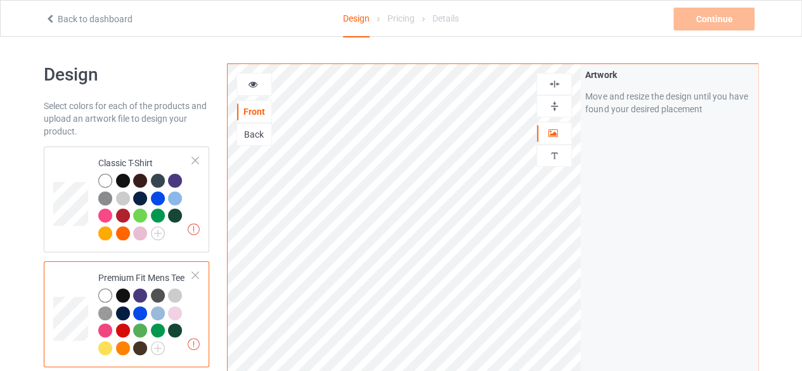
click at [247, 95] on div "Front Back" at bounding box center [255, 109] width 36 height 73
click at [252, 91] on div at bounding box center [255, 84] width 36 height 23
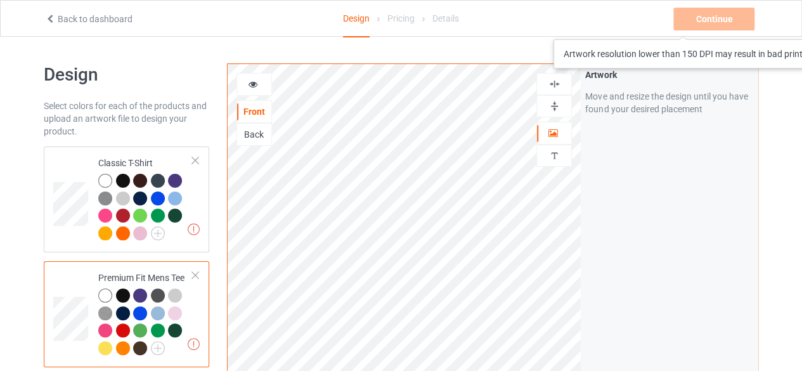
click at [709, 27] on div "Continue Artwork resolution lower than 150 DPI may result in bad print" at bounding box center [716, 19] width 84 height 23
